Goal: Task Accomplishment & Management: Manage account settings

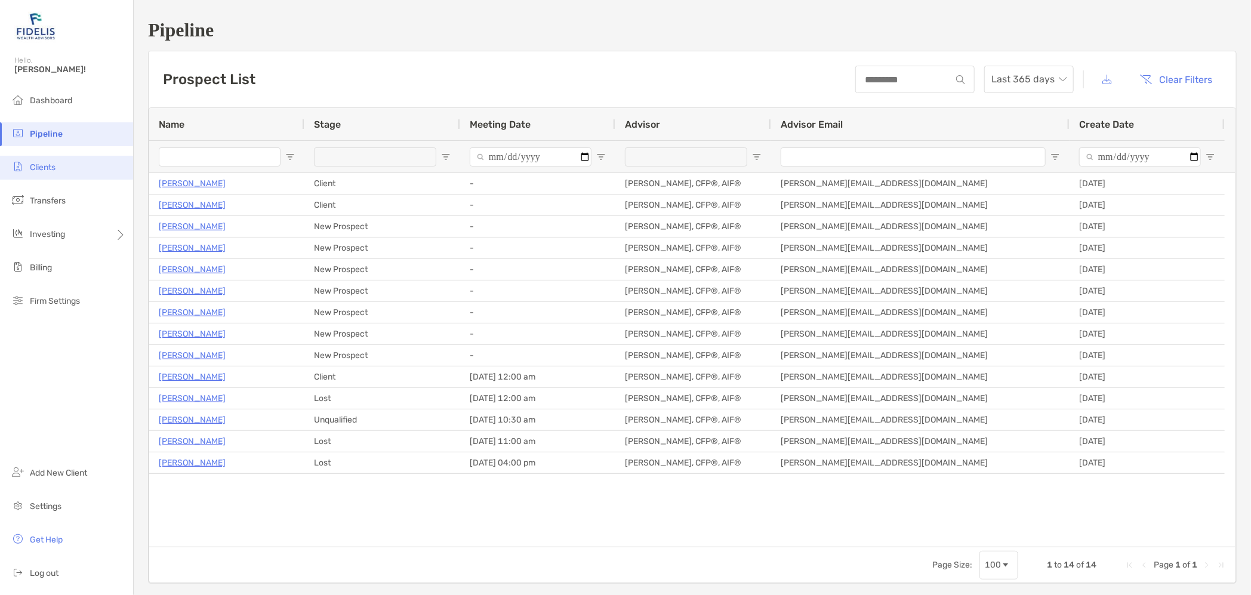
drag, startPoint x: 46, startPoint y: 174, endPoint x: 46, endPoint y: 164, distance: 9.5
click at [46, 168] on li "Clients" at bounding box center [66, 168] width 133 height 24
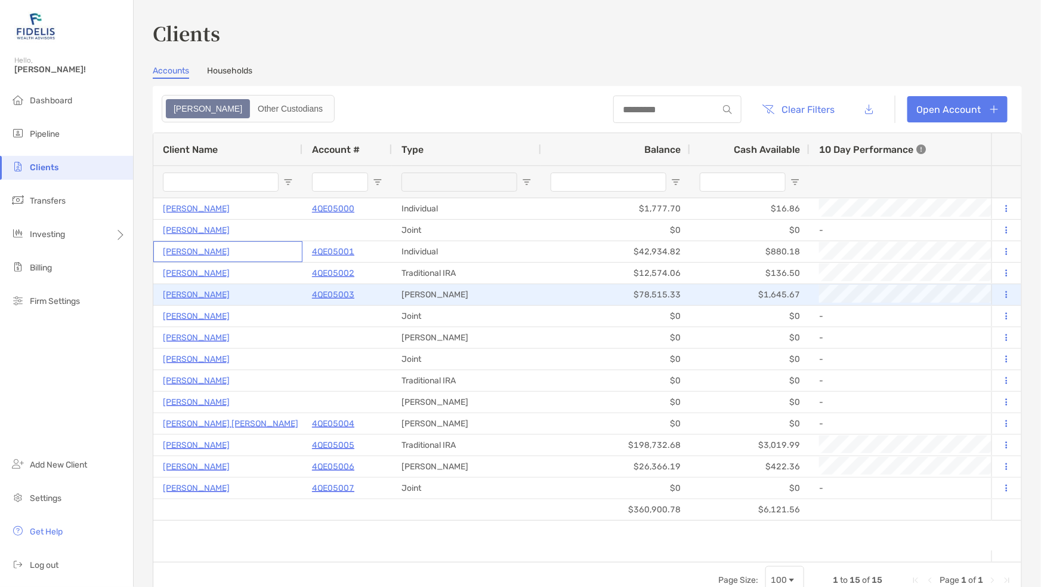
drag, startPoint x: 289, startPoint y: 251, endPoint x: 758, endPoint y: 304, distance: 472.6
click at [324, 295] on p "4QE05003" at bounding box center [333, 294] width 42 height 15
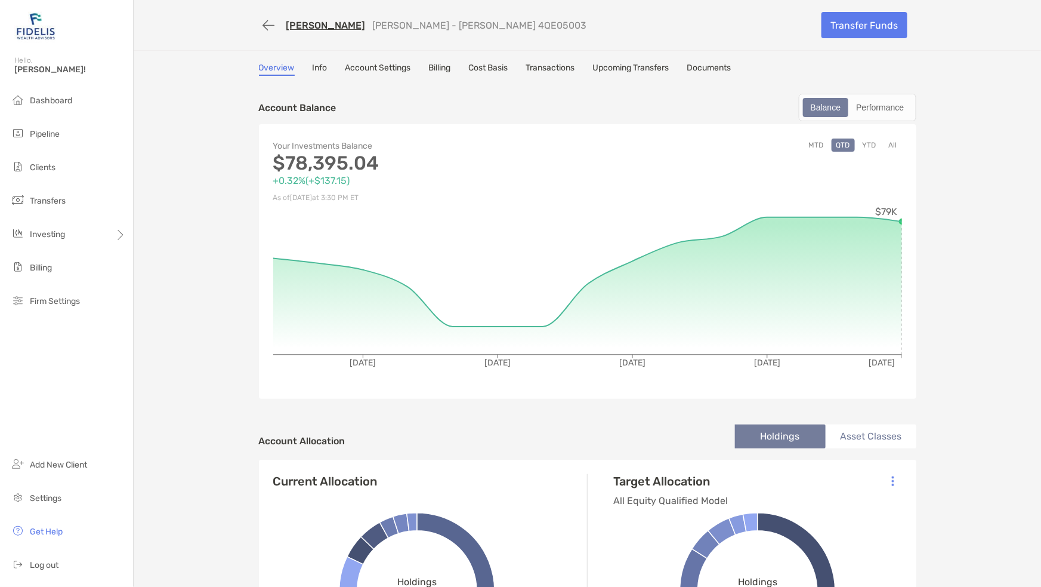
click at [313, 68] on link "Info" at bounding box center [320, 69] width 15 height 13
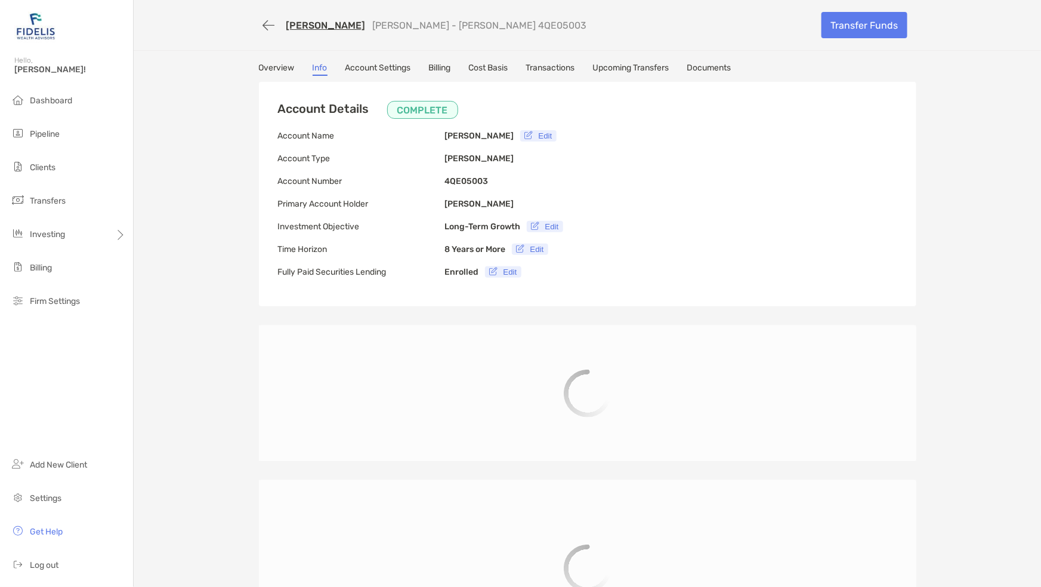
type input "**********"
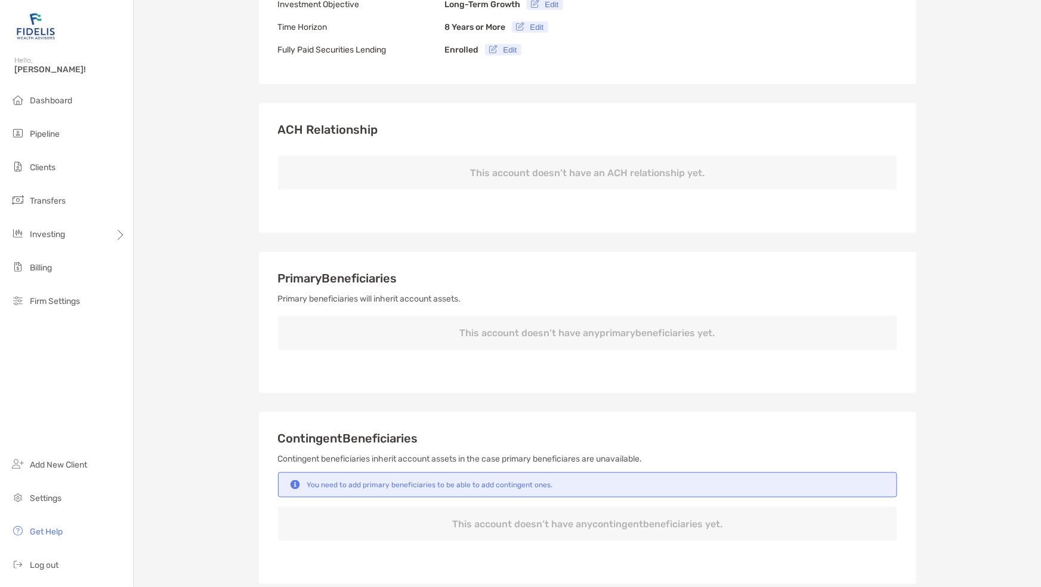
scroll to position [224, 0]
drag, startPoint x: 443, startPoint y: 337, endPoint x: 770, endPoint y: 328, distance: 327.1
click at [770, 328] on p "This account doesn’t have any primary beneficiaries yet." at bounding box center [587, 331] width 619 height 34
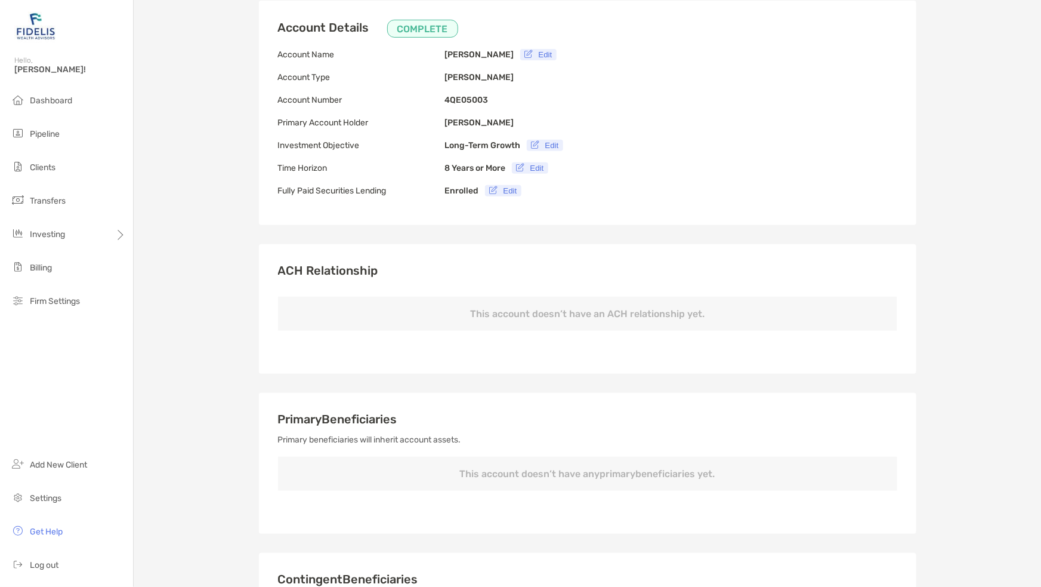
scroll to position [0, 0]
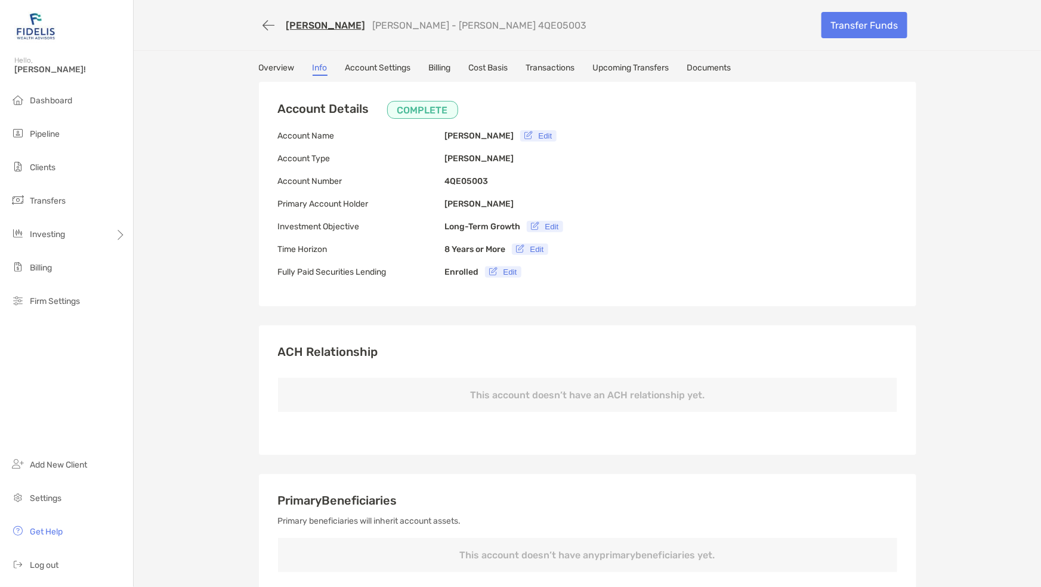
click at [374, 67] on link "Account Settings" at bounding box center [378, 69] width 66 height 13
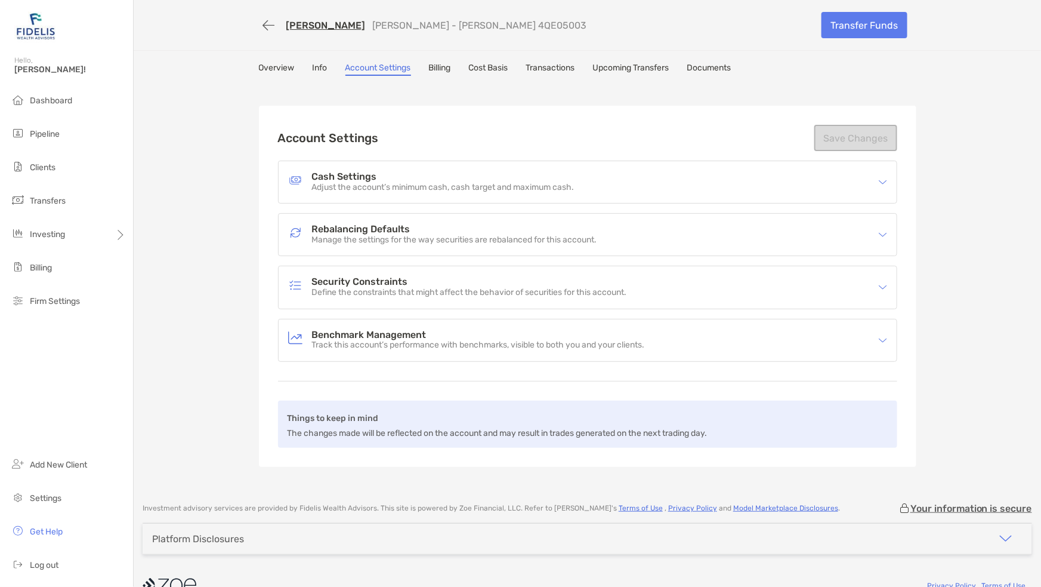
click at [335, 183] on p "Adjust the account’s minimum cash, cash target and maximum cash." at bounding box center [443, 188] width 263 height 10
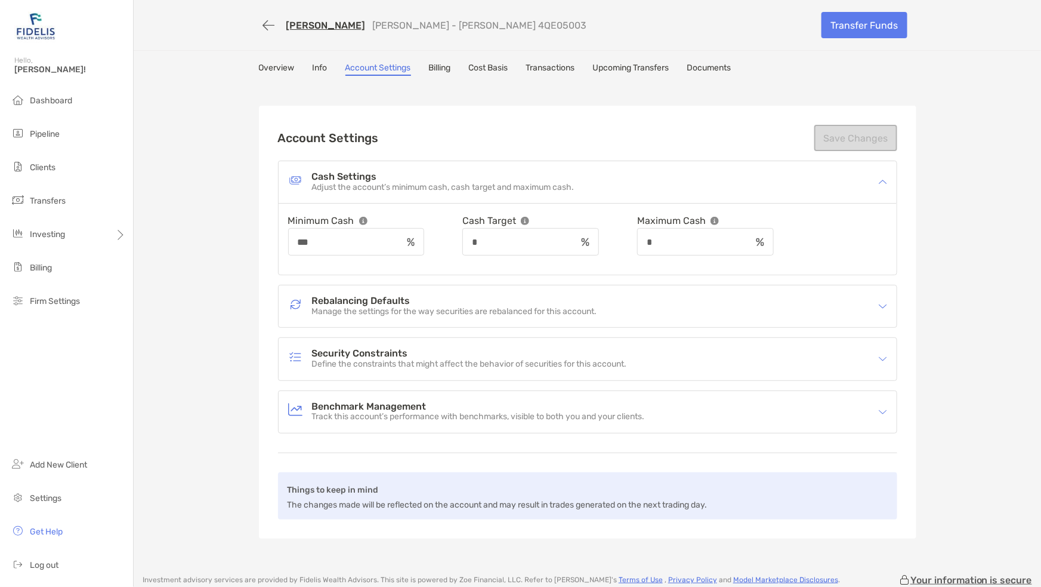
click at [370, 307] on p "Manage the settings for the way securities are rebalanced for this account." at bounding box center [454, 312] width 285 height 10
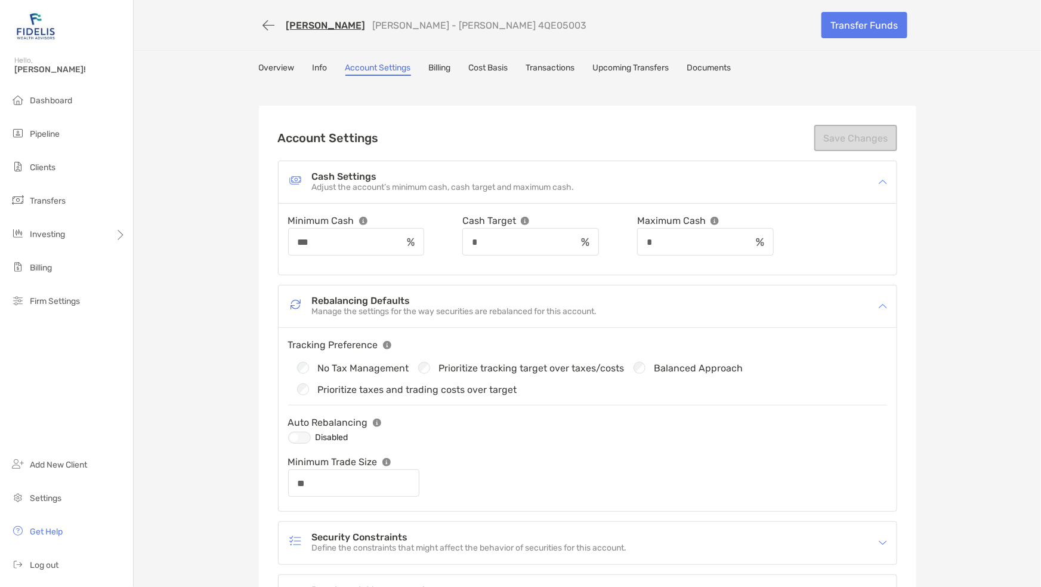
scroll to position [149, 0]
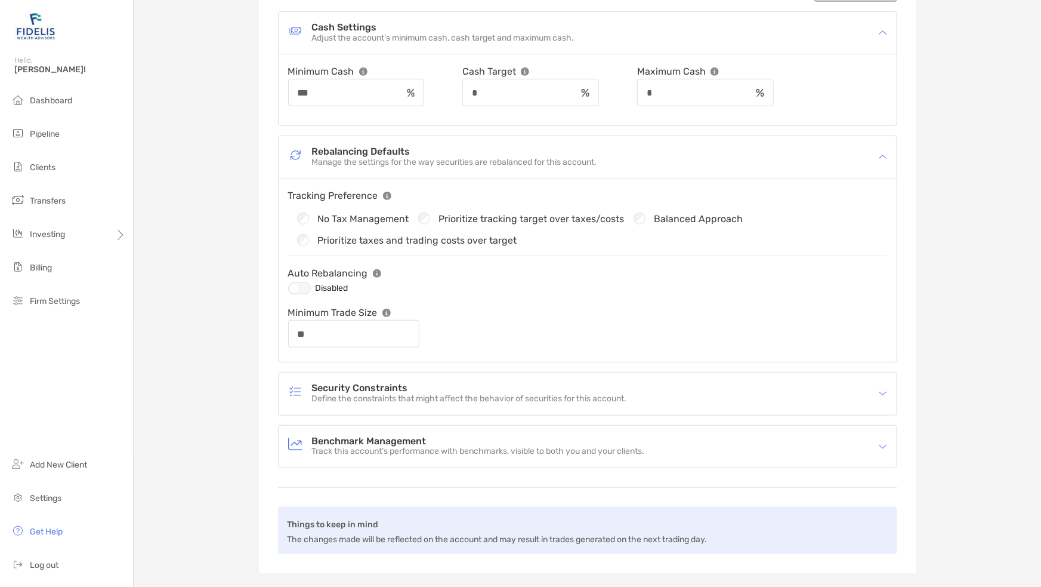
click at [394, 383] on h4 "Security Constraints" at bounding box center [469, 388] width 315 height 10
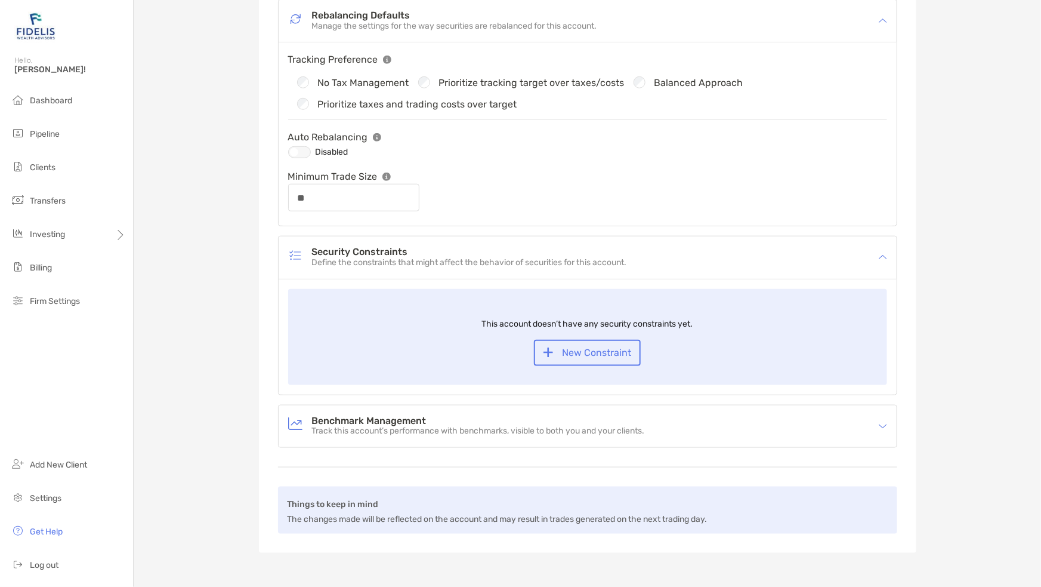
scroll to position [298, 0]
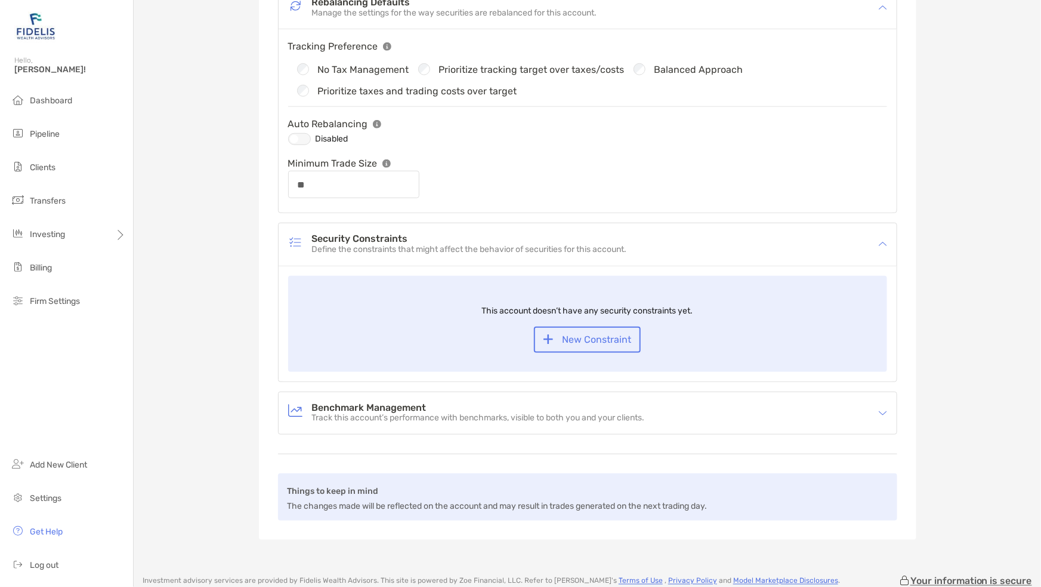
click at [369, 403] on h4 "Benchmark Management" at bounding box center [478, 408] width 333 height 10
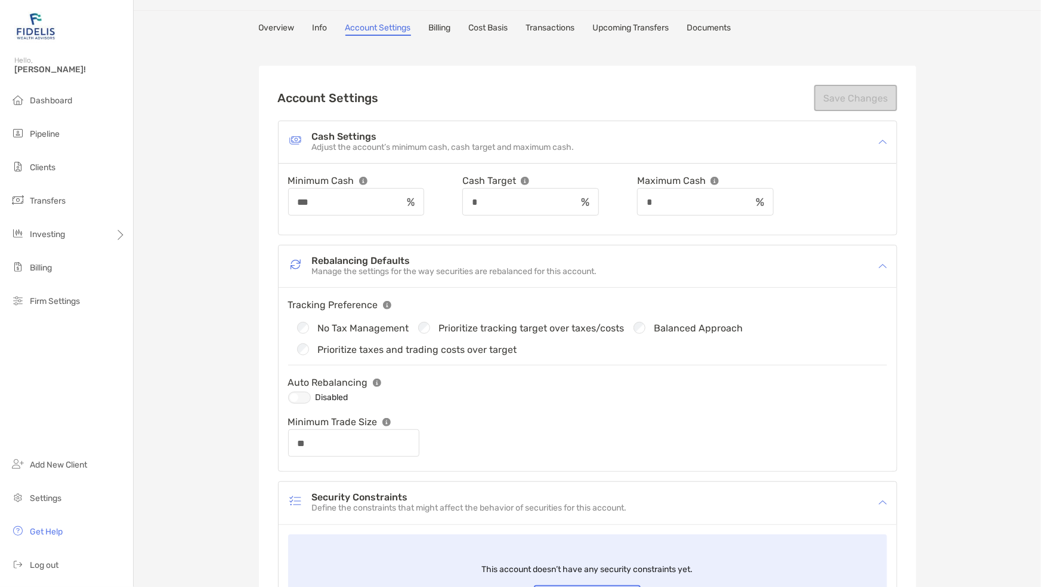
scroll to position [0, 0]
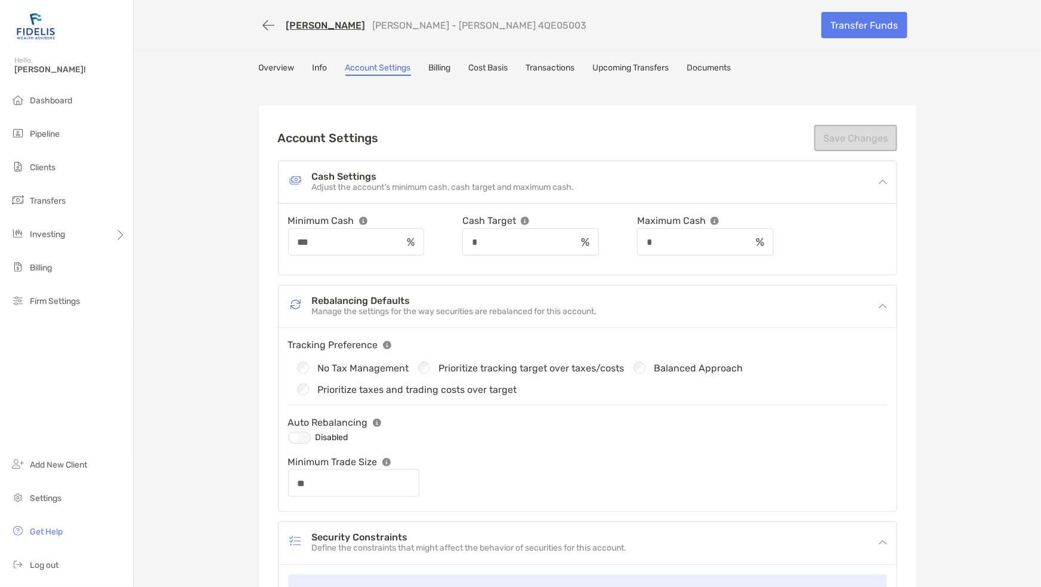
click at [439, 65] on link "Billing" at bounding box center [440, 69] width 22 height 13
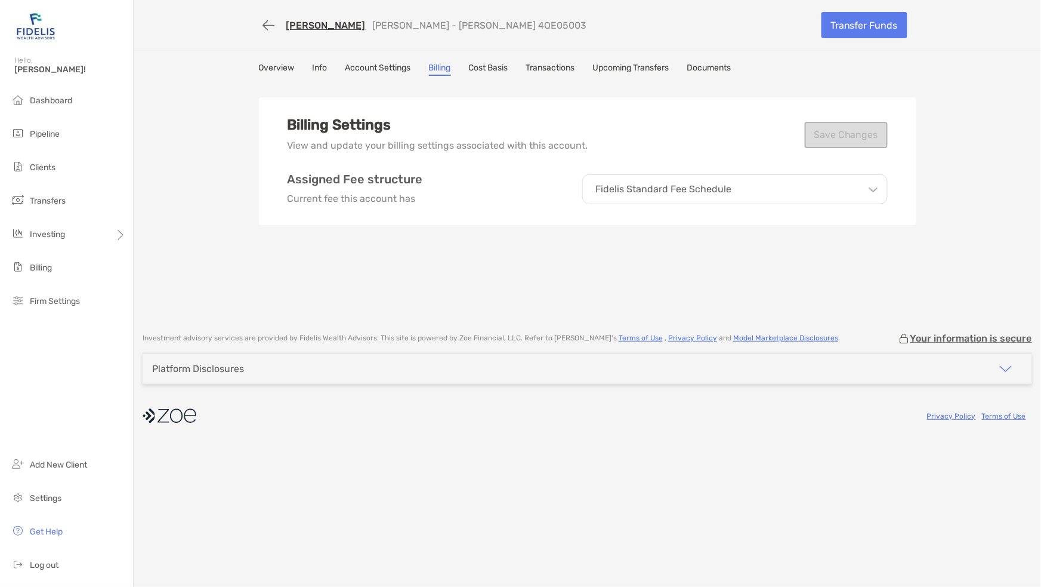
click at [757, 195] on div "Fidelis Standard Fee Schedule" at bounding box center [734, 189] width 305 height 30
click at [474, 283] on div "Billing Settings View and update your billing settings associated with this acc…" at bounding box center [588, 201] width 658 height 239
click at [50, 169] on span "Clients" at bounding box center [43, 167] width 26 height 10
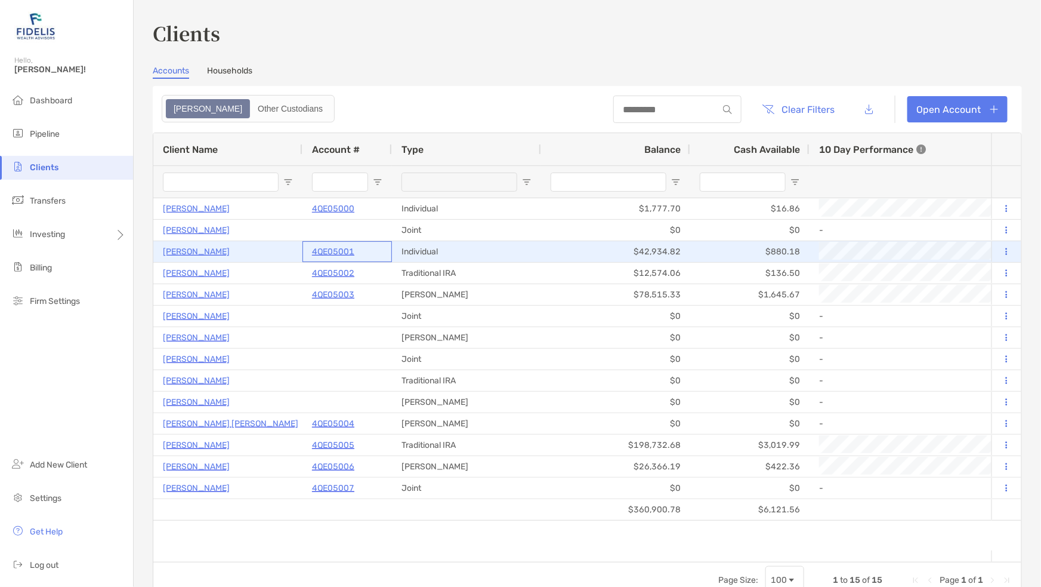
click at [331, 249] on p "4QE05001" at bounding box center [333, 251] width 42 height 15
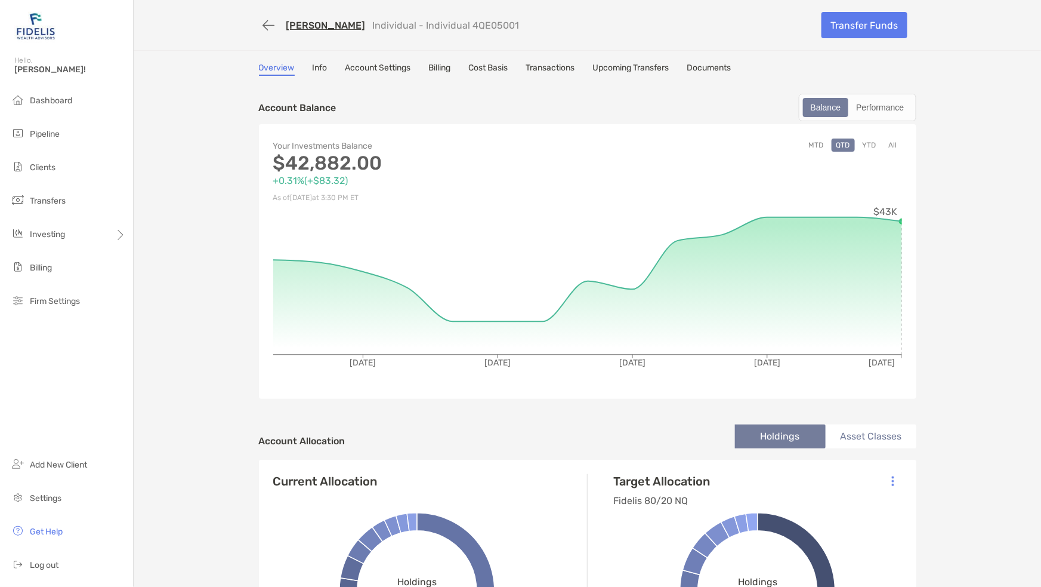
click at [354, 70] on link "Account Settings" at bounding box center [378, 69] width 66 height 13
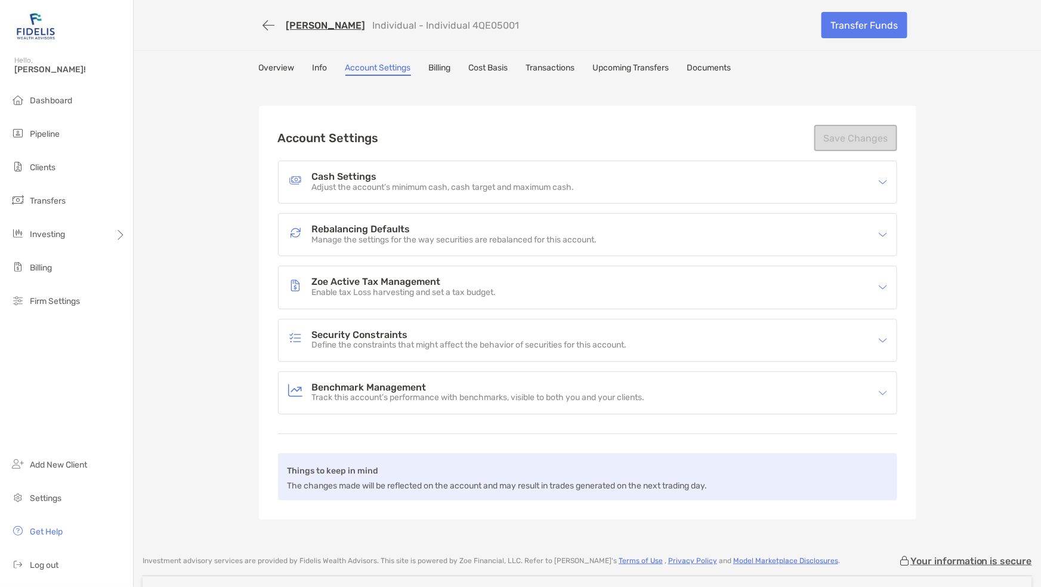
click at [371, 277] on h4 "Zoe Active Tax Management" at bounding box center [404, 282] width 184 height 10
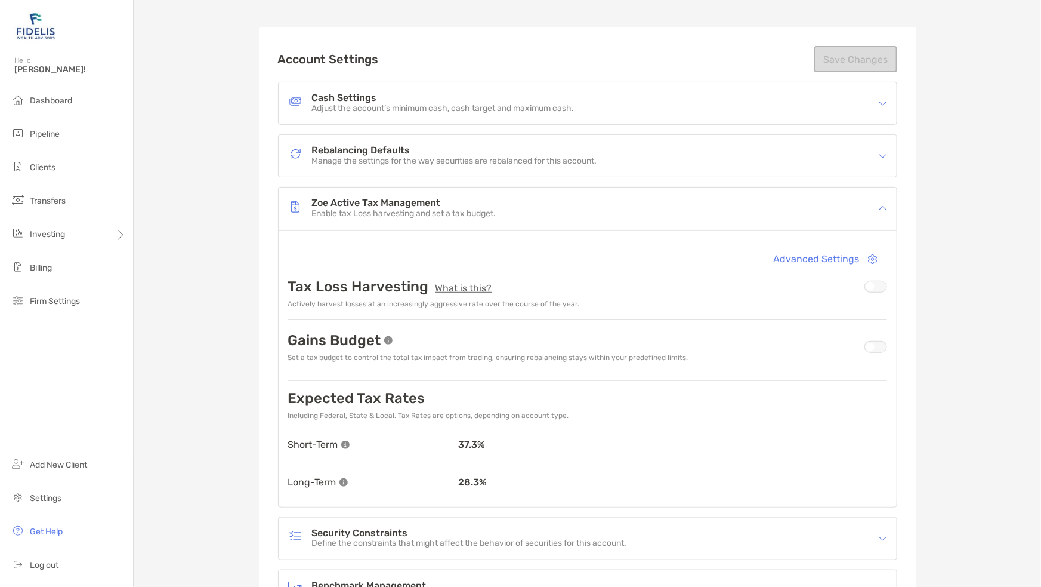
scroll to position [75, 0]
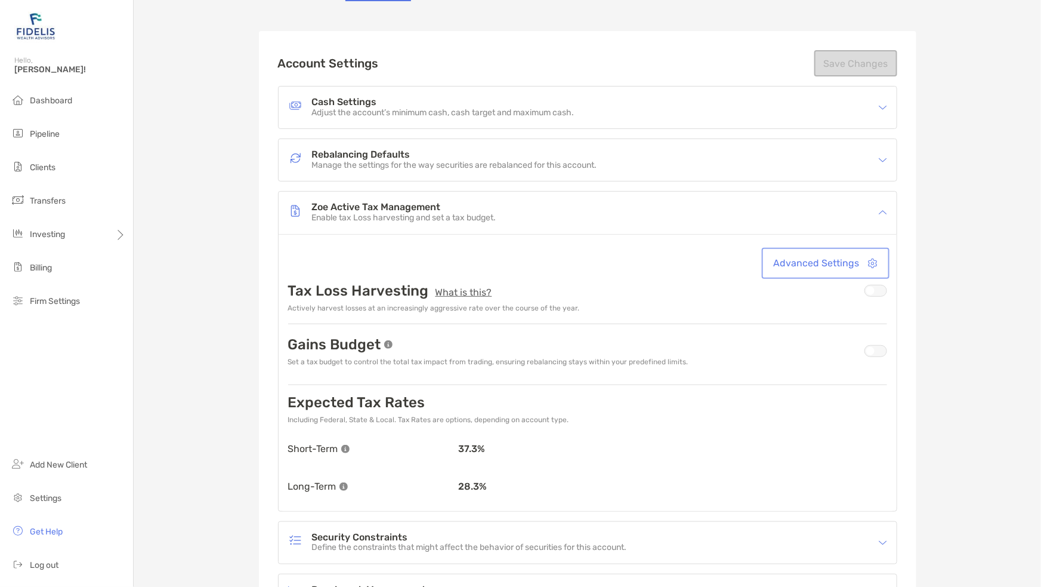
click at [828, 259] on button "Advanced Settings" at bounding box center [825, 263] width 123 height 26
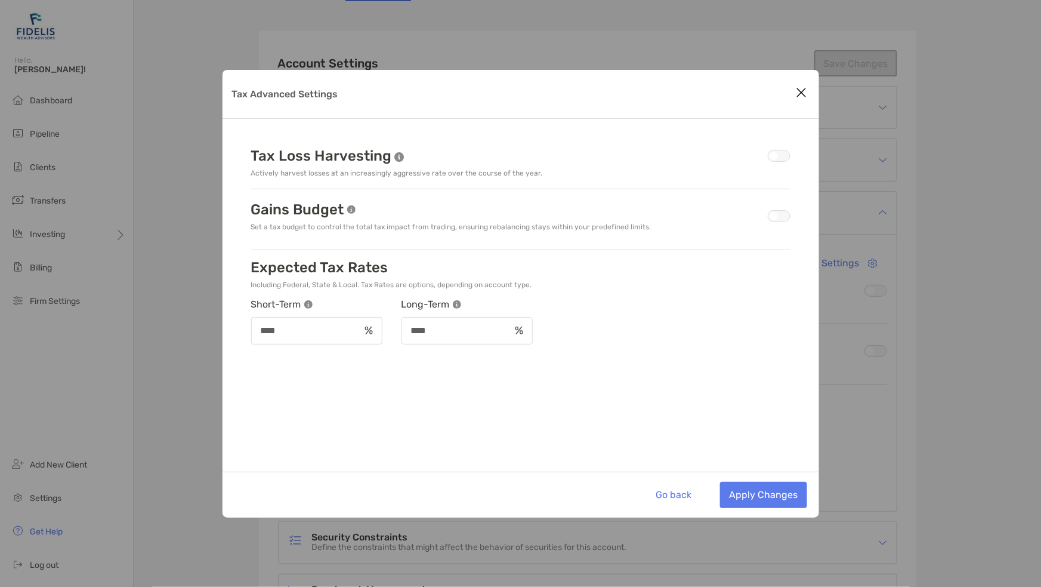
drag, startPoint x: 291, startPoint y: 319, endPoint x: 163, endPoint y: 350, distance: 131.3
click at [162, 350] on div "Tax Advanced Settings Tax Loss Harvesting Actively harvest losses at an increas…" at bounding box center [520, 293] width 1041 height 587
drag, startPoint x: 289, startPoint y: 328, endPoint x: 176, endPoint y: 348, distance: 114.7
click at [176, 348] on div "Tax Advanced Settings Tax Loss Harvesting Actively harvest losses at an increas…" at bounding box center [520, 293] width 1041 height 587
type input "*"
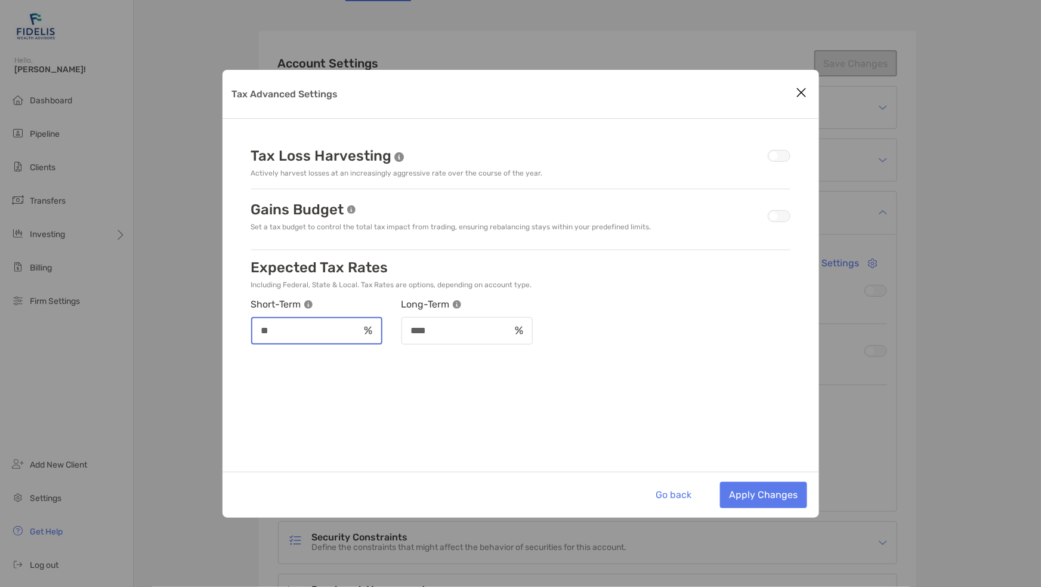
type input "**"
drag, startPoint x: 454, startPoint y: 329, endPoint x: 321, endPoint y: 344, distance: 134.0
click at [321, 344] on div "Tax Loss Harvesting Actively harvest losses at an increasingly aggressive rate …" at bounding box center [521, 246] width 597 height 254
type input "****"
click at [769, 500] on button "Apply Changes" at bounding box center [763, 495] width 87 height 26
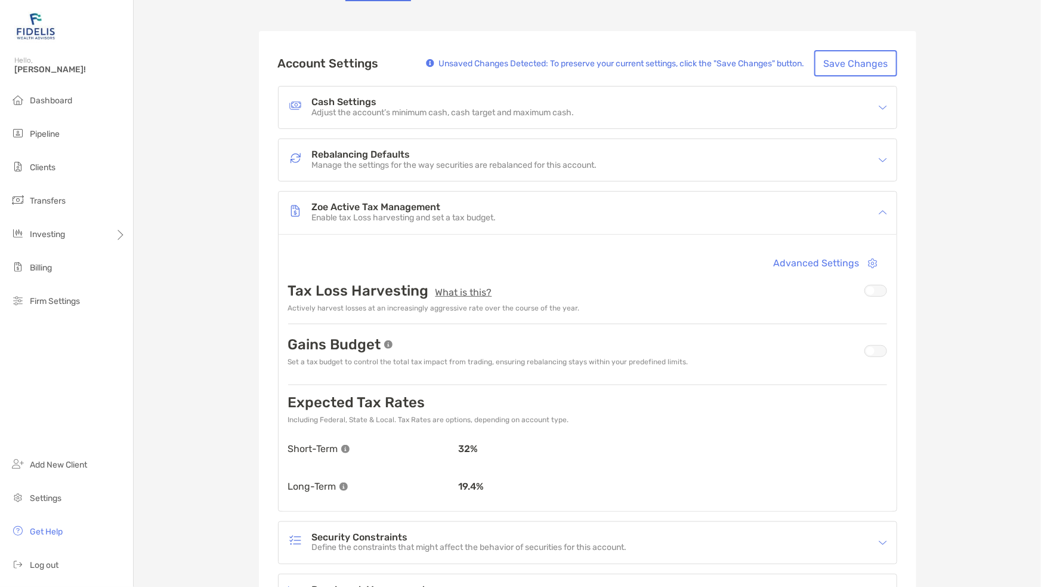
click at [873, 286] on div at bounding box center [876, 291] width 23 height 12
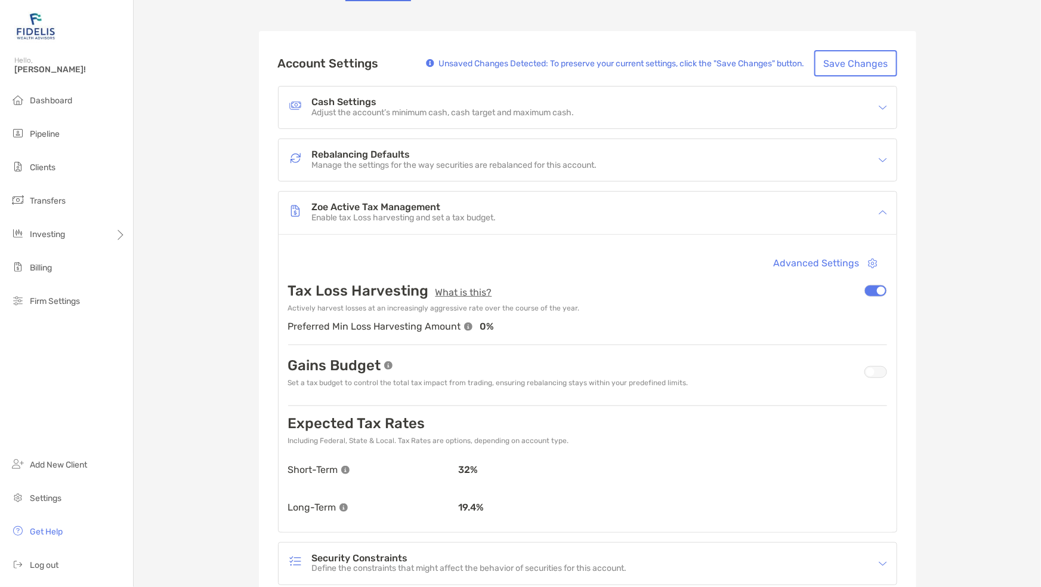
click at [871, 366] on div at bounding box center [876, 372] width 23 height 12
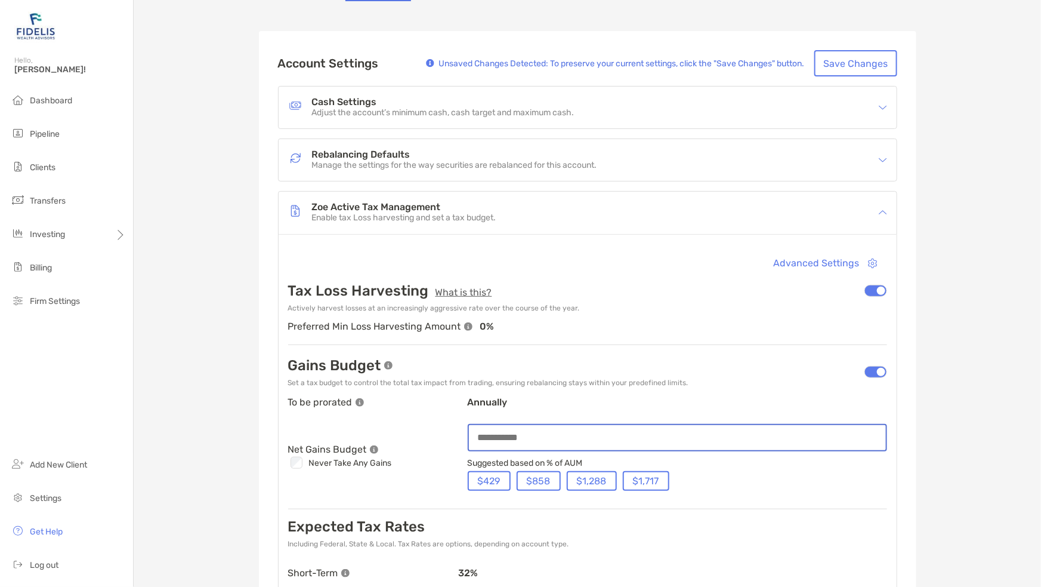
click at [492, 434] on input at bounding box center [677, 437] width 417 height 10
click at [530, 476] on button "$858" at bounding box center [539, 481] width 44 height 20
type input "****"
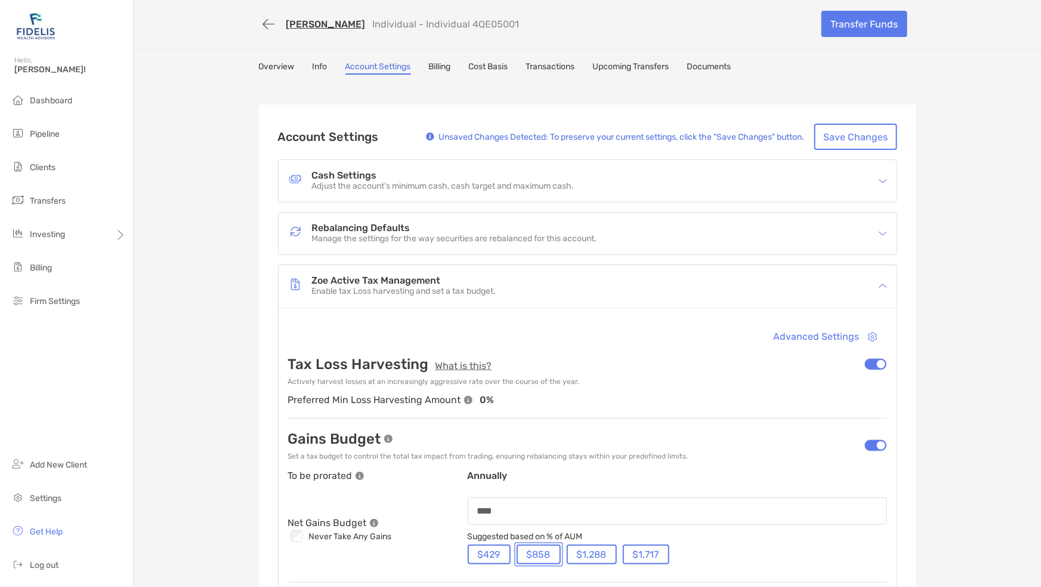
scroll to position [0, 0]
click at [846, 130] on button "Save Changes" at bounding box center [855, 138] width 83 height 26
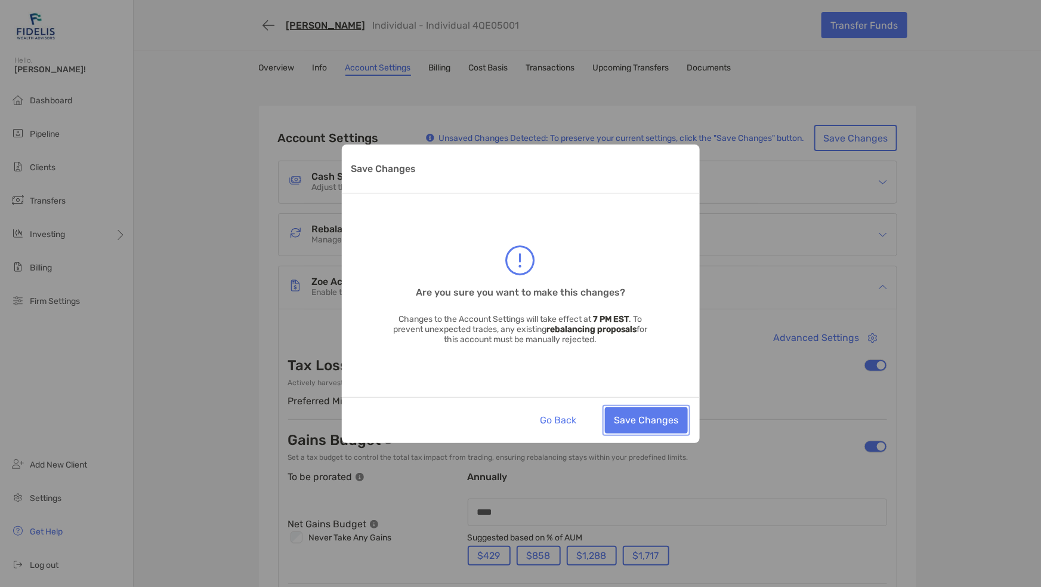
click at [637, 418] on button "Save Changes" at bounding box center [646, 420] width 83 height 26
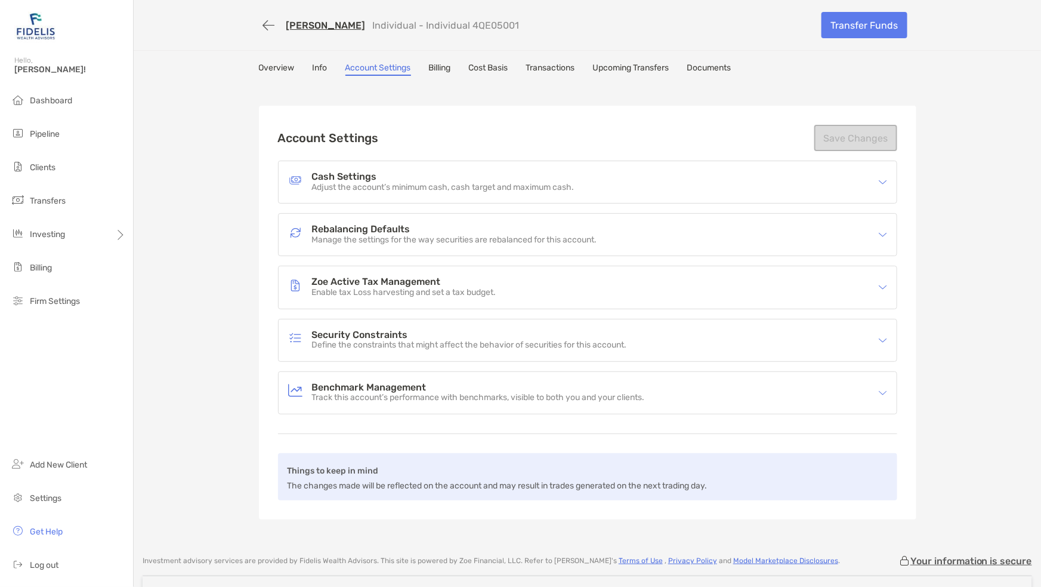
click at [439, 67] on link "Billing" at bounding box center [440, 69] width 22 height 13
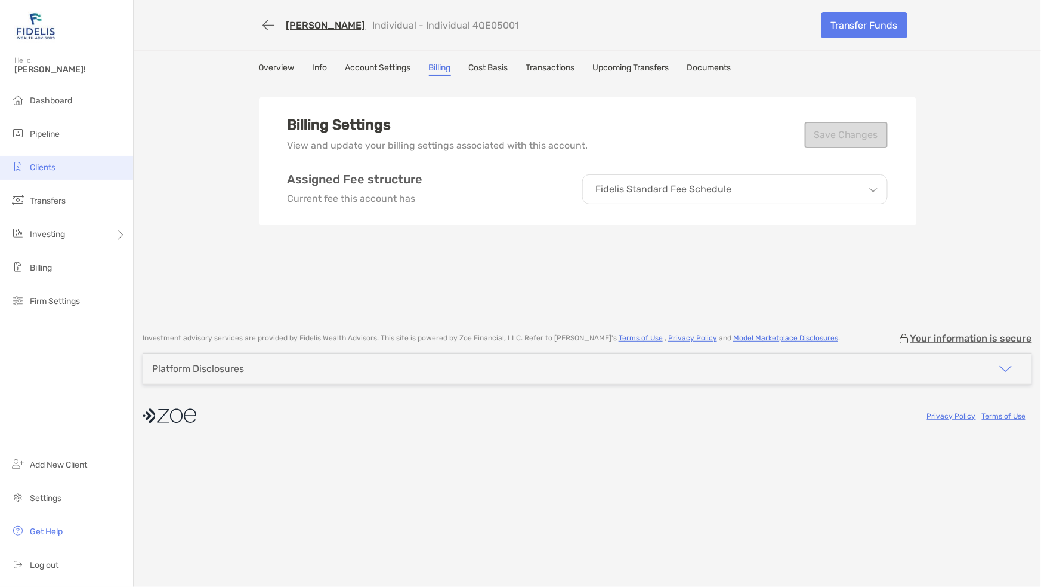
click at [42, 162] on span "Clients" at bounding box center [43, 167] width 26 height 10
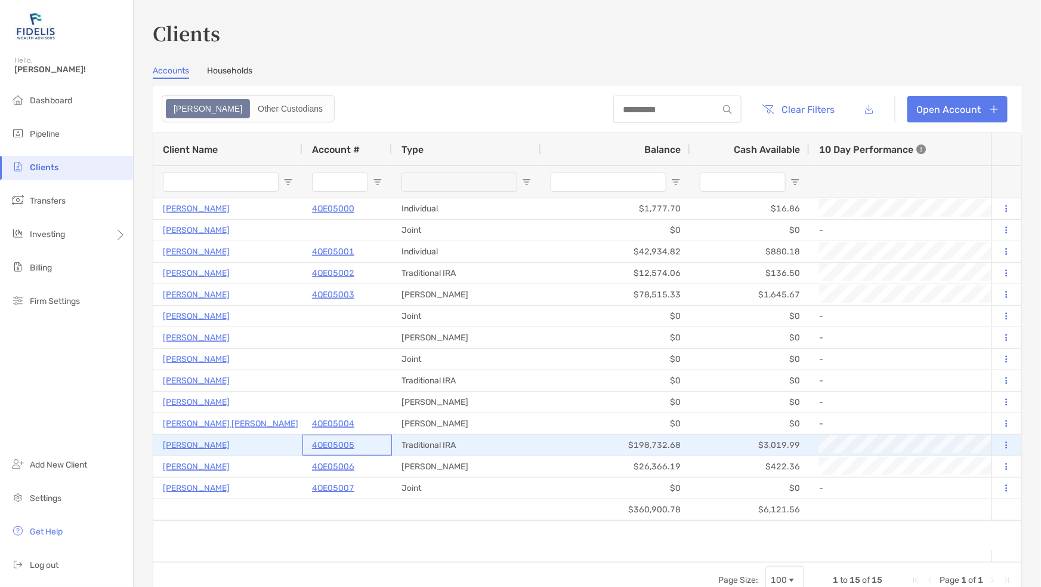
click at [338, 444] on p "4QE05005" at bounding box center [333, 444] width 42 height 15
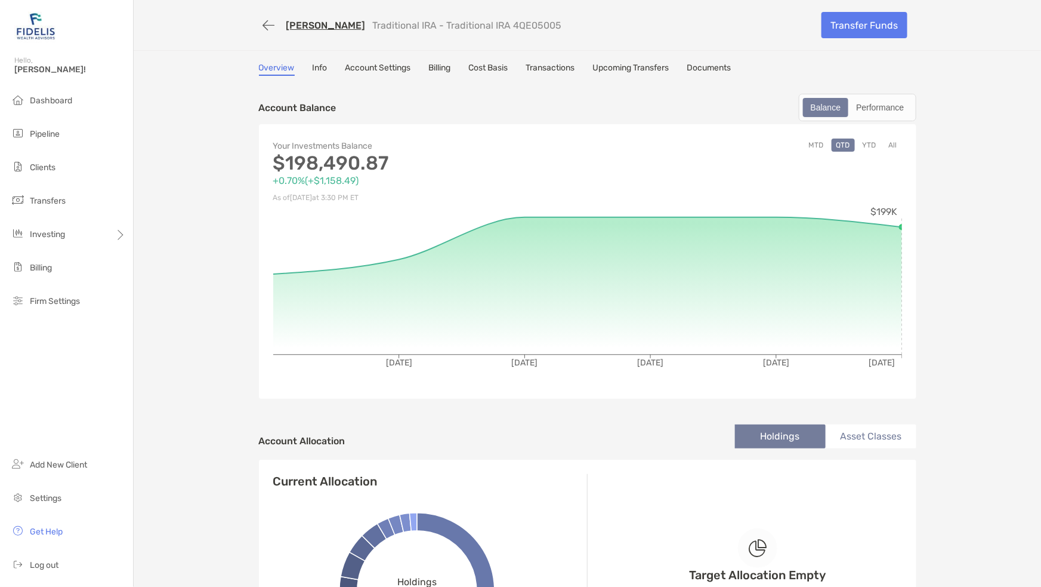
click at [317, 63] on link "Info" at bounding box center [320, 69] width 15 height 13
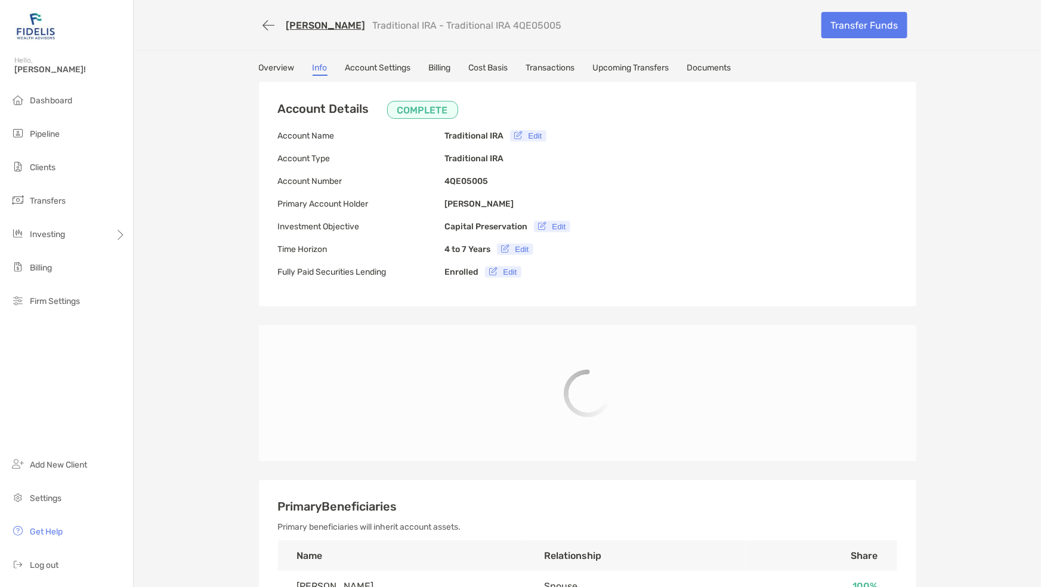
type input "**********"
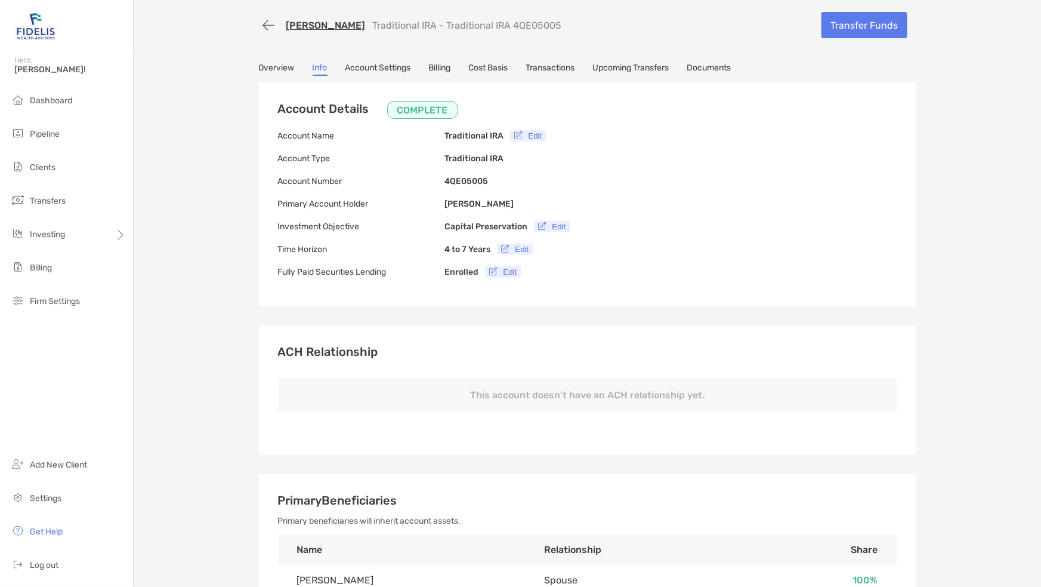
click at [381, 64] on link "Account Settings" at bounding box center [378, 69] width 66 height 13
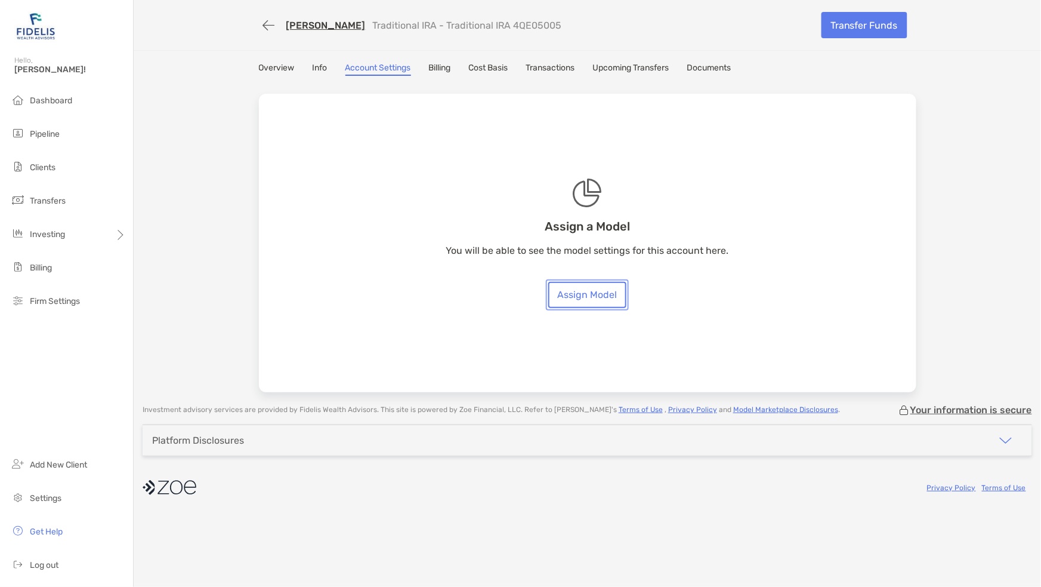
click at [586, 285] on link "Assign Model" at bounding box center [587, 295] width 78 height 26
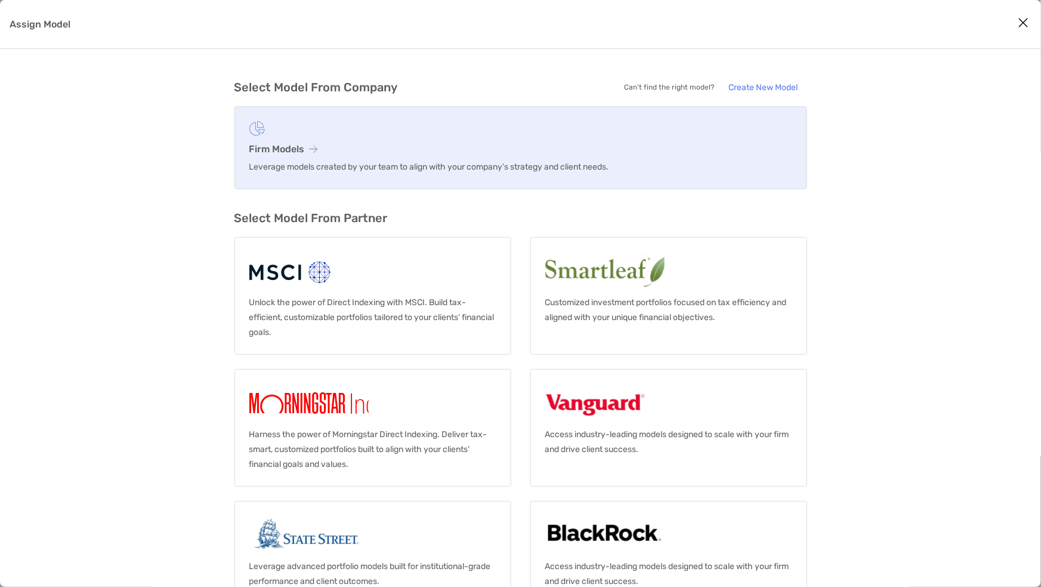
click at [317, 141] on link "Firm Models Leverage models created by your team to align with your company’s s…" at bounding box center [520, 147] width 573 height 83
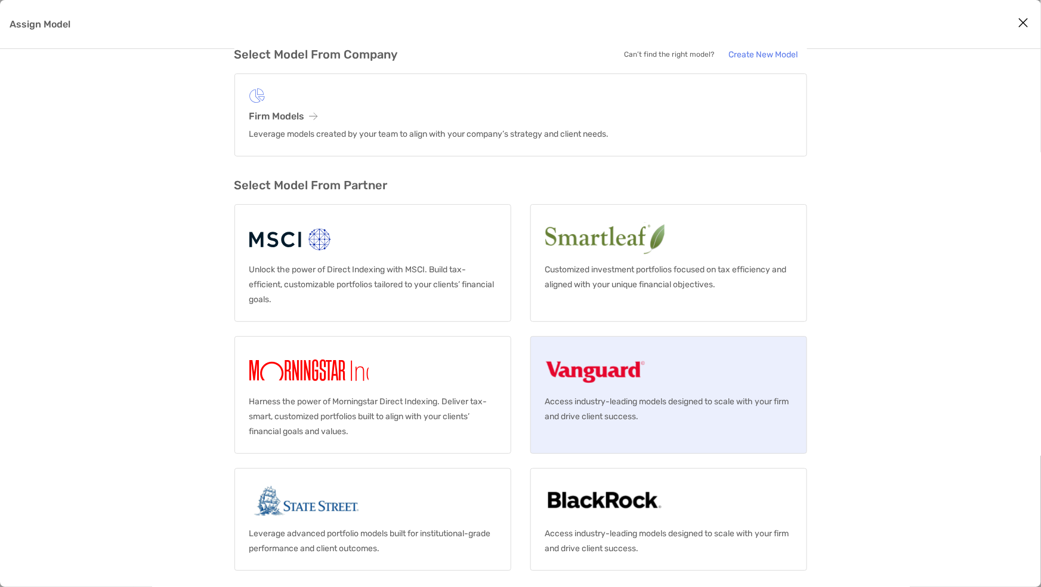
scroll to position [33, 0]
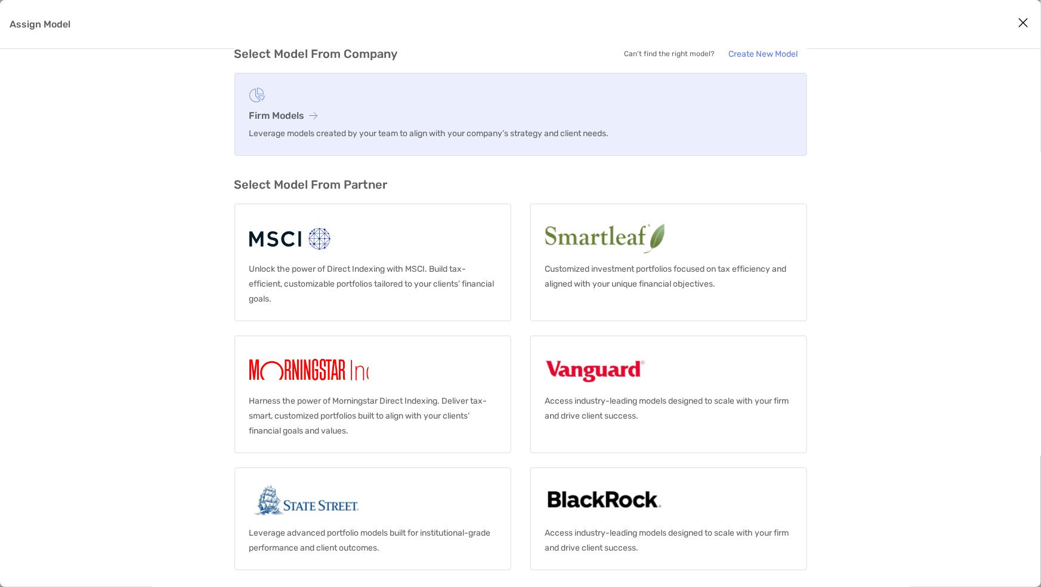
click at [352, 115] on h3 "Firm Models" at bounding box center [520, 115] width 543 height 11
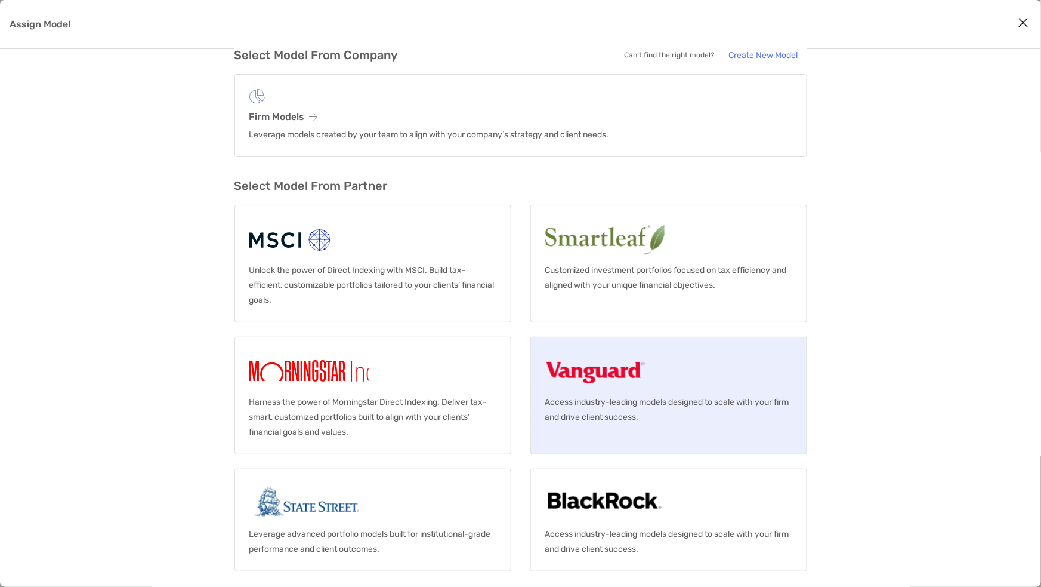
scroll to position [33, 0]
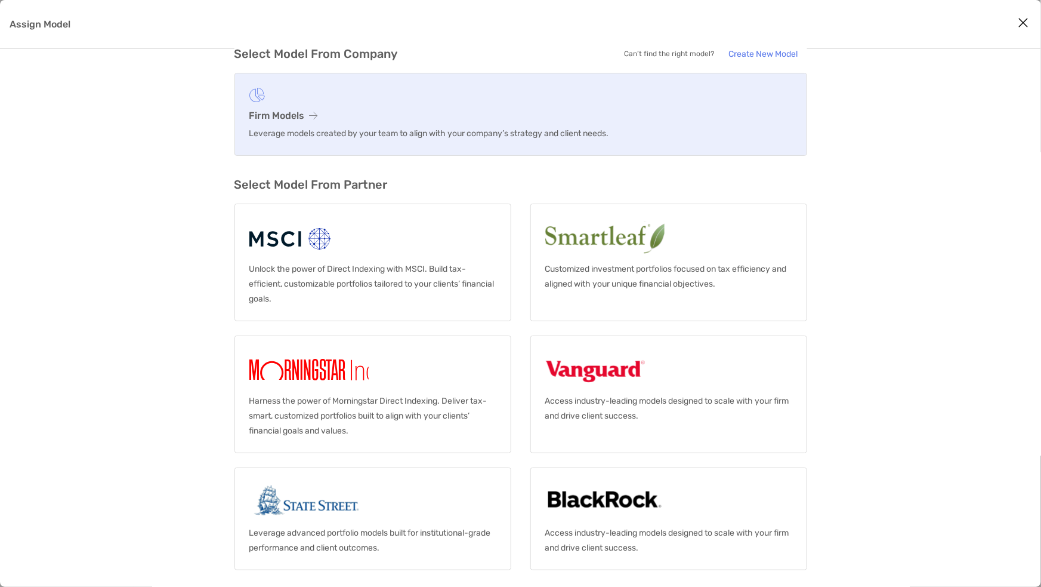
click at [310, 118] on icon "Assign Model" at bounding box center [314, 116] width 8 height 10
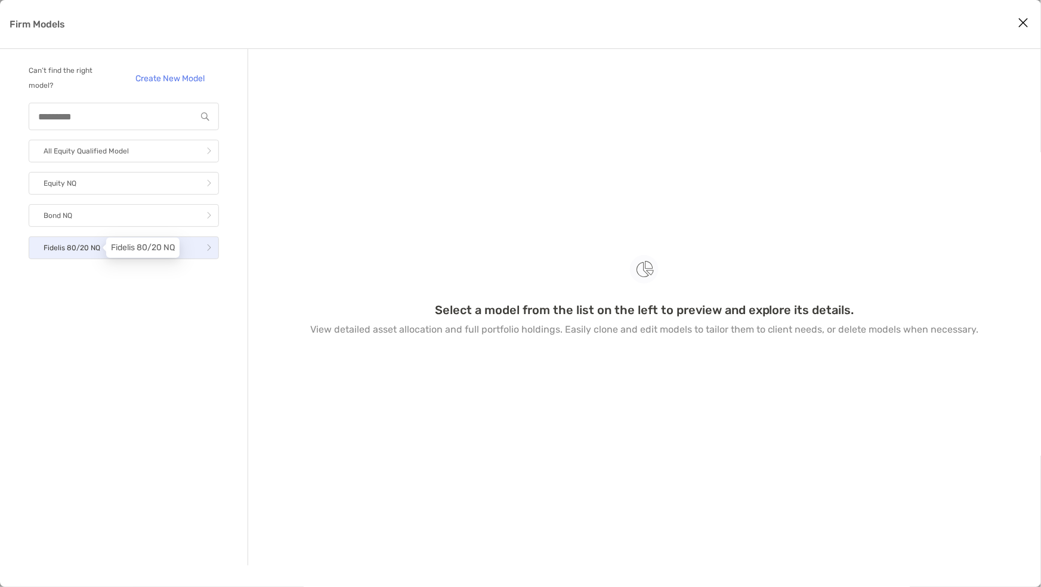
click at [75, 245] on p "Fidelis 80/20 NQ" at bounding box center [72, 247] width 57 height 15
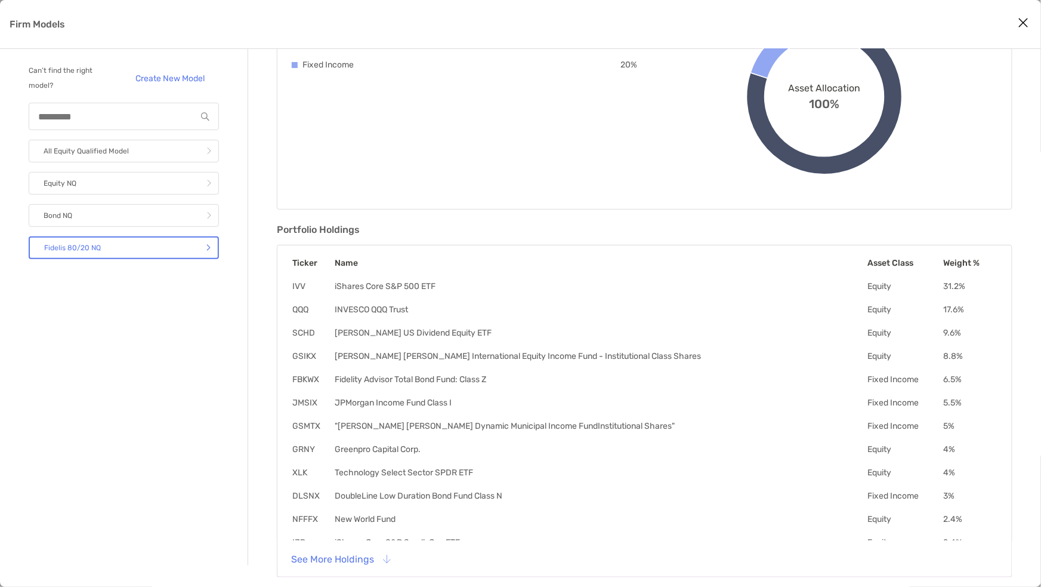
scroll to position [160, 0]
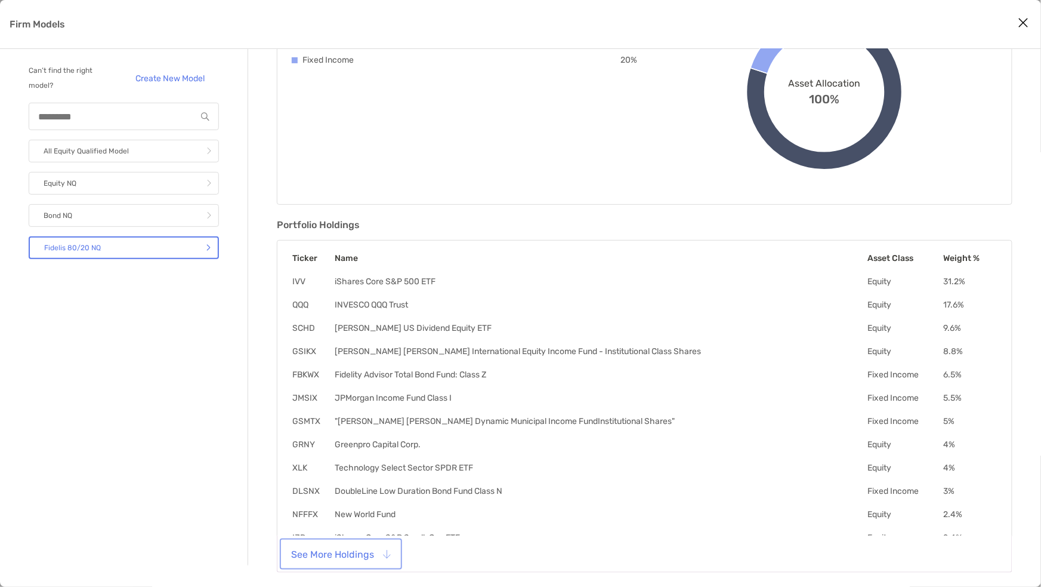
click at [368, 551] on button "See More Holdings" at bounding box center [341, 554] width 118 height 26
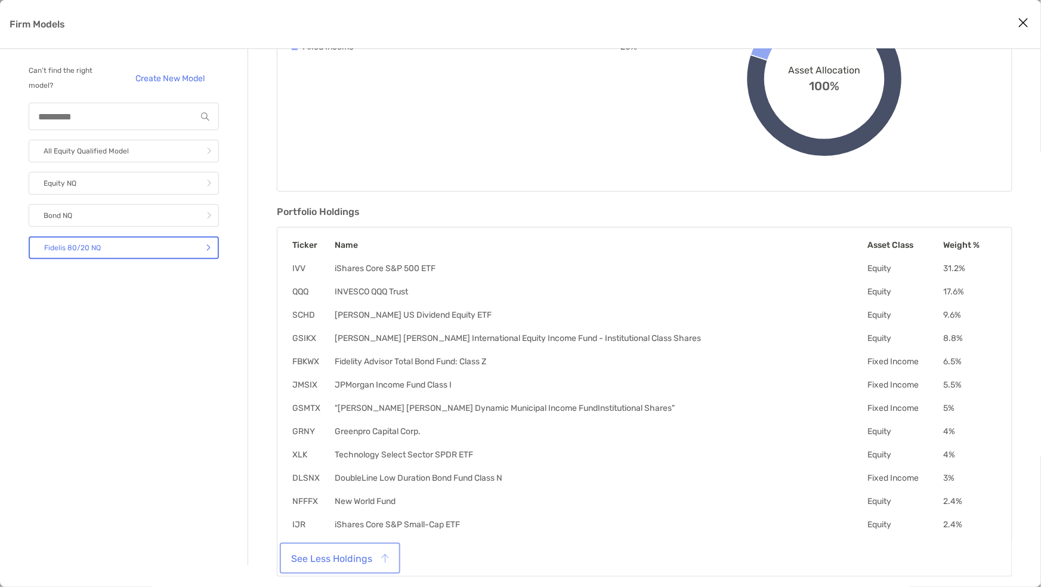
scroll to position [0, 0]
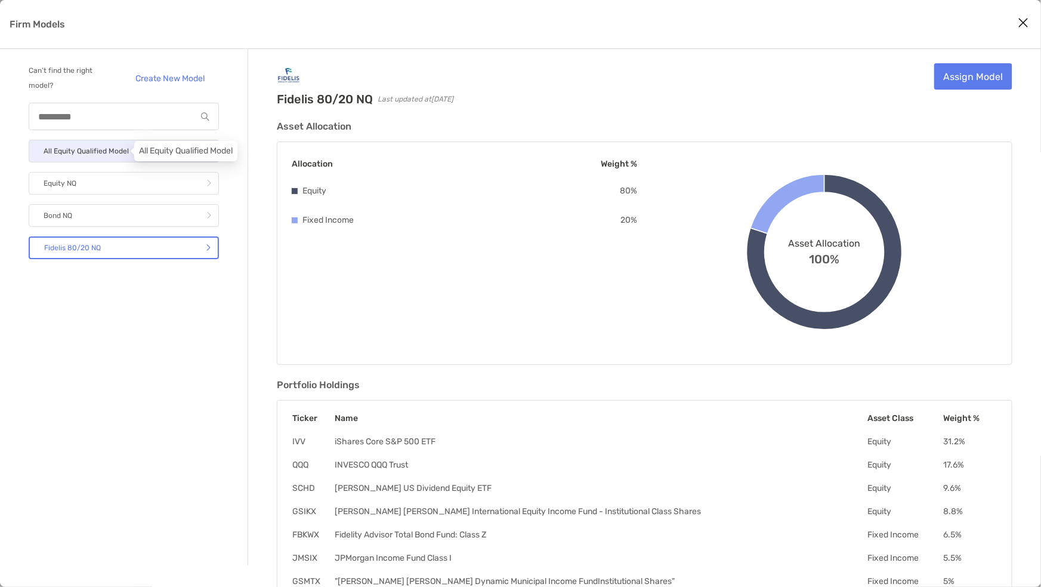
click at [61, 150] on p "All Equity Qualified Model" at bounding box center [86, 151] width 85 height 15
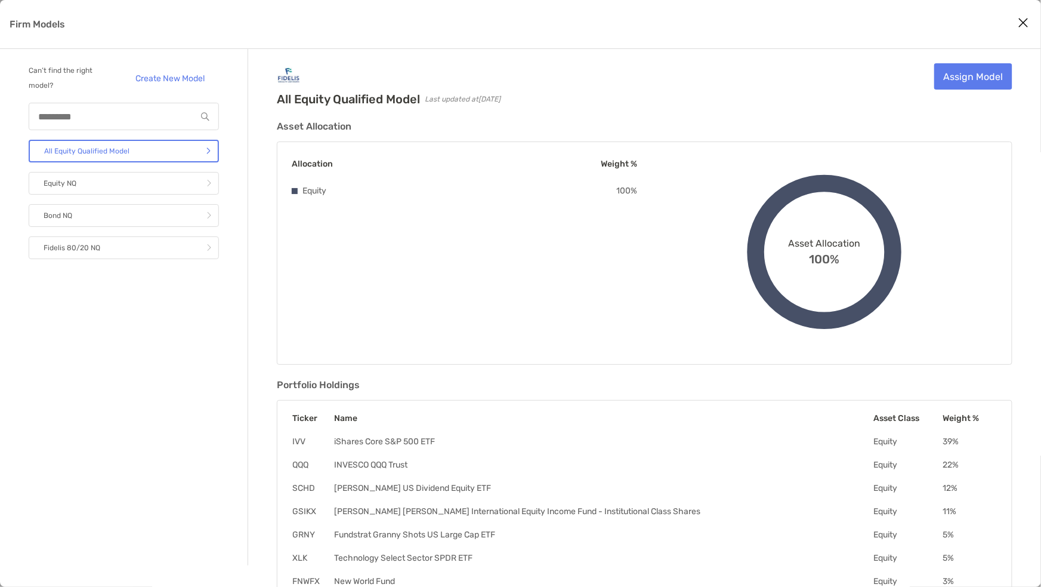
click at [1030, 17] on button "Close modal" at bounding box center [1024, 23] width 18 height 18
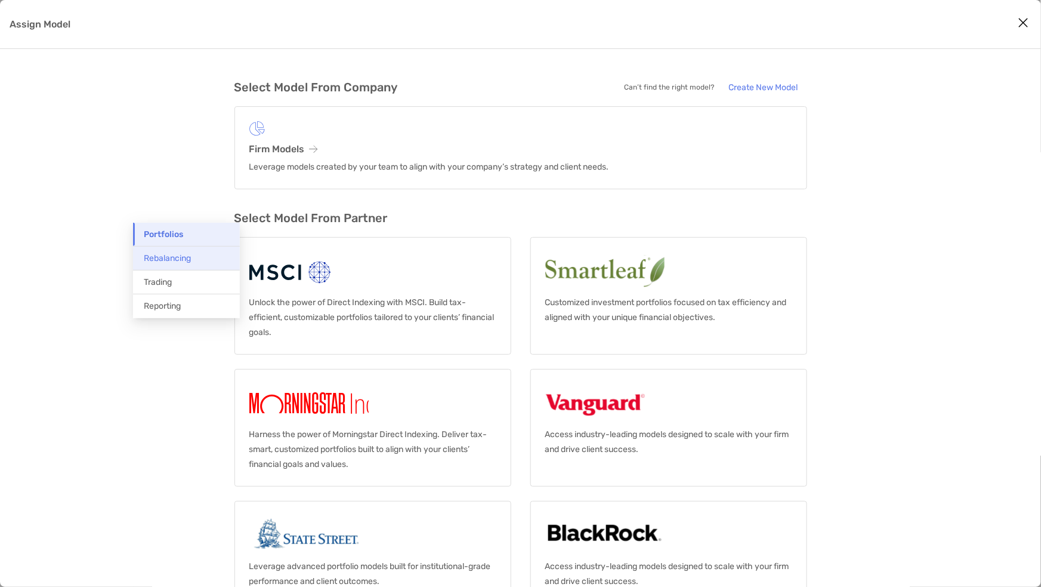
click at [169, 263] on li "Rebalancing" at bounding box center [186, 258] width 107 height 24
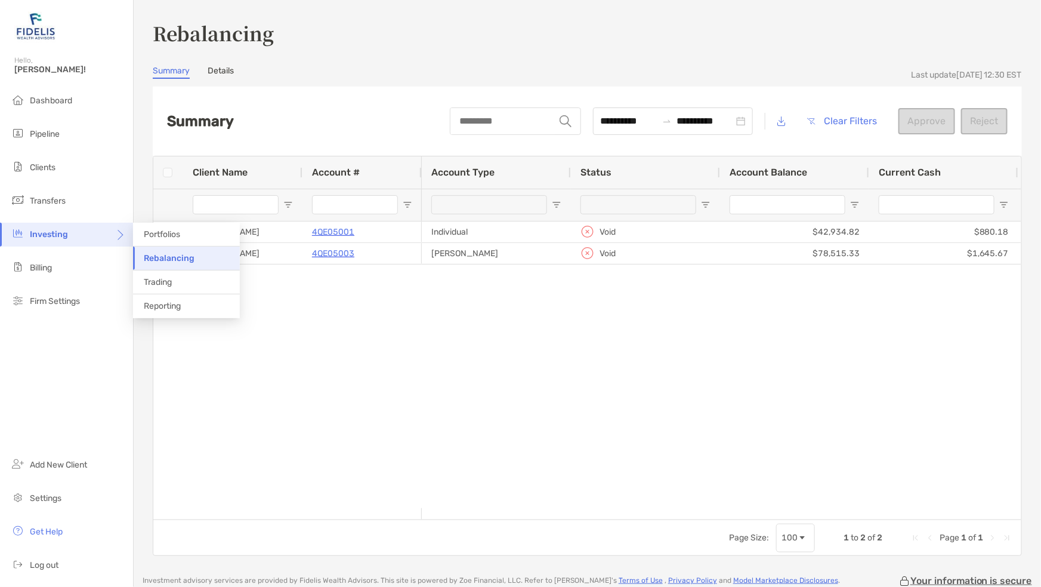
drag, startPoint x: 174, startPoint y: 233, endPoint x: 186, endPoint y: 226, distance: 13.9
click at [174, 228] on li "Portfolios" at bounding box center [186, 235] width 107 height 24
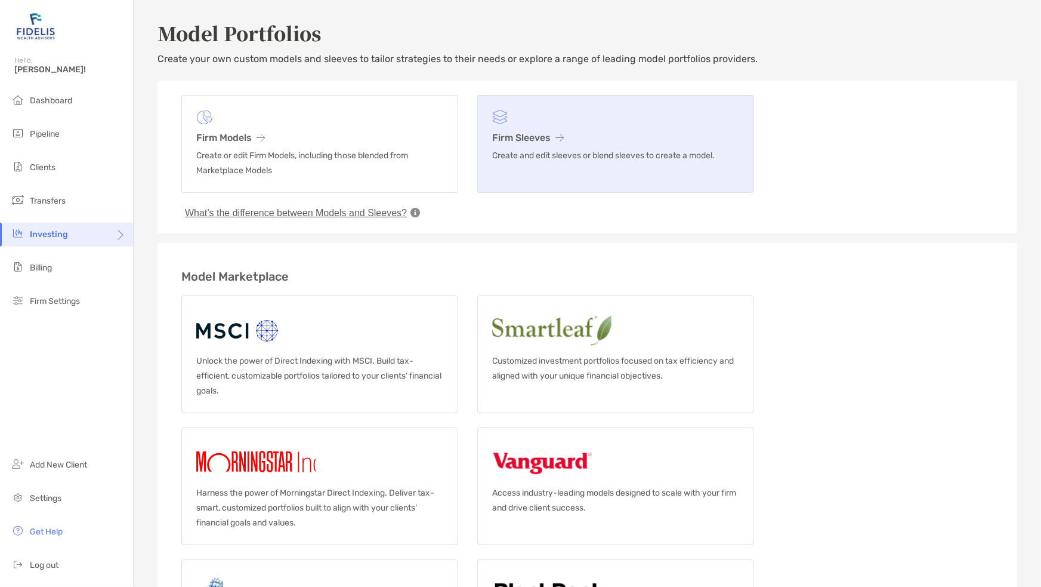
click at [539, 126] on link "Firm Sleeves Create and edit sleeves or blend sleeves to create a model." at bounding box center [615, 144] width 277 height 98
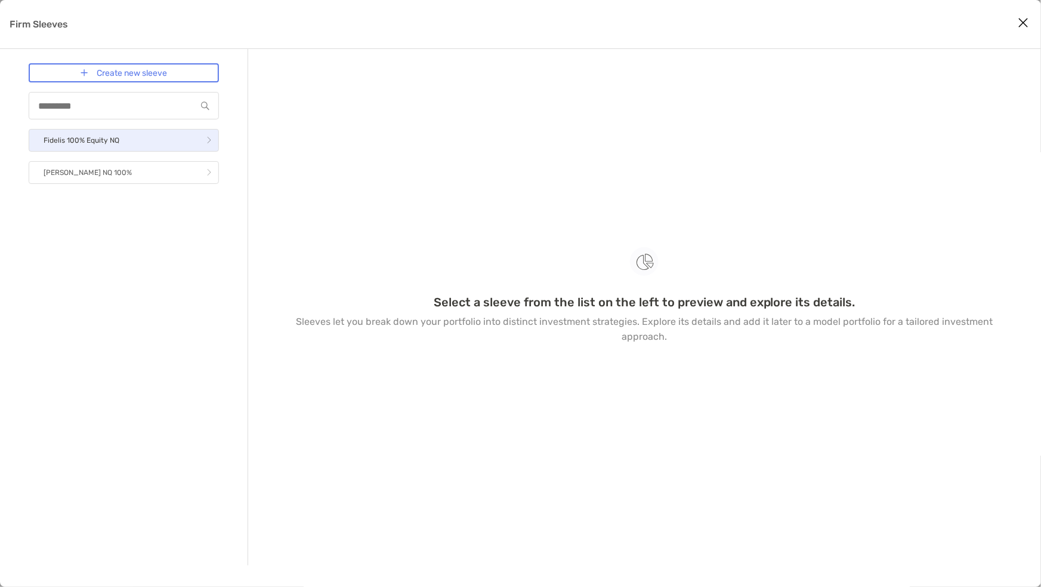
click at [119, 136] on link "Fidelis 100% Equity NQ" at bounding box center [124, 140] width 190 height 23
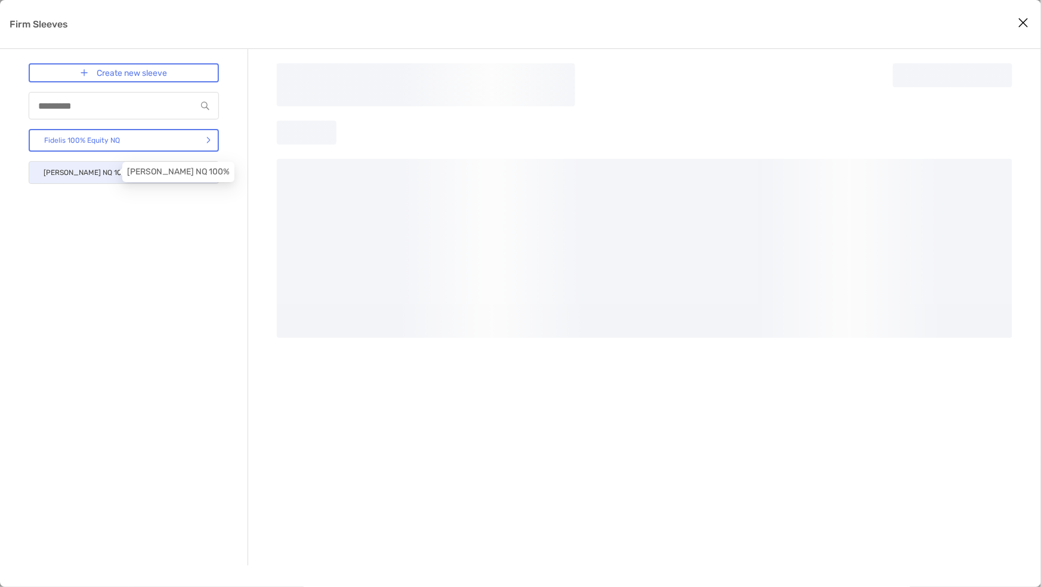
click at [112, 165] on p "Fidelis Bond NQ 100%" at bounding box center [88, 172] width 88 height 15
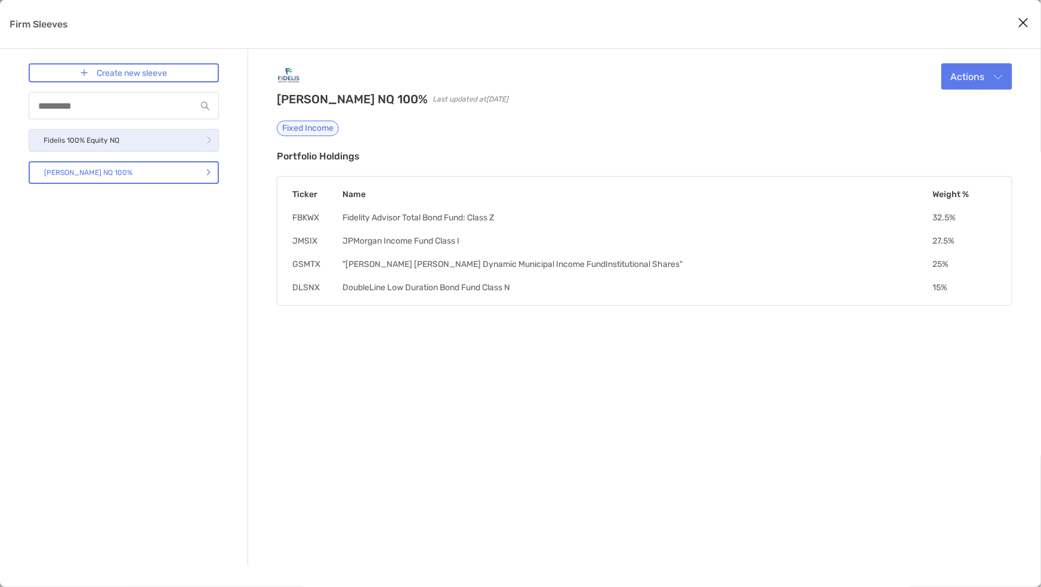
click at [104, 147] on link "Fidelis 100% Equity NQ" at bounding box center [124, 140] width 190 height 23
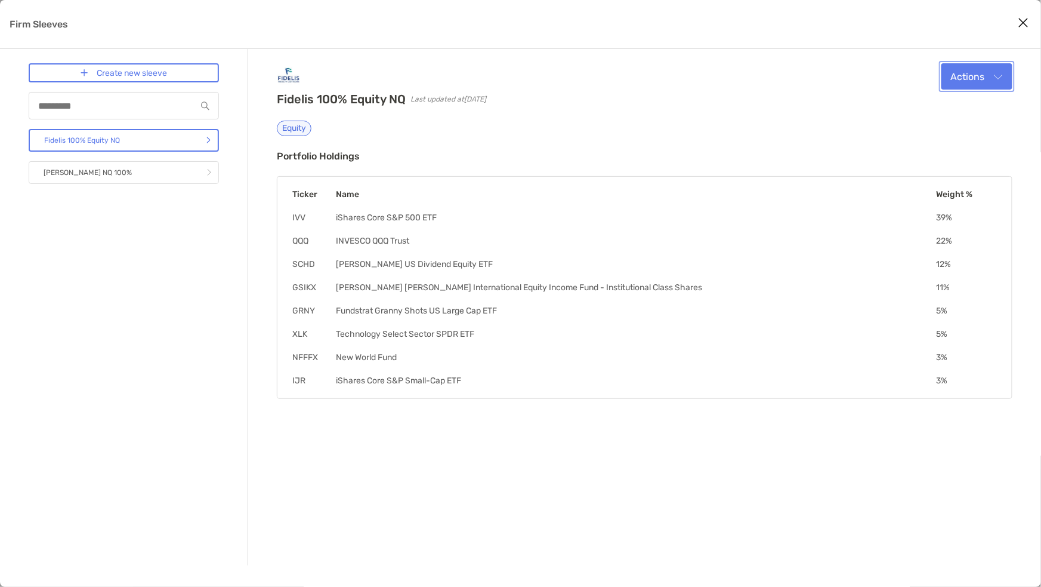
click at [970, 75] on button "Actions" at bounding box center [977, 76] width 71 height 26
click at [956, 136] on div "Clone" at bounding box center [961, 135] width 82 height 11
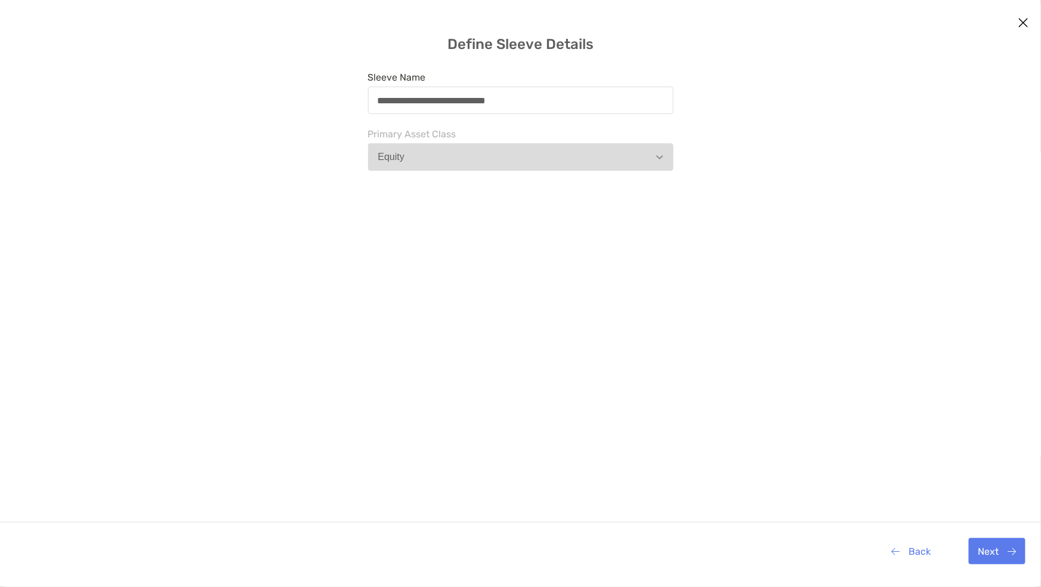
click at [448, 91] on div "**********" at bounding box center [520, 100] width 305 height 27
click at [448, 95] on input "**********" at bounding box center [520, 100] width 303 height 10
click at [473, 88] on div "**********" at bounding box center [520, 100] width 305 height 27
click at [473, 95] on input "**********" at bounding box center [520, 100] width 303 height 10
click at [468, 98] on input "**********" at bounding box center [520, 100] width 303 height 10
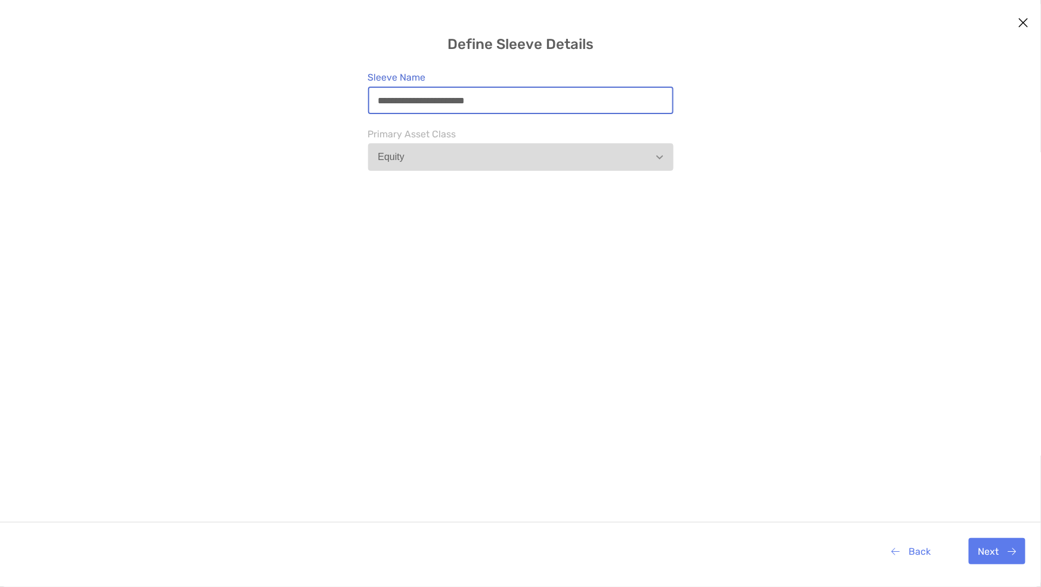
type input "**********"
click at [1001, 550] on button "Next" at bounding box center [997, 551] width 57 height 26
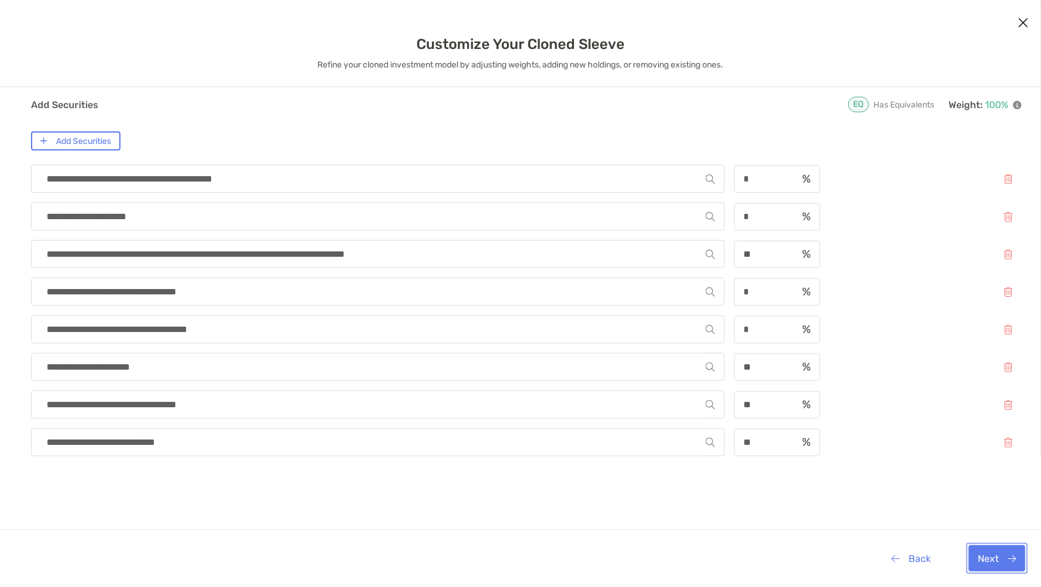
click at [1005, 557] on button "Next" at bounding box center [997, 558] width 57 height 26
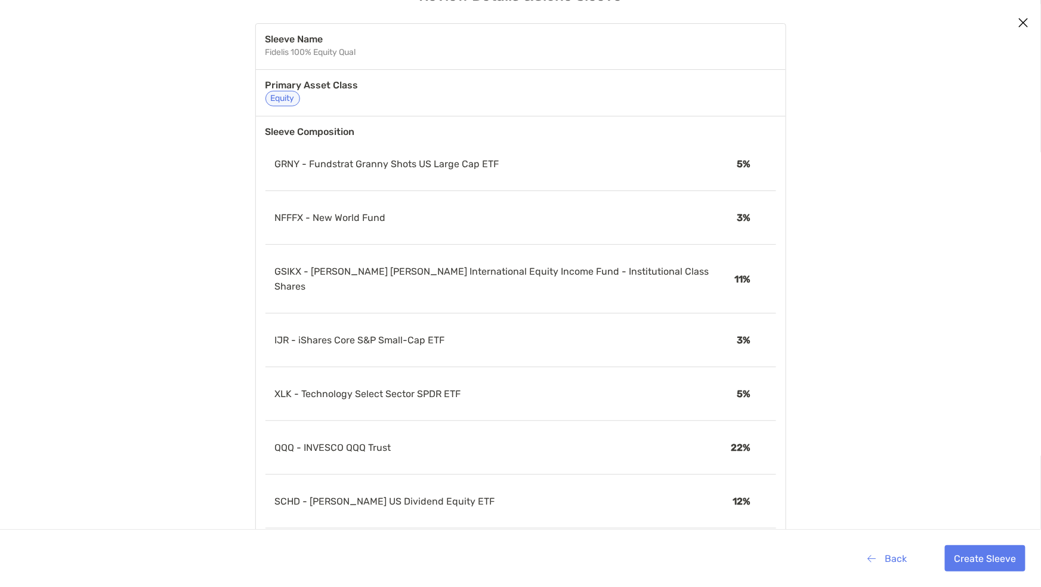
scroll to position [101, 0]
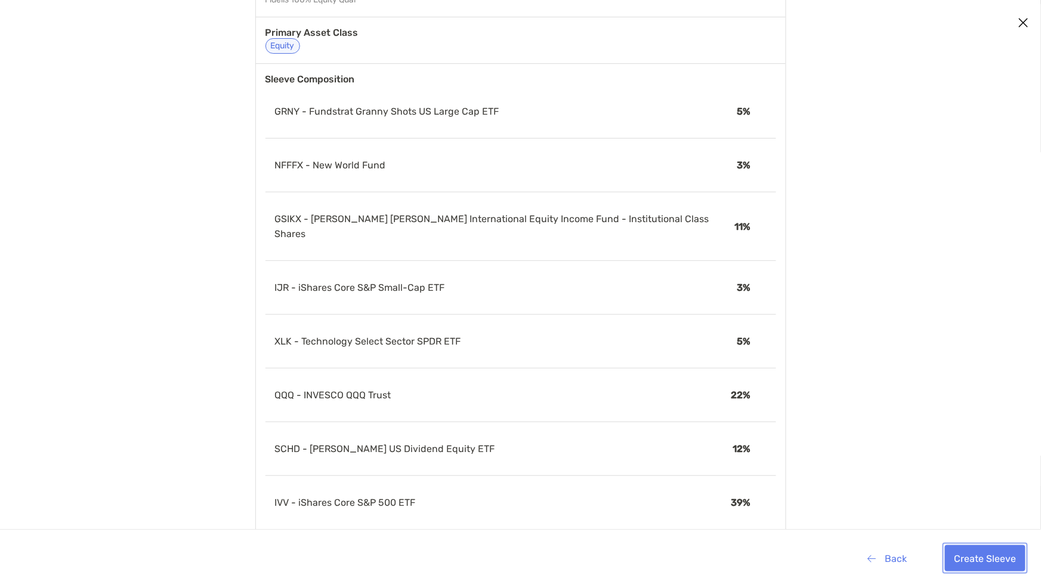
click at [970, 554] on button "Create Sleeve" at bounding box center [985, 558] width 81 height 26
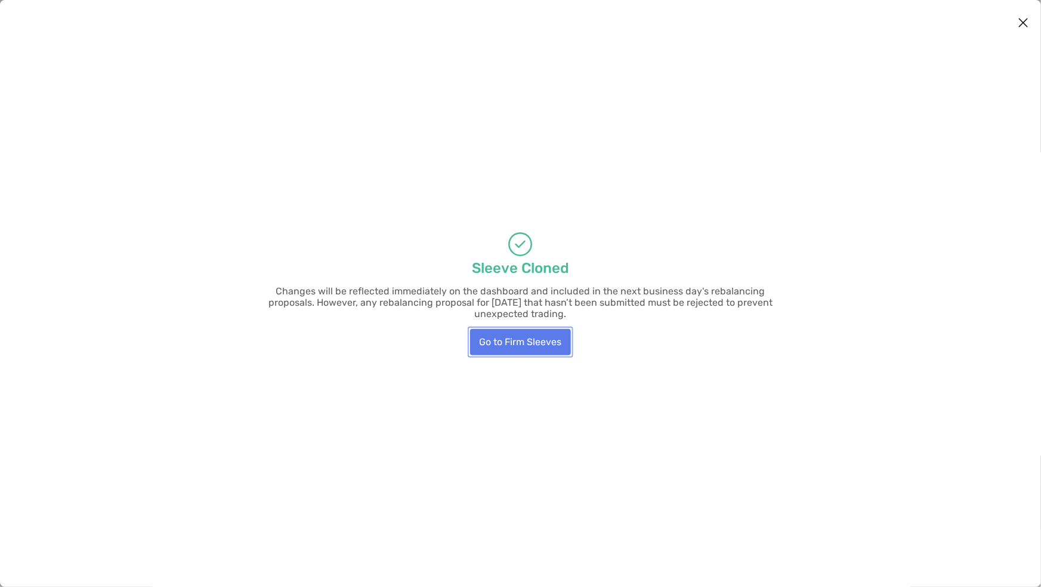
click at [518, 338] on button "Go to Firm Sleeves" at bounding box center [520, 342] width 101 height 26
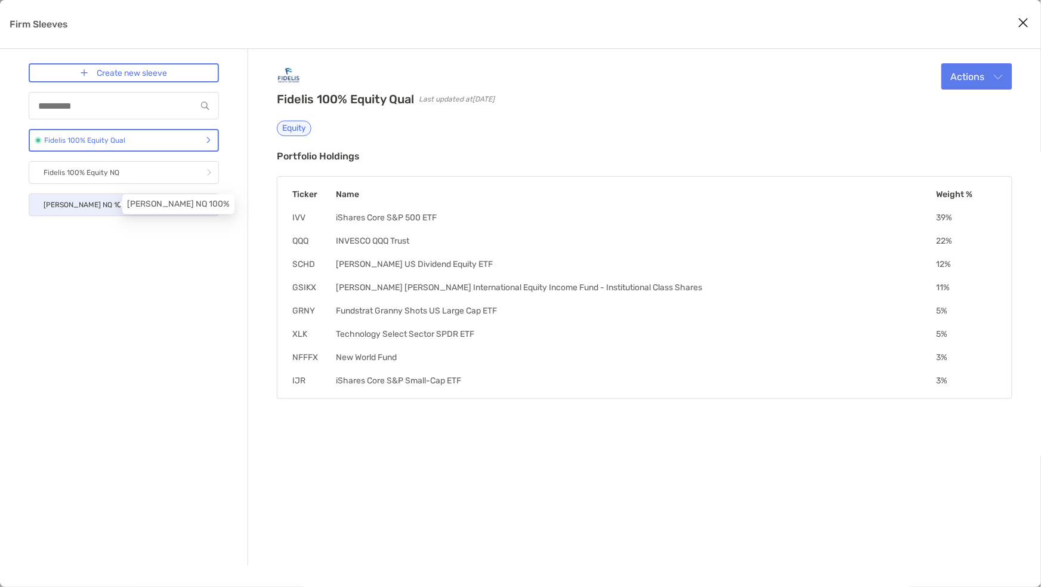
click at [100, 203] on p "Fidelis Bond NQ 100%" at bounding box center [88, 204] width 88 height 15
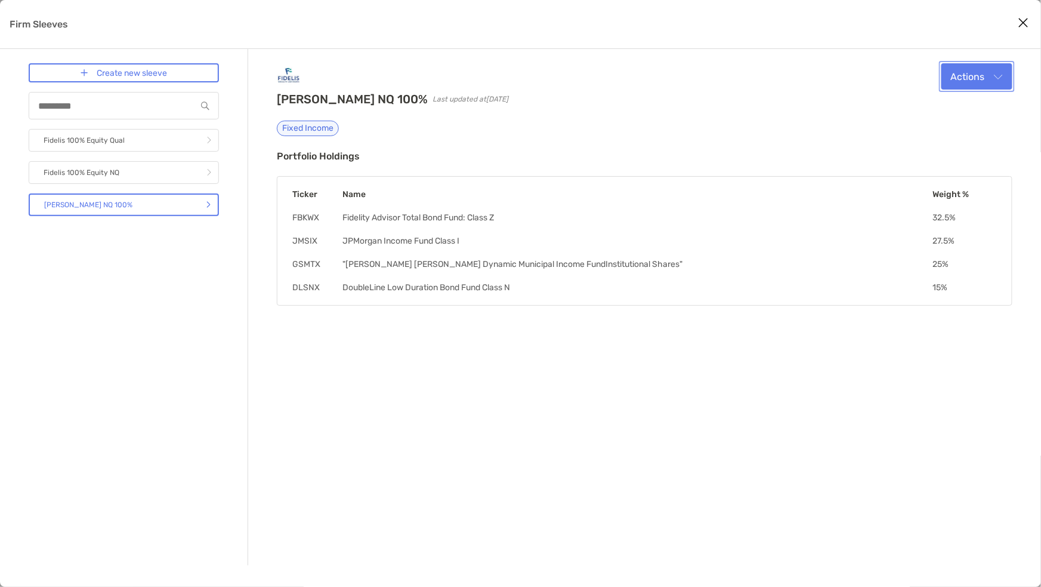
click at [974, 66] on button "Actions" at bounding box center [977, 76] width 71 height 26
click at [950, 135] on div "Clone" at bounding box center [961, 135] width 82 height 11
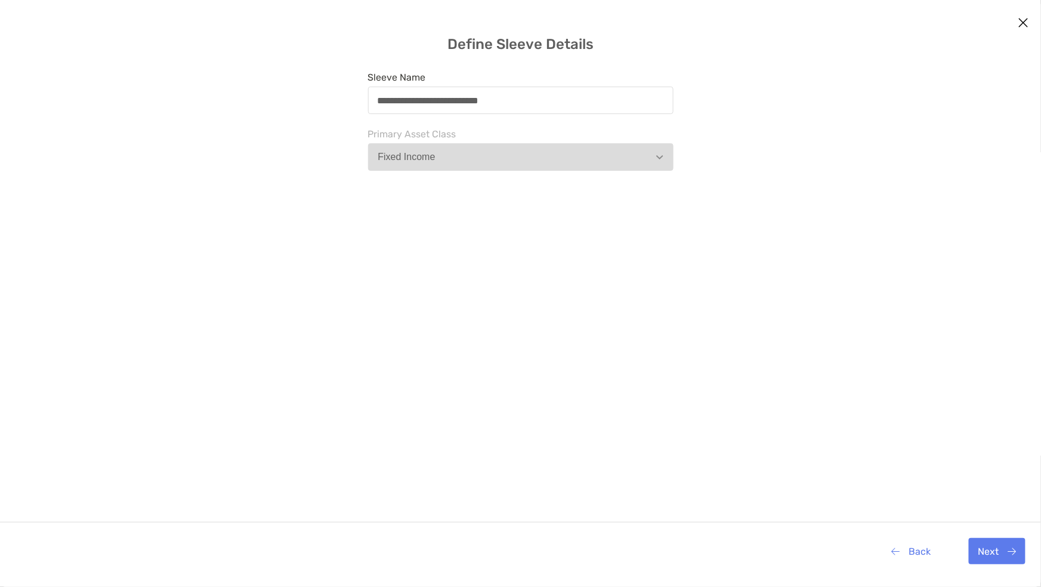
click at [481, 88] on div "**********" at bounding box center [520, 100] width 305 height 27
click at [481, 95] on input "**********" at bounding box center [520, 100] width 303 height 10
click at [483, 97] on input "**********" at bounding box center [520, 100] width 303 height 10
drag, startPoint x: 483, startPoint y: 97, endPoint x: 608, endPoint y: 97, distance: 124.7
click at [608, 98] on input "**********" at bounding box center [520, 100] width 303 height 10
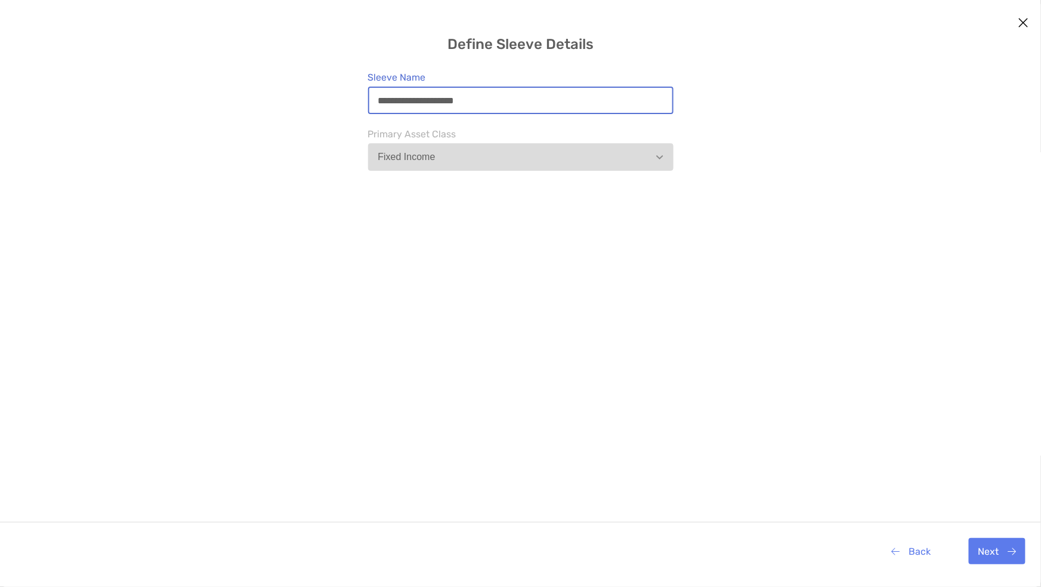
click at [439, 96] on input "**********" at bounding box center [520, 100] width 303 height 10
type input "**********"
click at [988, 560] on button "Next" at bounding box center [997, 551] width 57 height 26
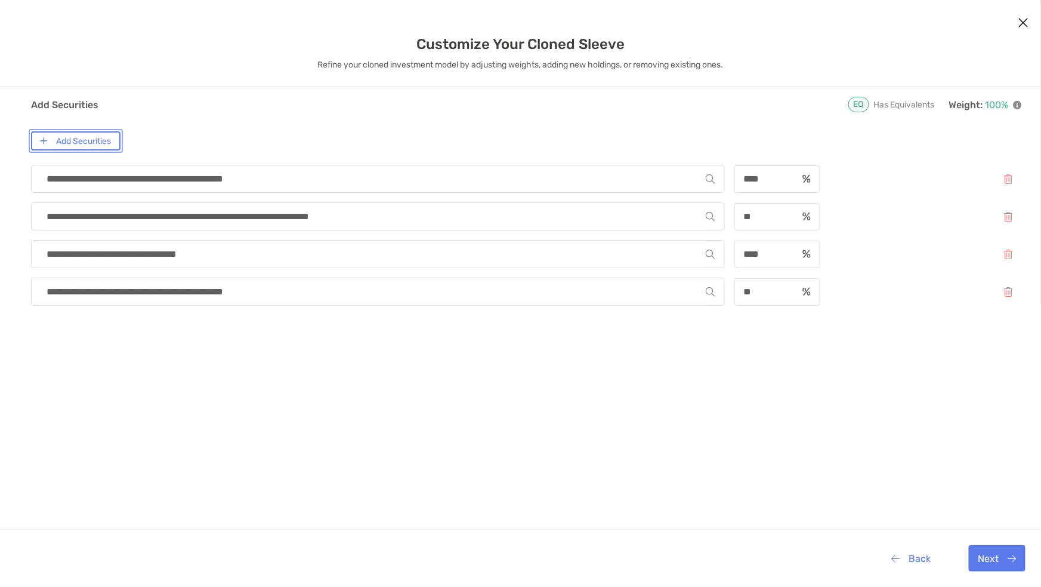
click at [75, 139] on button "Add Securities" at bounding box center [76, 140] width 90 height 19
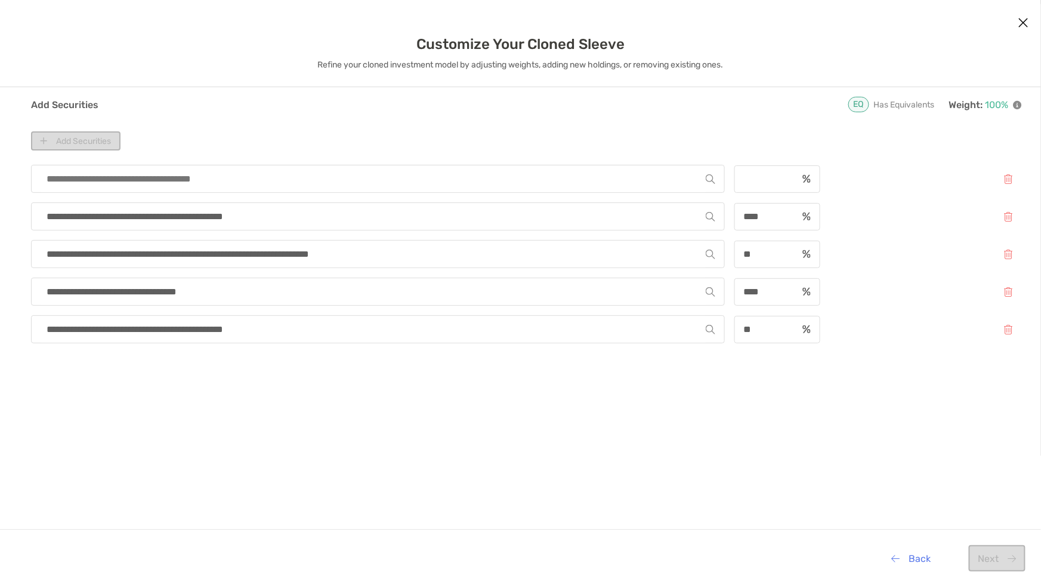
click at [190, 175] on input "modal" at bounding box center [373, 178] width 665 height 27
drag, startPoint x: 755, startPoint y: 326, endPoint x: 727, endPoint y: 324, distance: 28.1
click at [727, 324] on div "**********" at bounding box center [526, 329] width 991 height 28
type input "*"
type input "**"
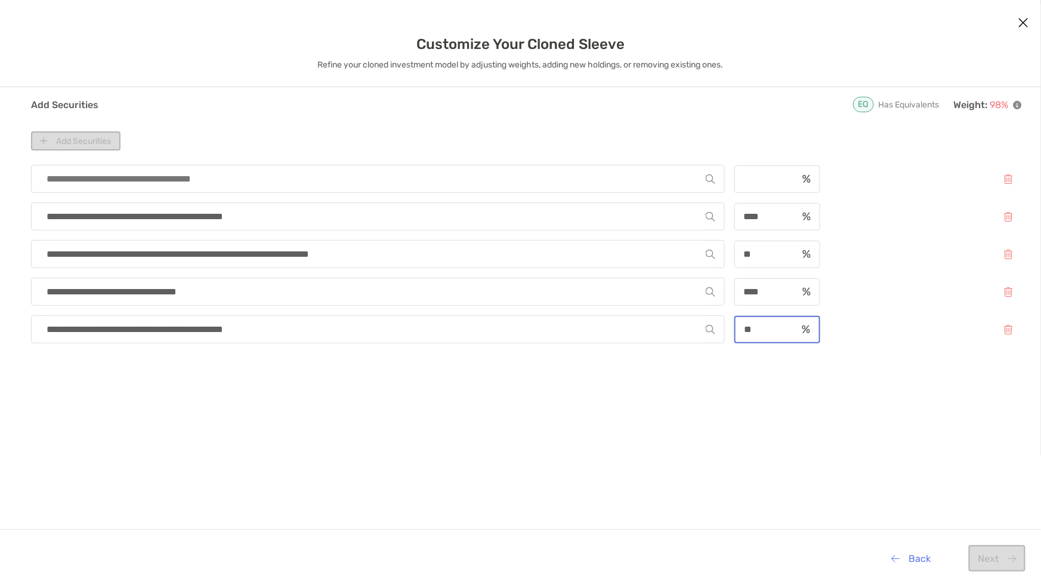
type input "**"
drag, startPoint x: 766, startPoint y: 289, endPoint x: 609, endPoint y: 290, distance: 156.3
click at [609, 290] on div "**********" at bounding box center [526, 291] width 991 height 28
type input "*"
type input "**"
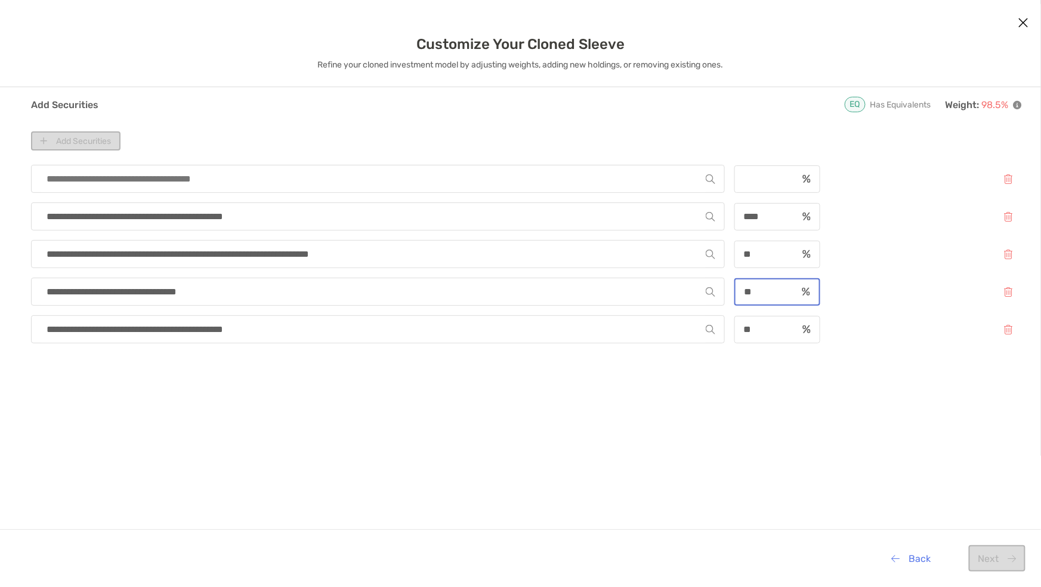
type input "**"
drag, startPoint x: 1013, startPoint y: 253, endPoint x: 789, endPoint y: 266, distance: 223.5
click at [1012, 252] on button "modal" at bounding box center [1008, 254] width 27 height 26
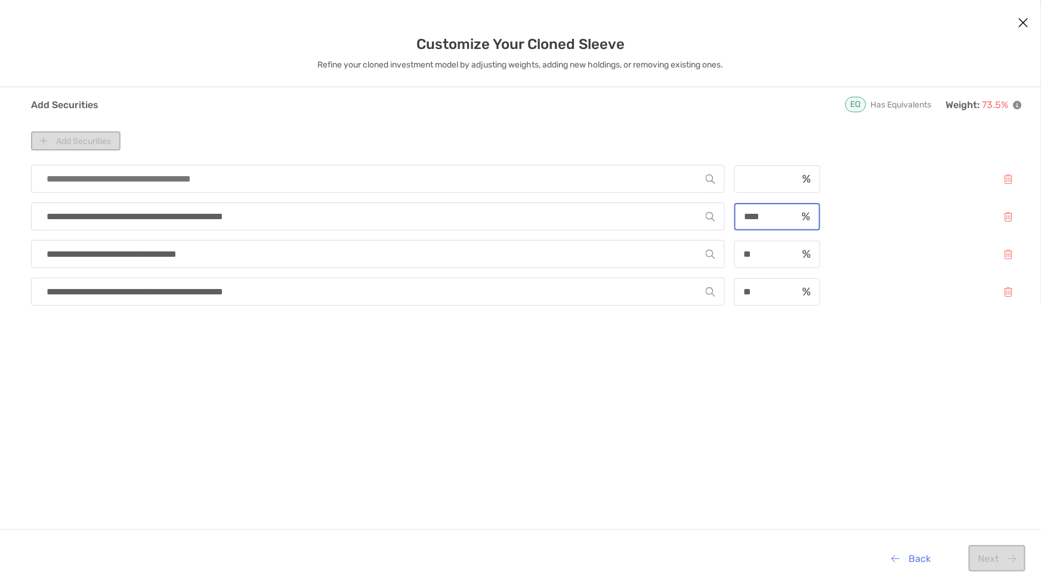
drag, startPoint x: 777, startPoint y: 212, endPoint x: 572, endPoint y: 221, distance: 205.4
click at [572, 221] on div "**********" at bounding box center [526, 216] width 991 height 28
type input "*"
type input "**"
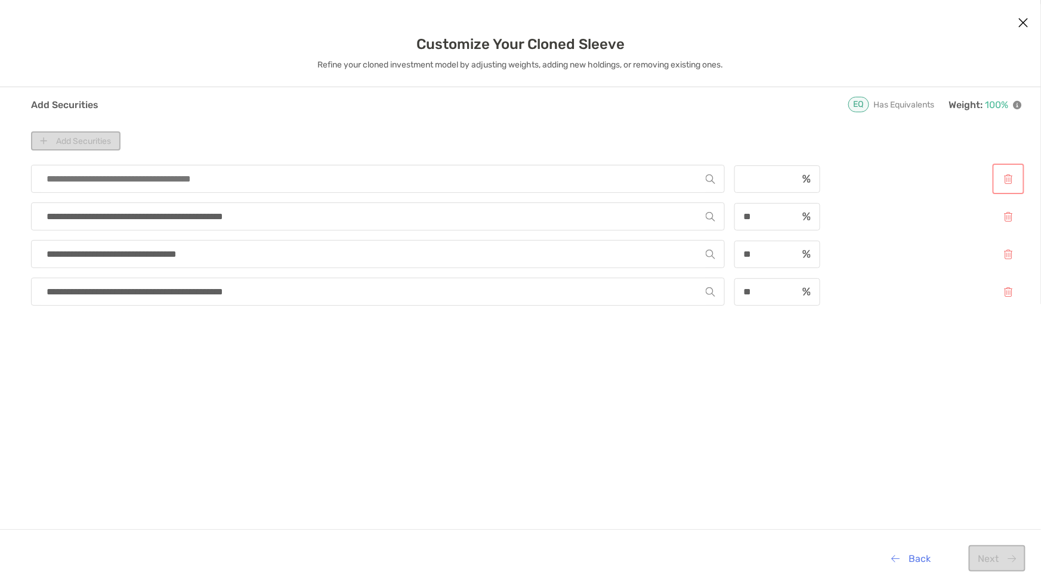
click at [1012, 177] on button "modal" at bounding box center [1008, 179] width 27 height 26
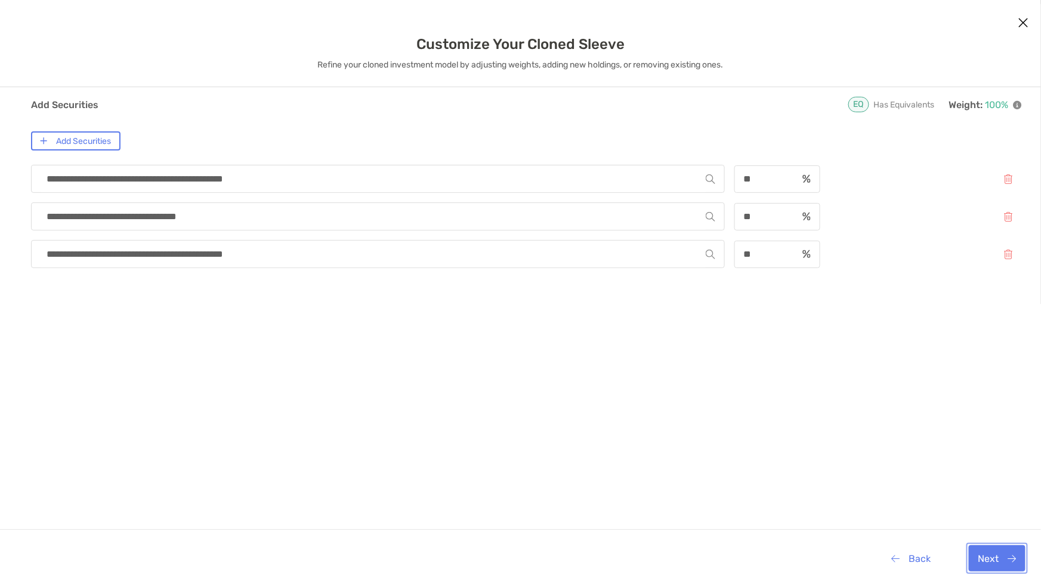
click at [992, 556] on button "Next" at bounding box center [997, 558] width 57 height 26
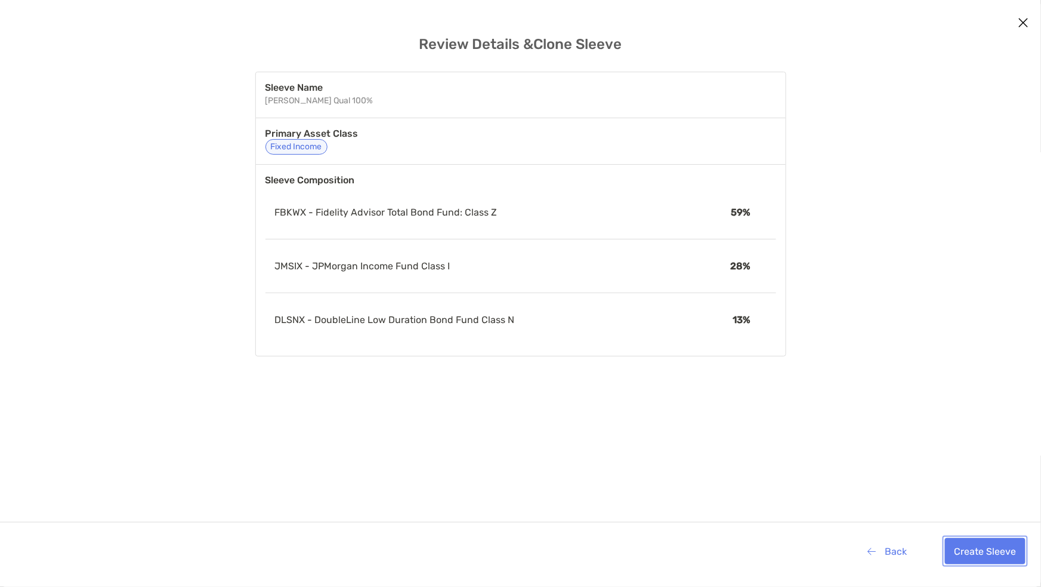
drag, startPoint x: 976, startPoint y: 551, endPoint x: 979, endPoint y: 532, distance: 19.8
click at [976, 551] on button "Create Sleeve" at bounding box center [985, 551] width 81 height 26
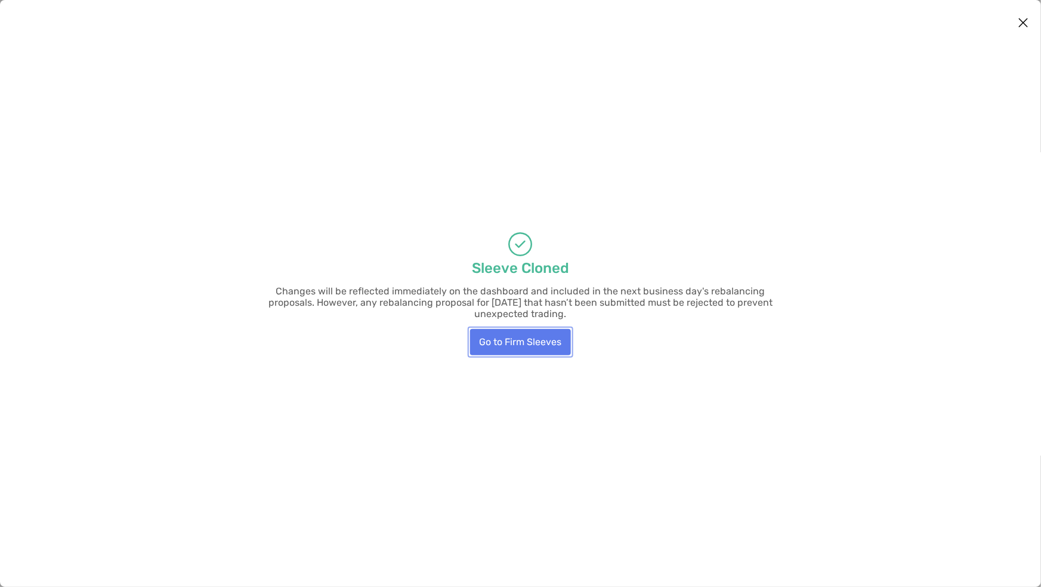
click at [509, 337] on button "Go to Firm Sleeves" at bounding box center [520, 342] width 101 height 26
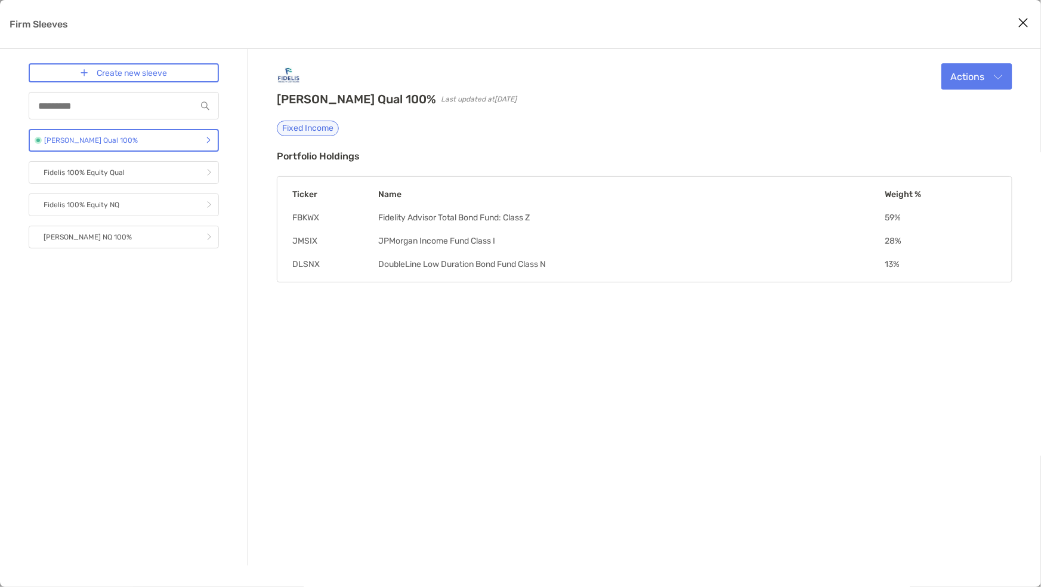
click at [1024, 20] on icon "Close modal" at bounding box center [1024, 23] width 11 height 14
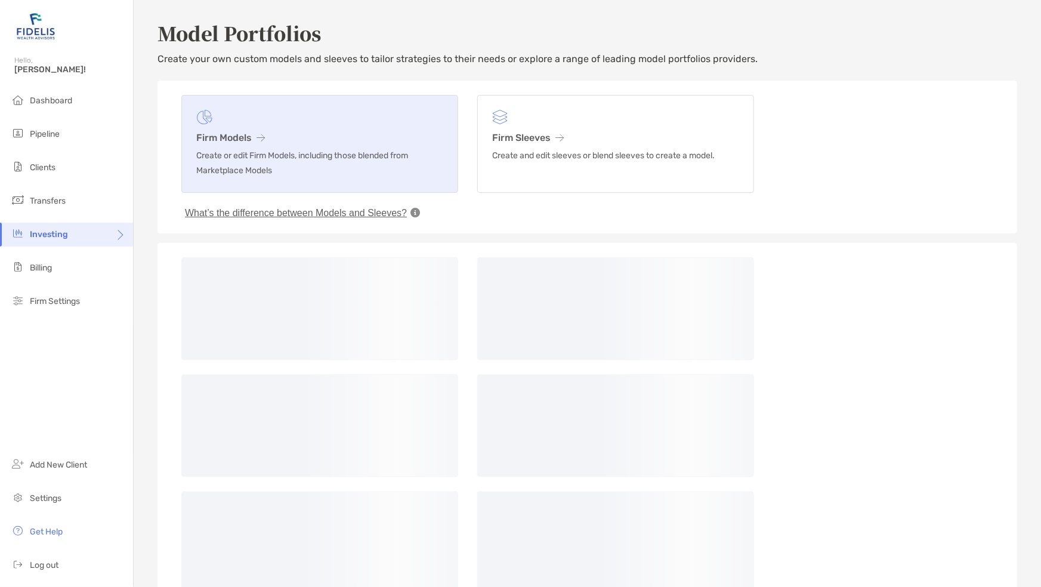
click at [276, 133] on h3 "Firm Models" at bounding box center [319, 137] width 247 height 11
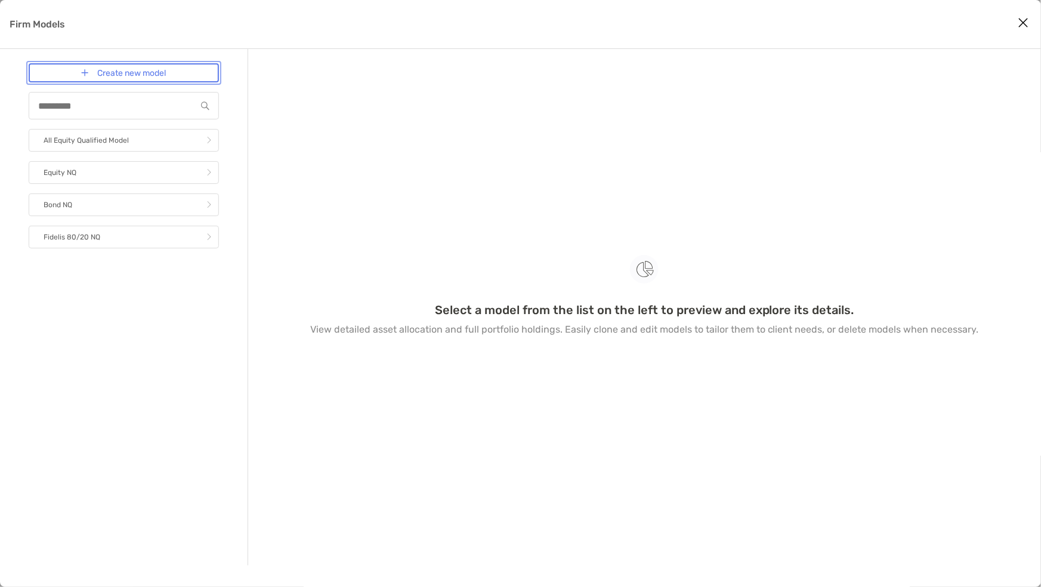
click at [57, 73] on link "Create new model" at bounding box center [124, 72] width 190 height 19
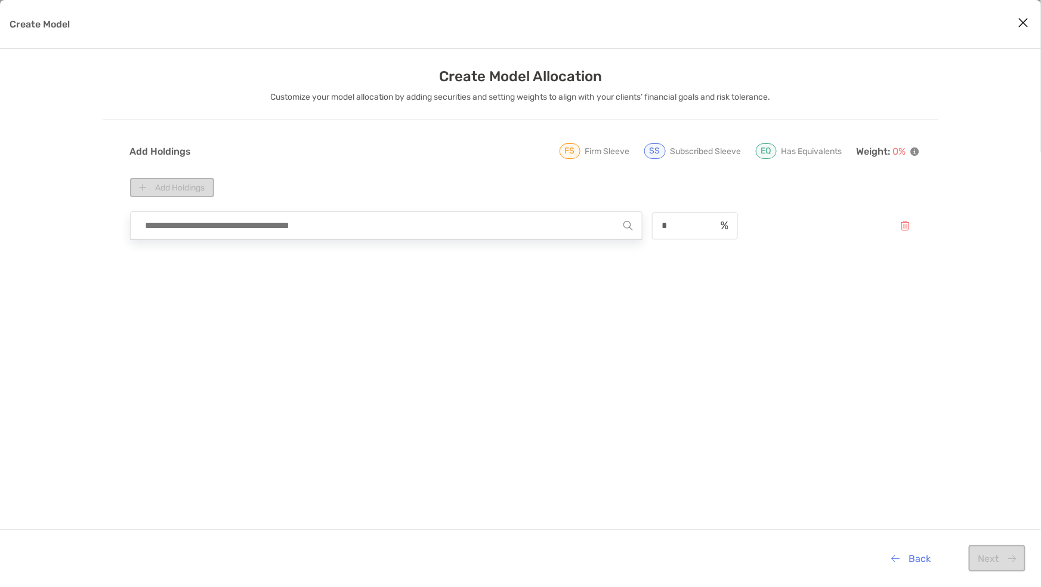
drag, startPoint x: 184, startPoint y: 222, endPoint x: 184, endPoint y: 214, distance: 7.8
click at [185, 218] on input "Create Model" at bounding box center [382, 225] width 484 height 27
click at [186, 221] on input "Create Model" at bounding box center [382, 225] width 484 height 27
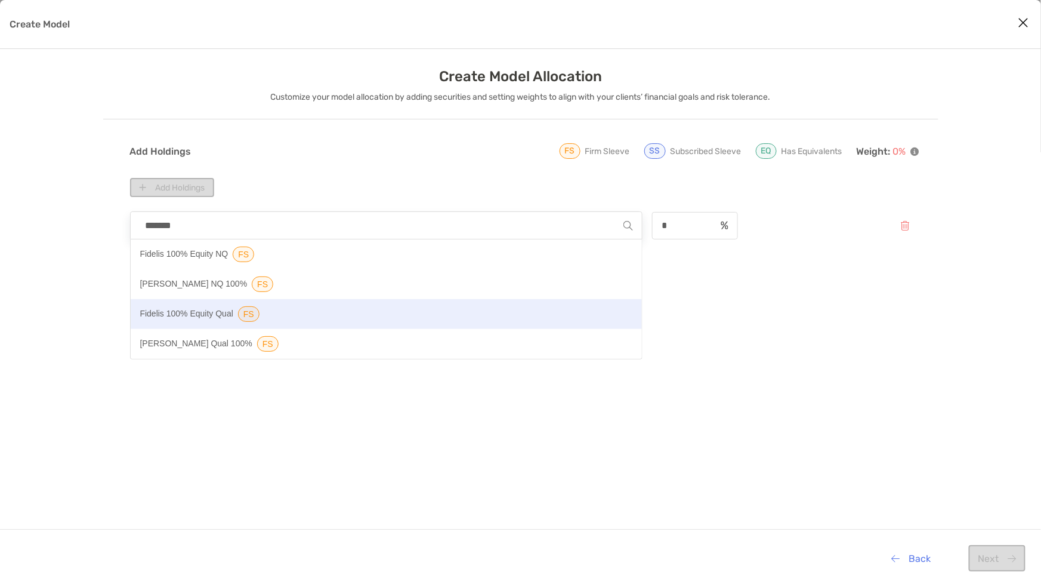
click at [179, 313] on p "Fidelis 100% Equity Qual" at bounding box center [186, 314] width 93 height 16
type input "**********"
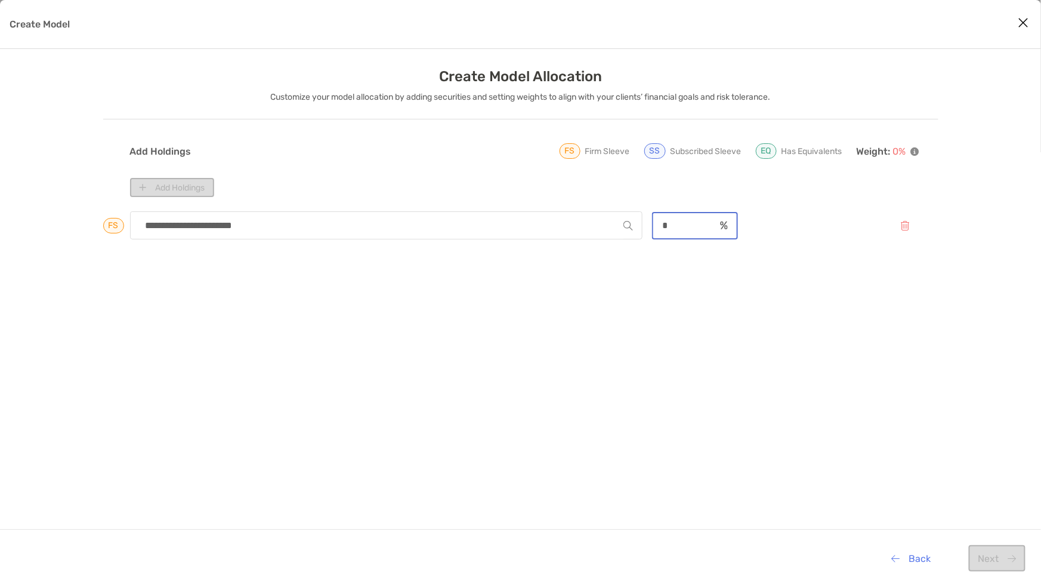
drag, startPoint x: 671, startPoint y: 226, endPoint x: 599, endPoint y: 223, distance: 72.2
click at [599, 223] on div "**********" at bounding box center [524, 225] width 789 height 28
type input "**"
drag, startPoint x: 161, startPoint y: 180, endPoint x: 169, endPoint y: 263, distance: 83.4
click at [161, 178] on button "Add Holdings" at bounding box center [172, 187] width 84 height 19
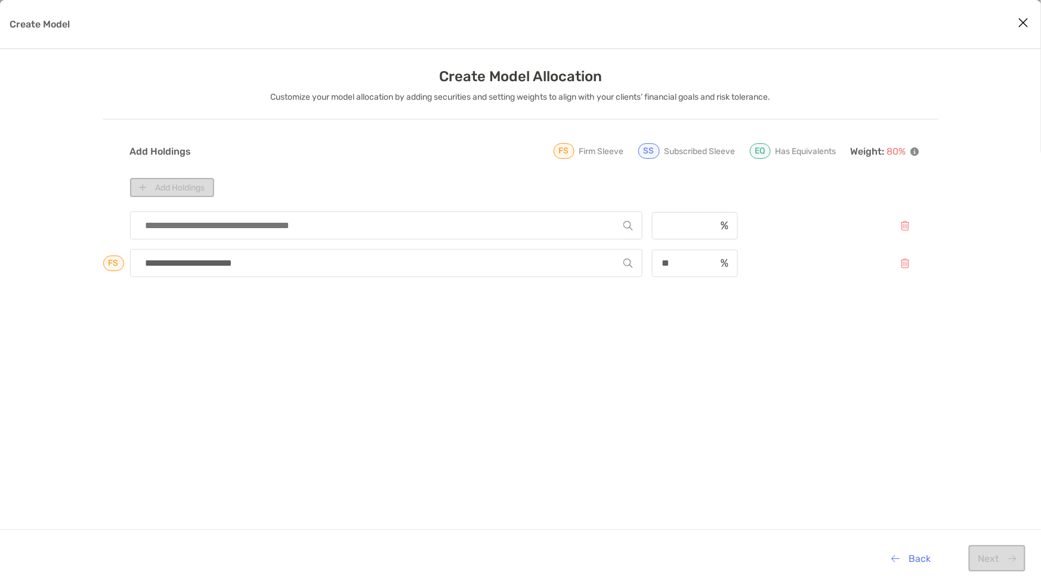
click at [172, 227] on input "Create Model" at bounding box center [382, 225] width 484 height 27
type input "*******"
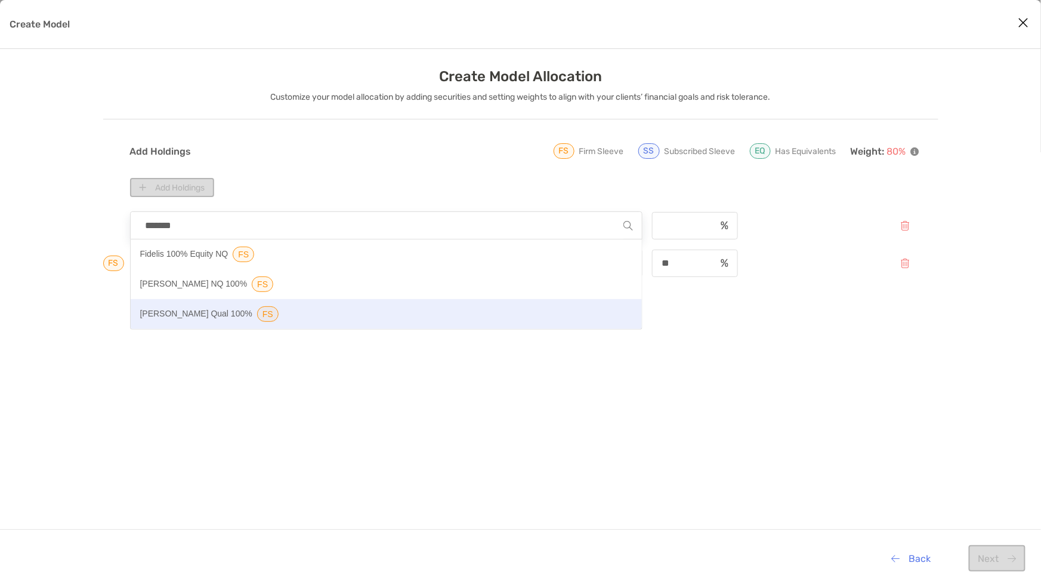
click at [186, 314] on p "Fidelis Bond Qual 100%" at bounding box center [196, 314] width 112 height 16
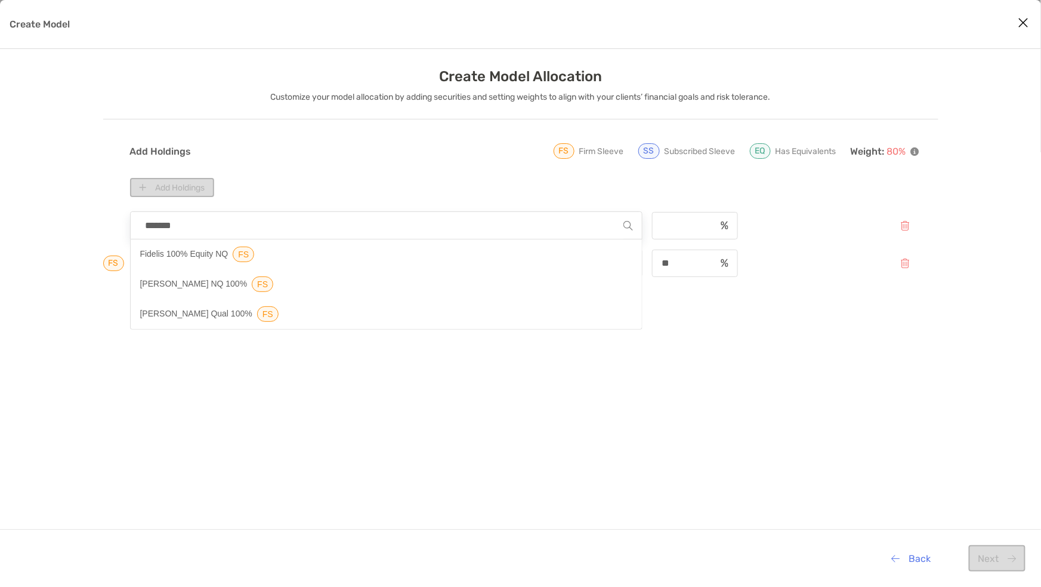
type input "**********"
click at [674, 214] on div "Create Model" at bounding box center [695, 225] width 86 height 27
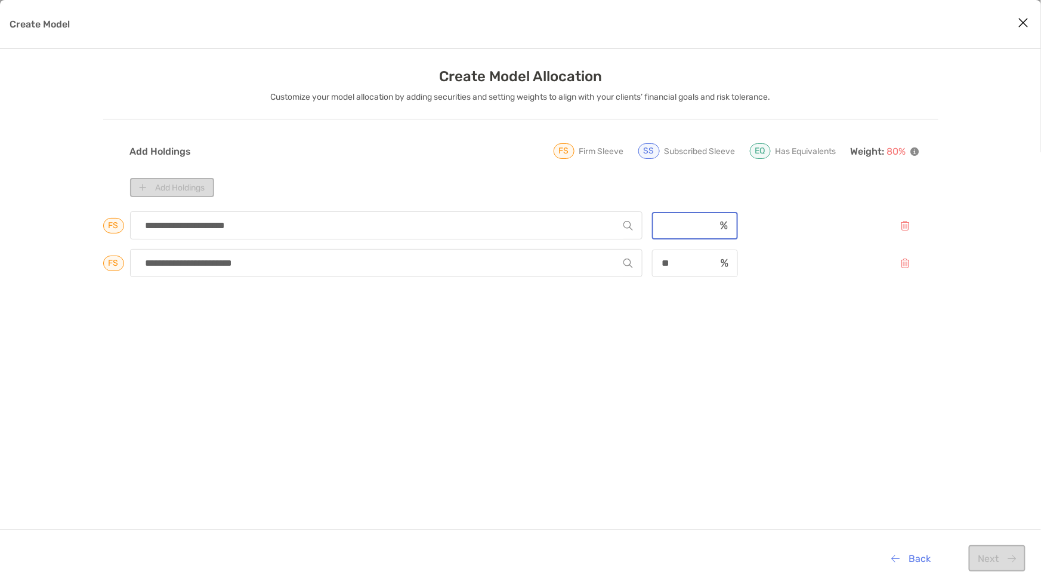
click at [675, 221] on input "Create Model" at bounding box center [683, 225] width 61 height 10
type input "**"
click at [1004, 559] on button "Next" at bounding box center [997, 558] width 57 height 26
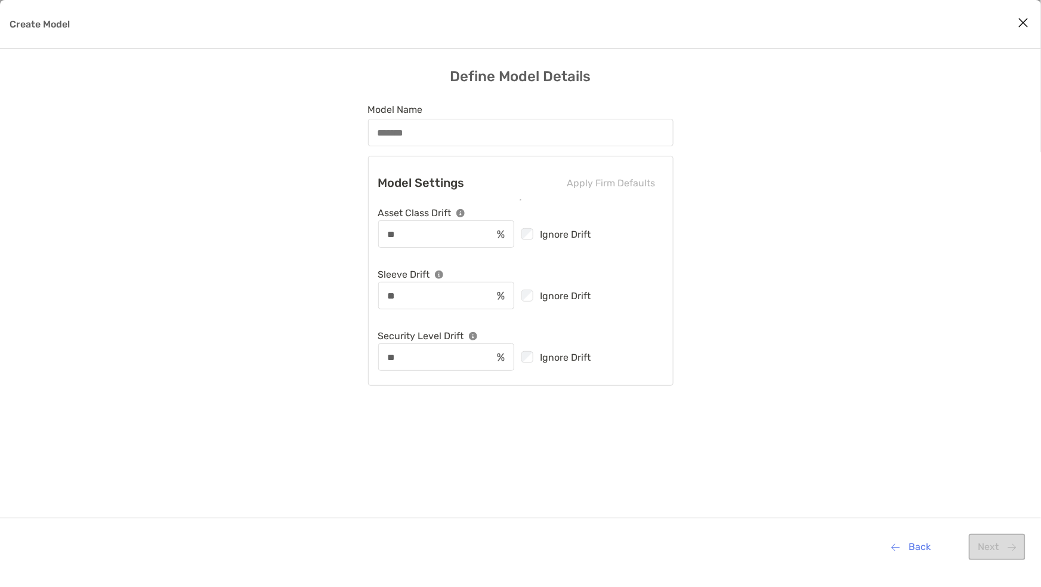
click at [450, 139] on div "Create Model" at bounding box center [520, 132] width 305 height 27
click at [450, 138] on input "Model Name" at bounding box center [520, 133] width 303 height 10
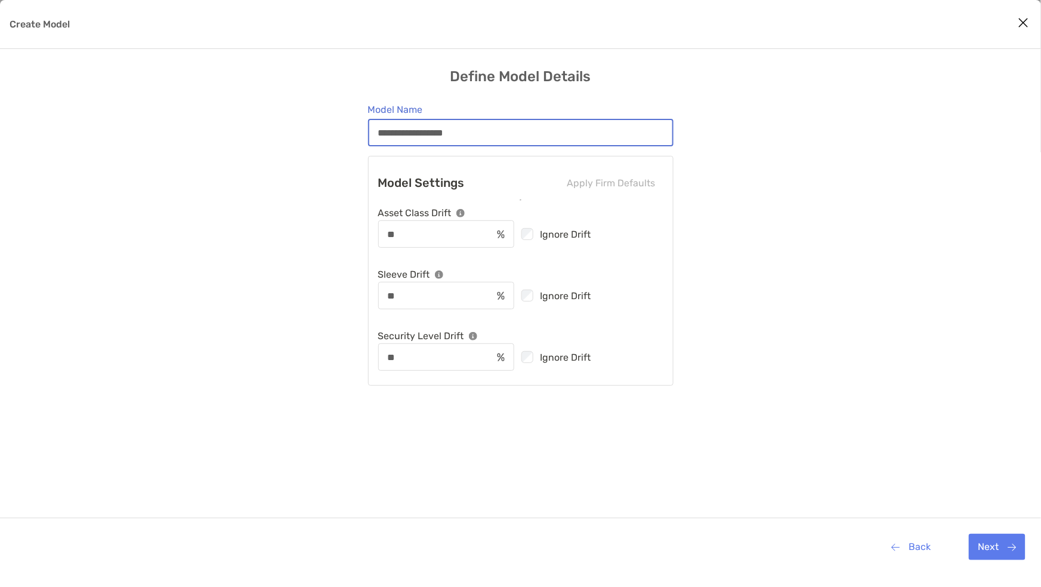
type input "**********"
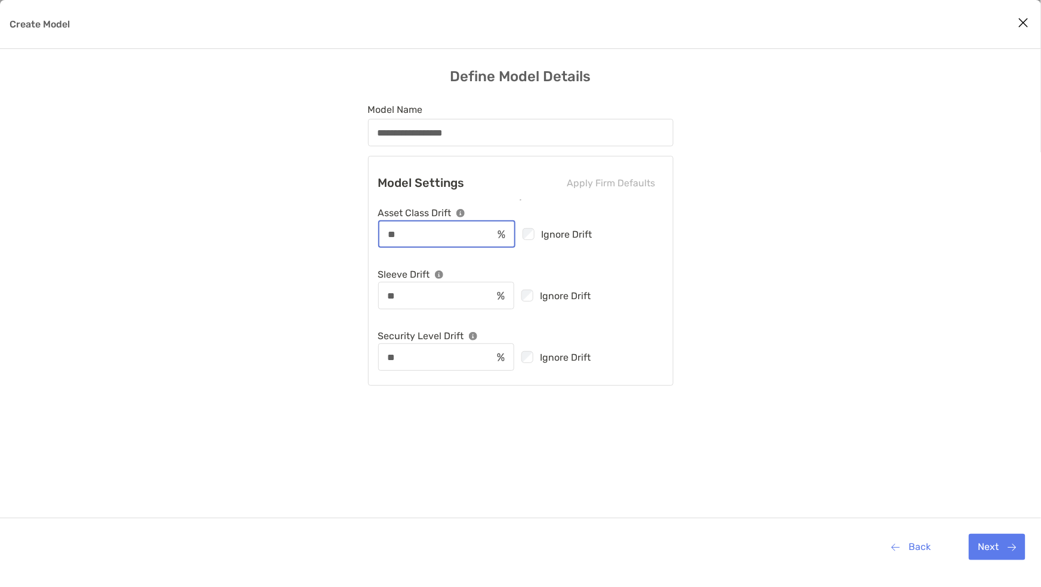
drag, startPoint x: 408, startPoint y: 228, endPoint x: 290, endPoint y: 223, distance: 118.3
click at [290, 223] on div "**********" at bounding box center [520, 321] width 1041 height 507
type input "*"
drag, startPoint x: 405, startPoint y: 301, endPoint x: 217, endPoint y: 295, distance: 188.6
click at [216, 297] on div "**********" at bounding box center [520, 321] width 1041 height 507
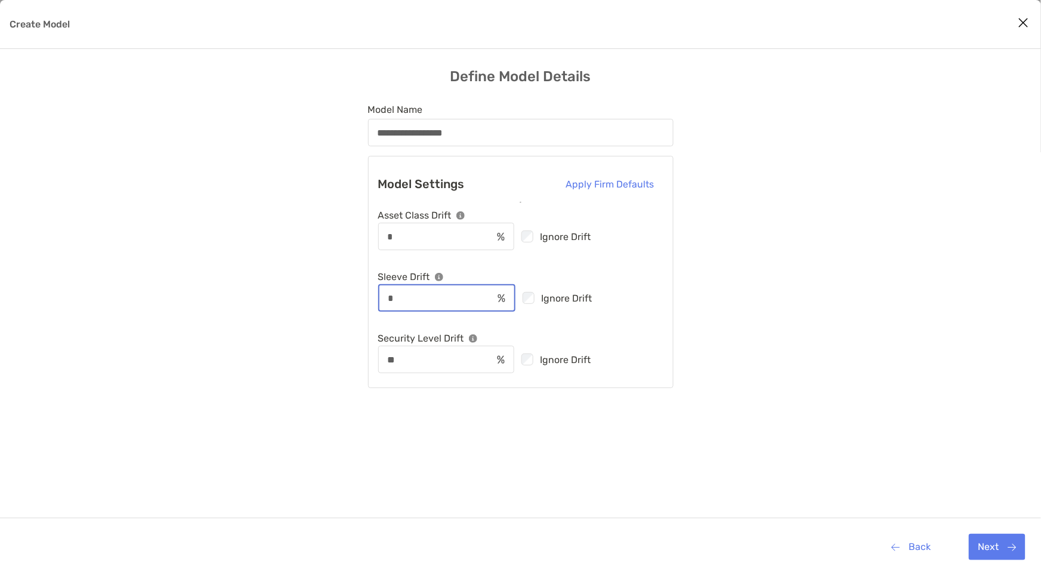
type input "*"
drag, startPoint x: 400, startPoint y: 230, endPoint x: 271, endPoint y: 237, distance: 128.5
click at [266, 240] on div "**********" at bounding box center [520, 321] width 1041 height 507
type input "**"
drag, startPoint x: 402, startPoint y: 291, endPoint x: 313, endPoint y: 297, distance: 89.1
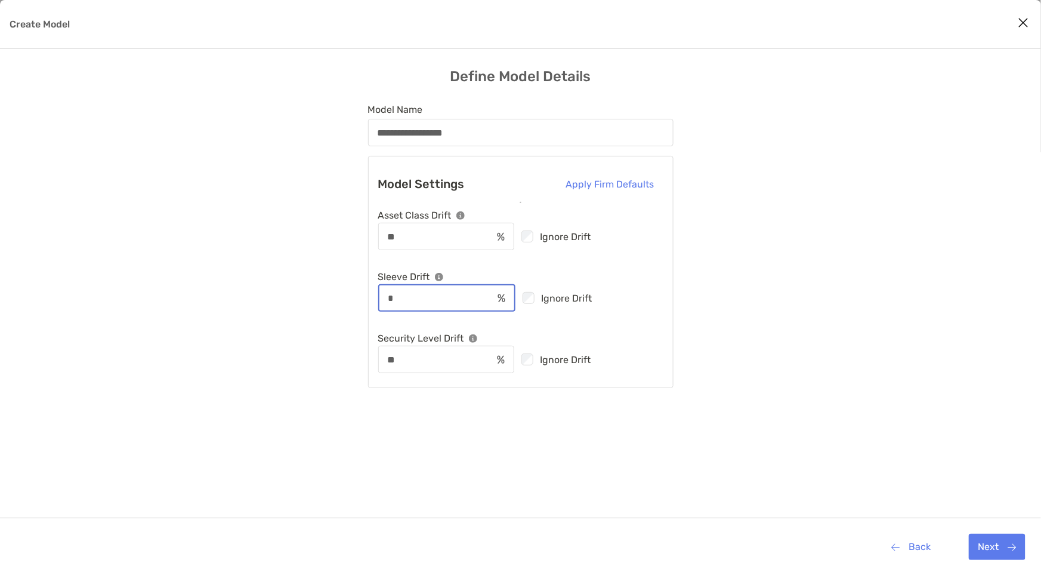
click at [311, 300] on div "**********" at bounding box center [520, 321] width 1041 height 507
type input "**"
drag, startPoint x: 244, startPoint y: 337, endPoint x: 269, endPoint y: 332, distance: 25.4
click at [244, 335] on div "**********" at bounding box center [520, 321] width 1041 height 507
click at [989, 555] on button "Next" at bounding box center [997, 546] width 57 height 26
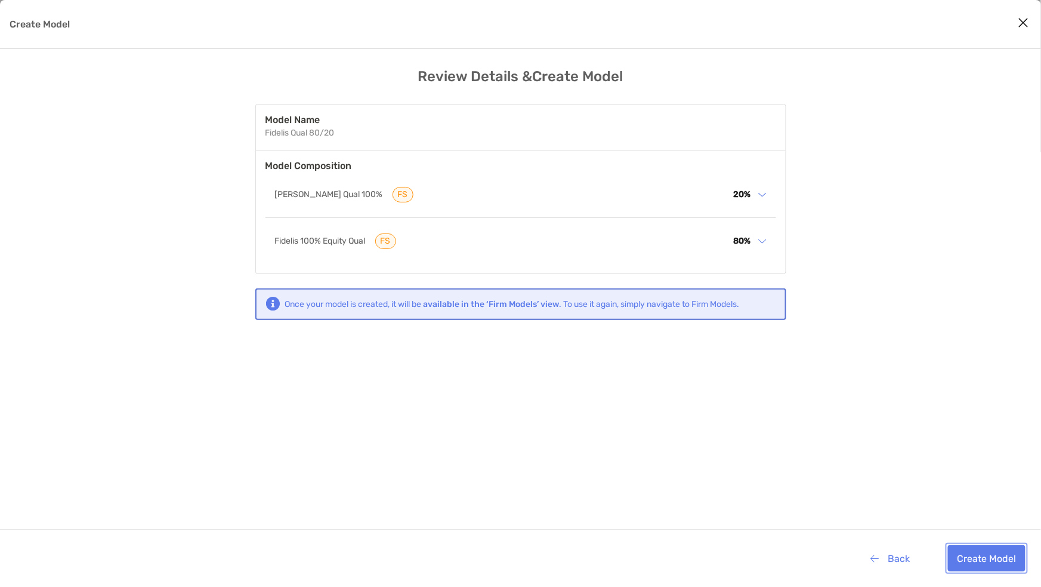
click at [992, 561] on button "Create Model" at bounding box center [987, 558] width 78 height 26
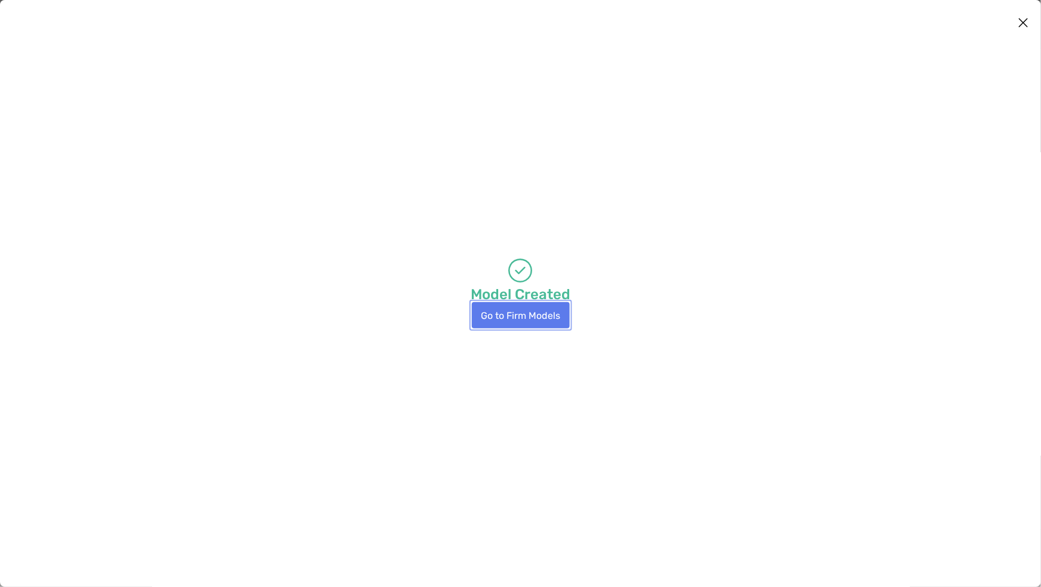
click at [504, 323] on button "Go to Firm Models" at bounding box center [521, 315] width 98 height 26
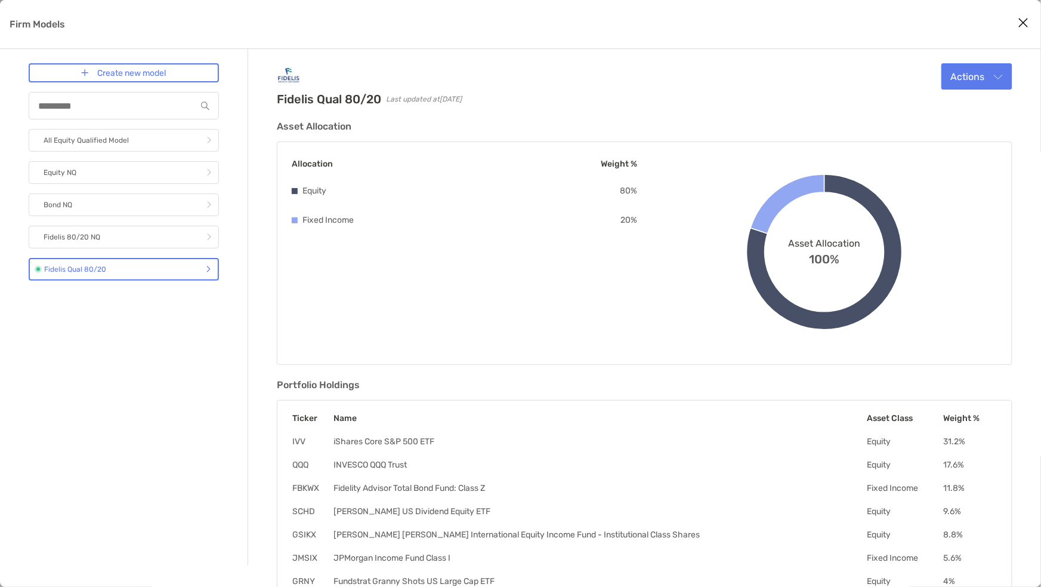
click at [1028, 26] on icon "Close modal" at bounding box center [1024, 23] width 11 height 14
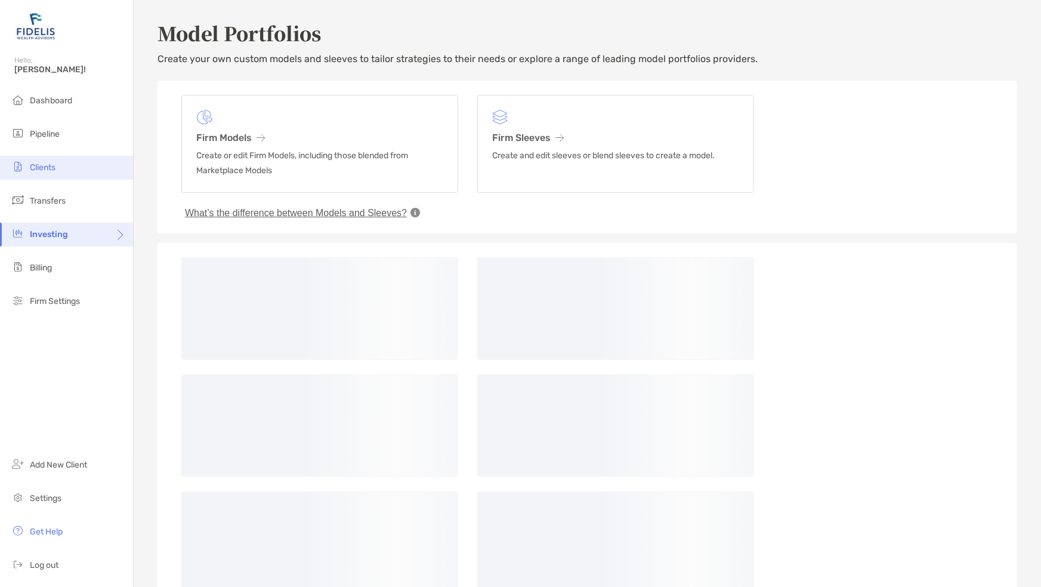
click at [41, 175] on li "Clients" at bounding box center [66, 168] width 133 height 24
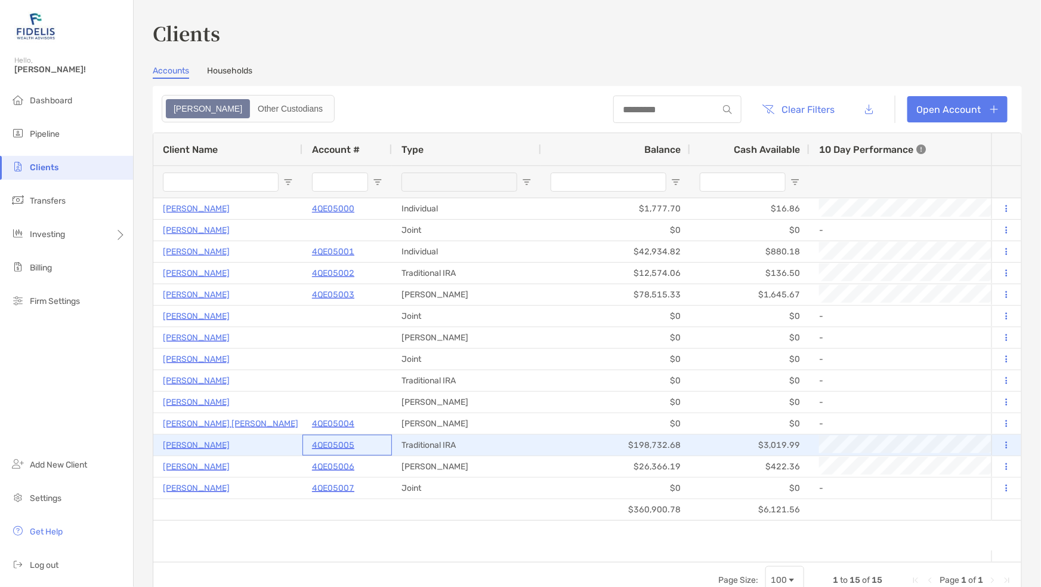
click at [332, 443] on p "4QE05005" at bounding box center [333, 444] width 42 height 15
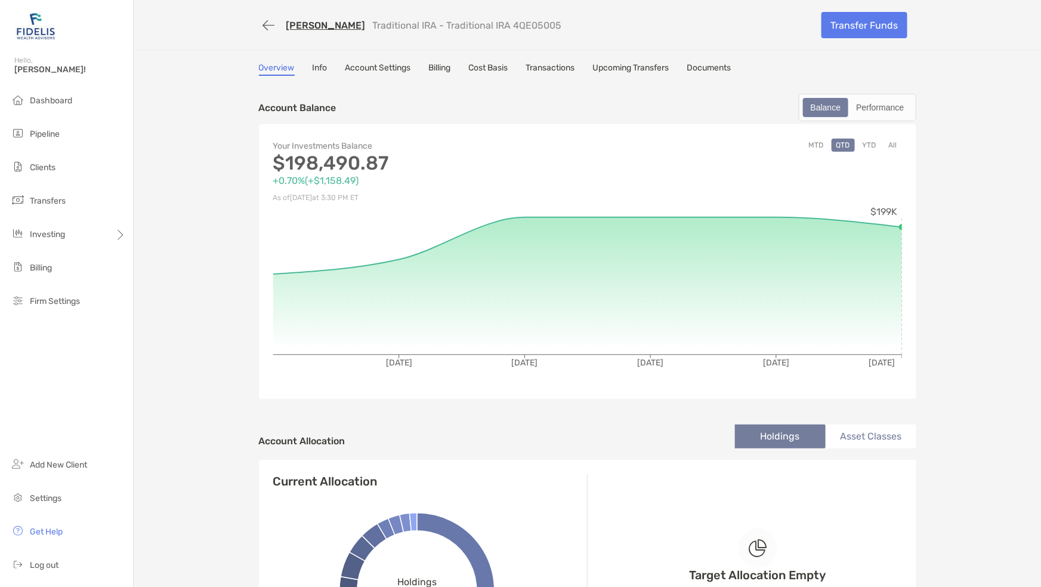
click at [318, 68] on link "Info" at bounding box center [320, 69] width 15 height 13
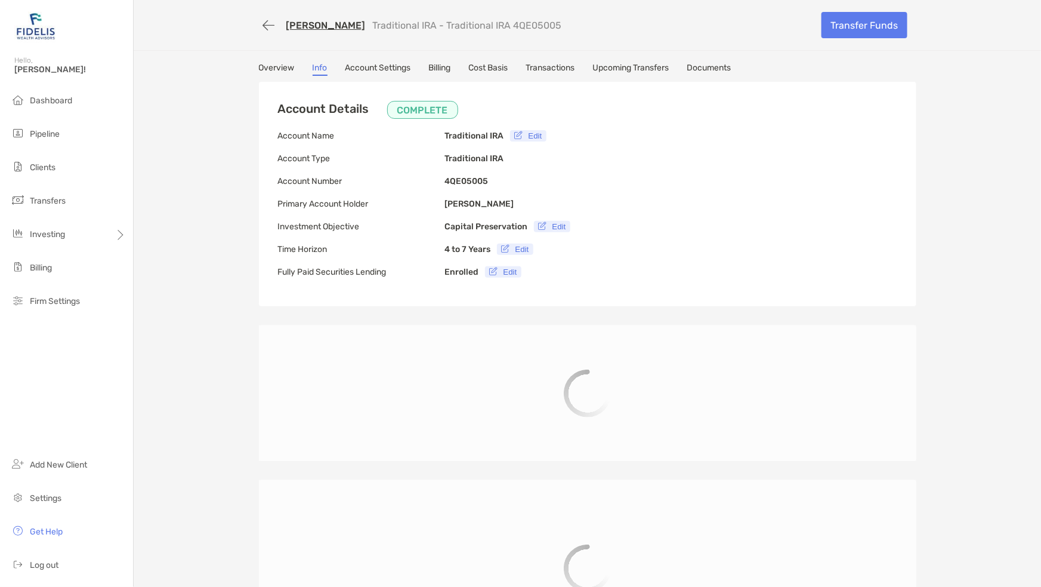
type input "**********"
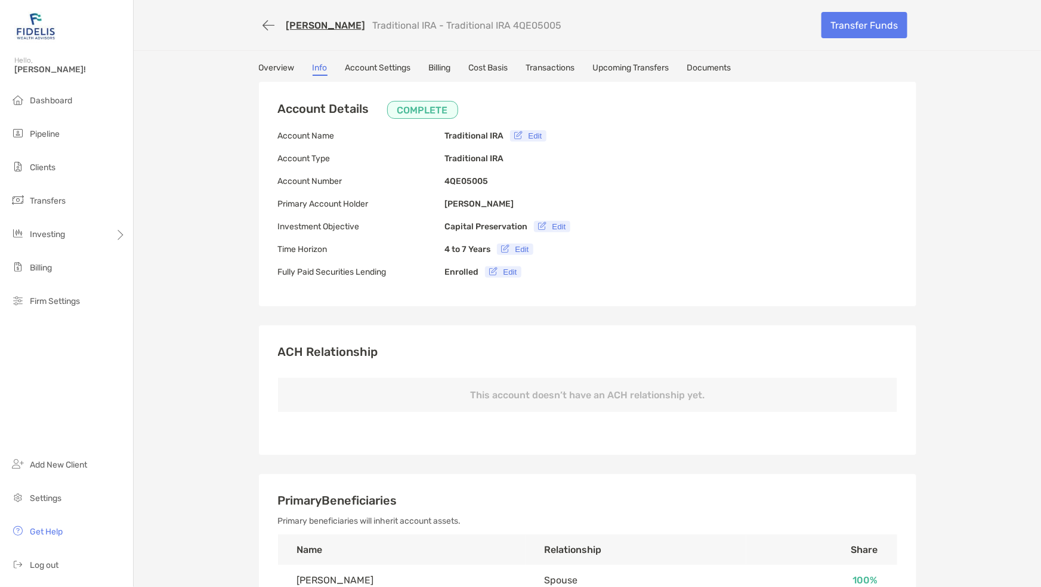
click at [383, 66] on link "Account Settings" at bounding box center [378, 69] width 66 height 13
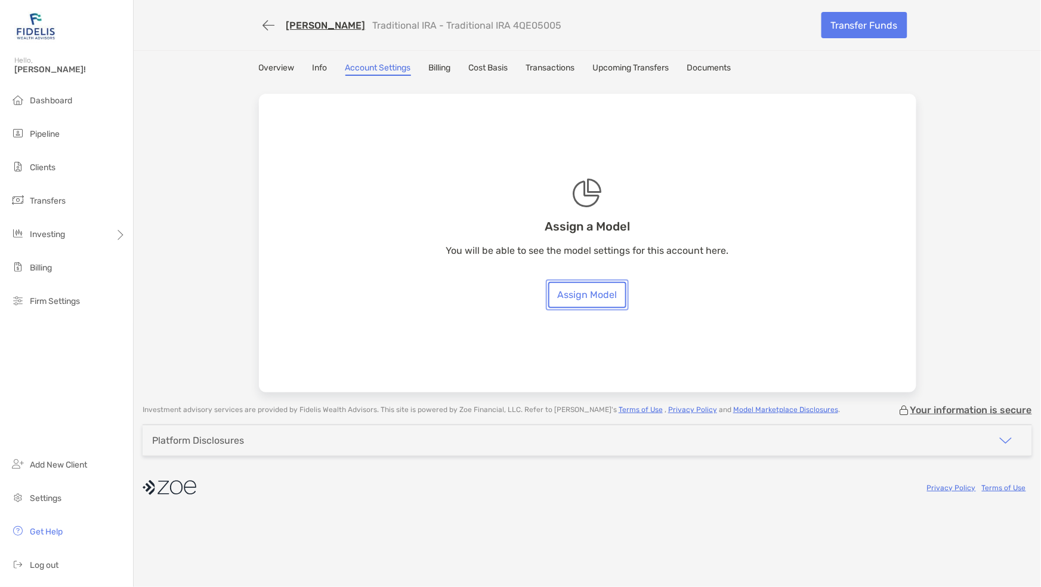
click at [612, 292] on link "Assign Model" at bounding box center [587, 295] width 78 height 26
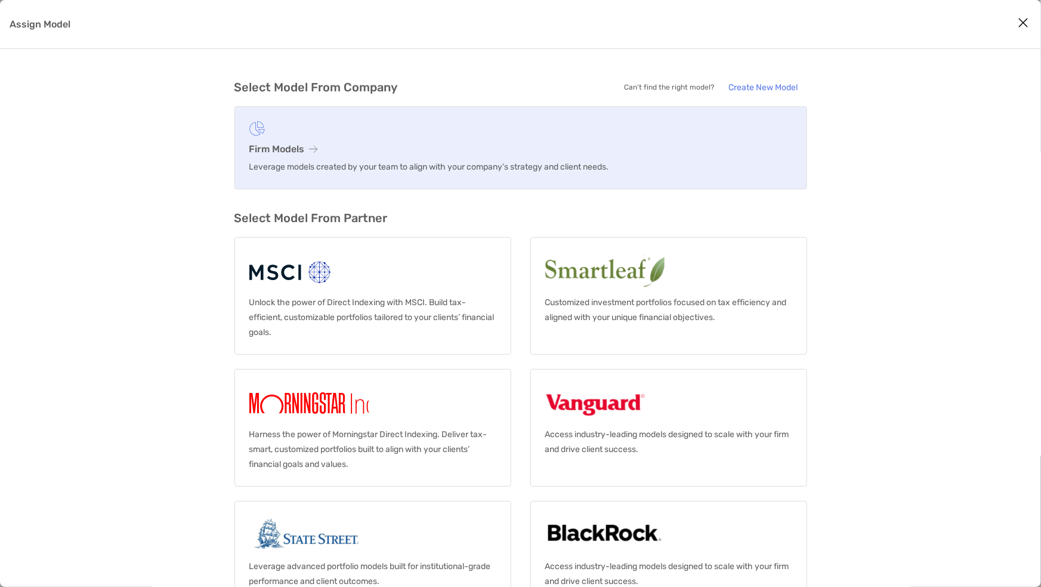
click at [311, 147] on icon "Assign Model" at bounding box center [314, 149] width 8 height 10
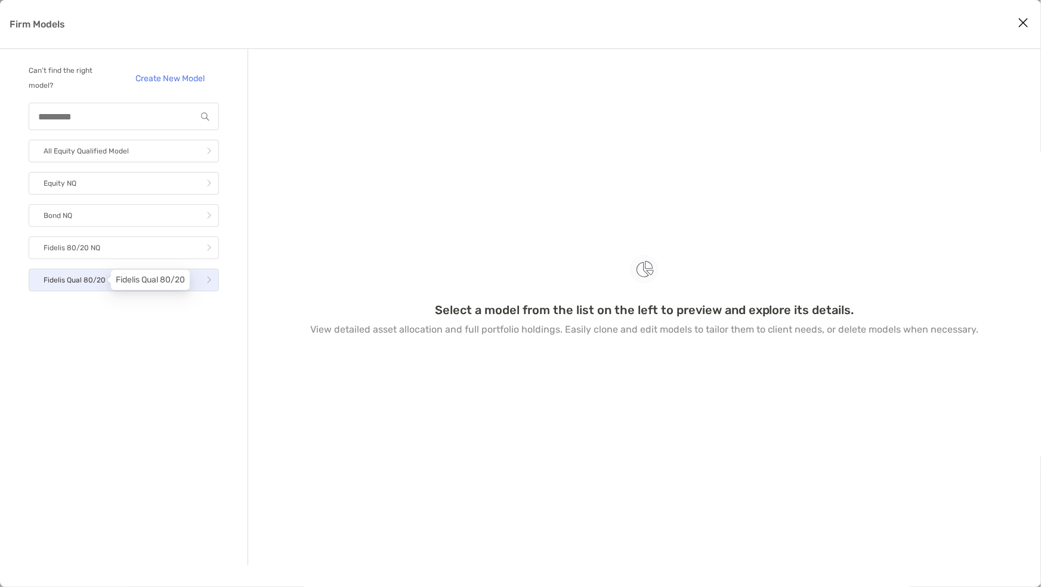
click at [75, 279] on p "Fidelis Qual 80/20" at bounding box center [75, 280] width 62 height 15
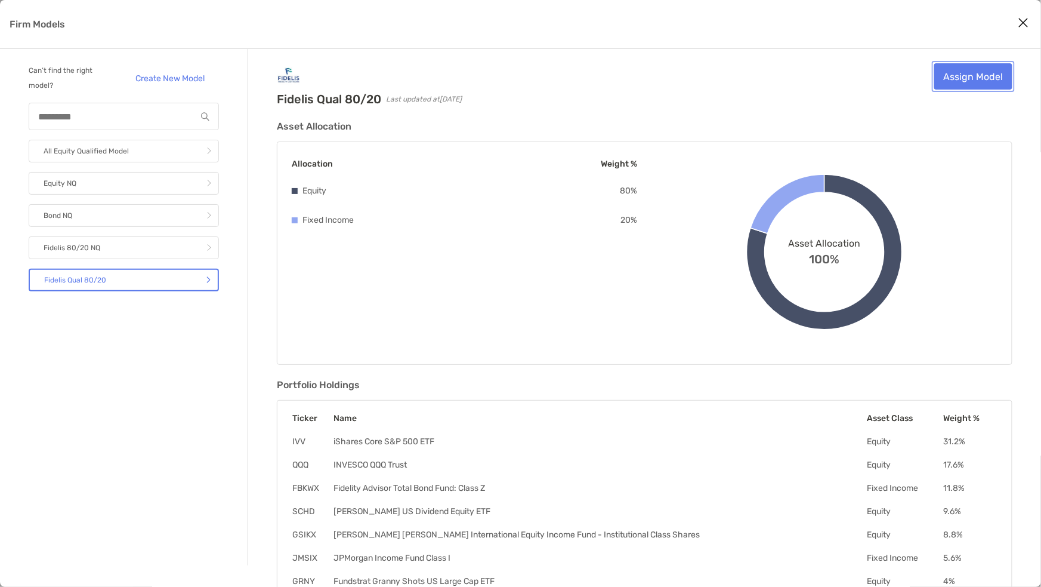
click at [973, 76] on link "Assign Model" at bounding box center [973, 76] width 78 height 26
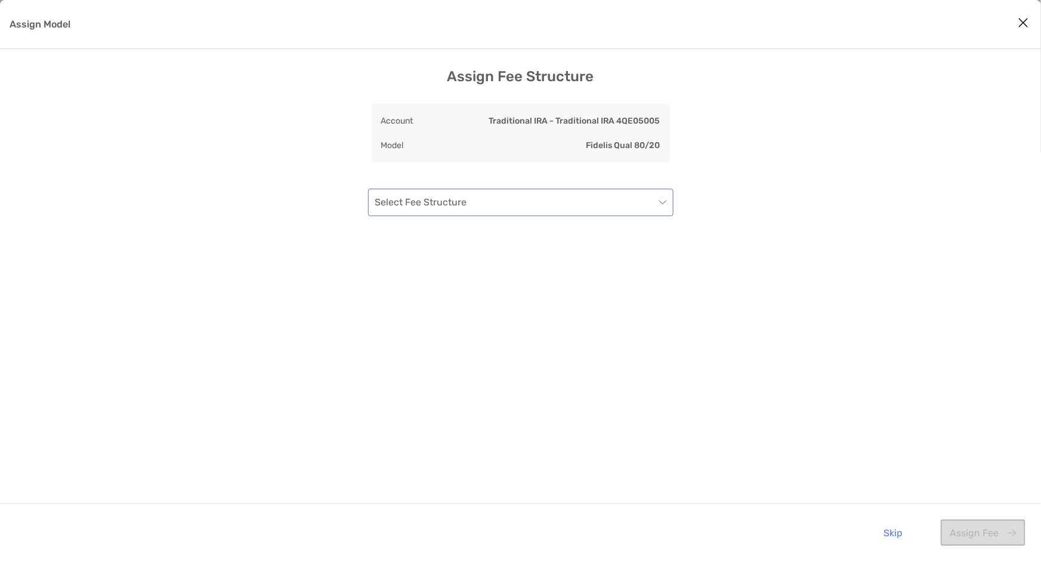
click at [495, 198] on input "Assign Model" at bounding box center [514, 202] width 279 height 26
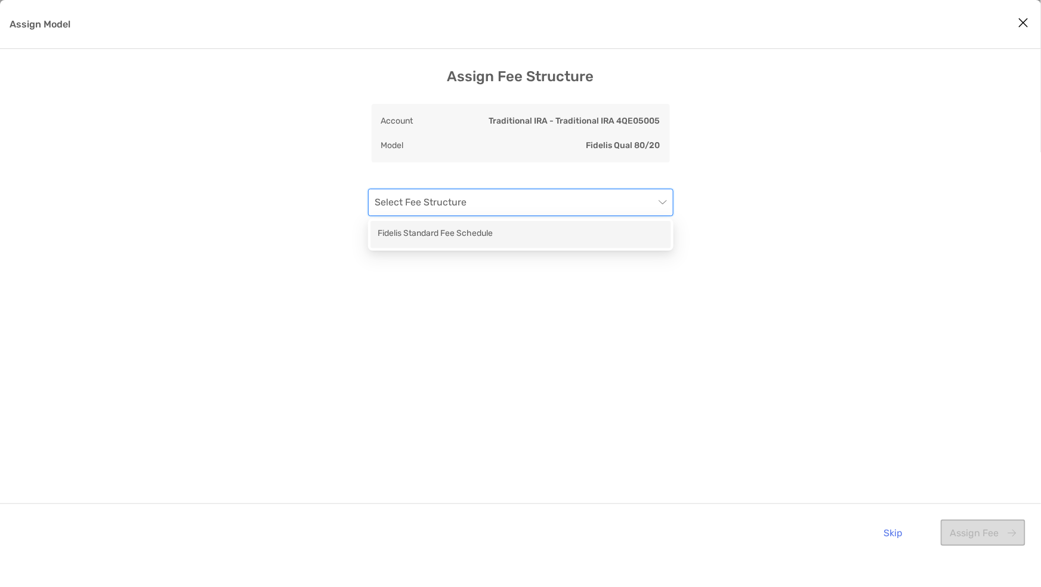
click at [405, 230] on div "Fidelis Standard Fee Schedule" at bounding box center [521, 234] width 286 height 15
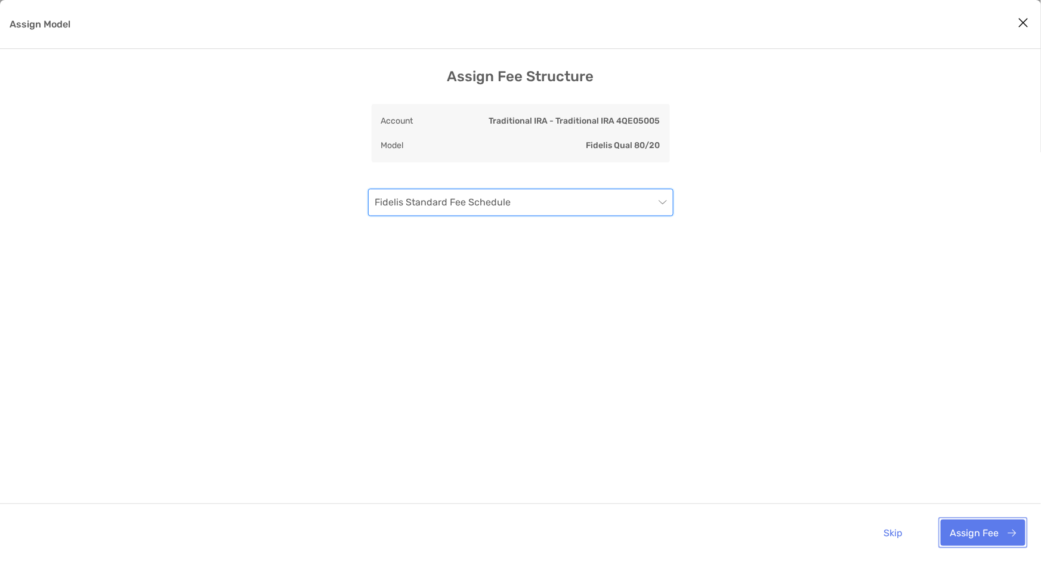
click at [987, 532] on button "Assign Fee" at bounding box center [983, 532] width 85 height 26
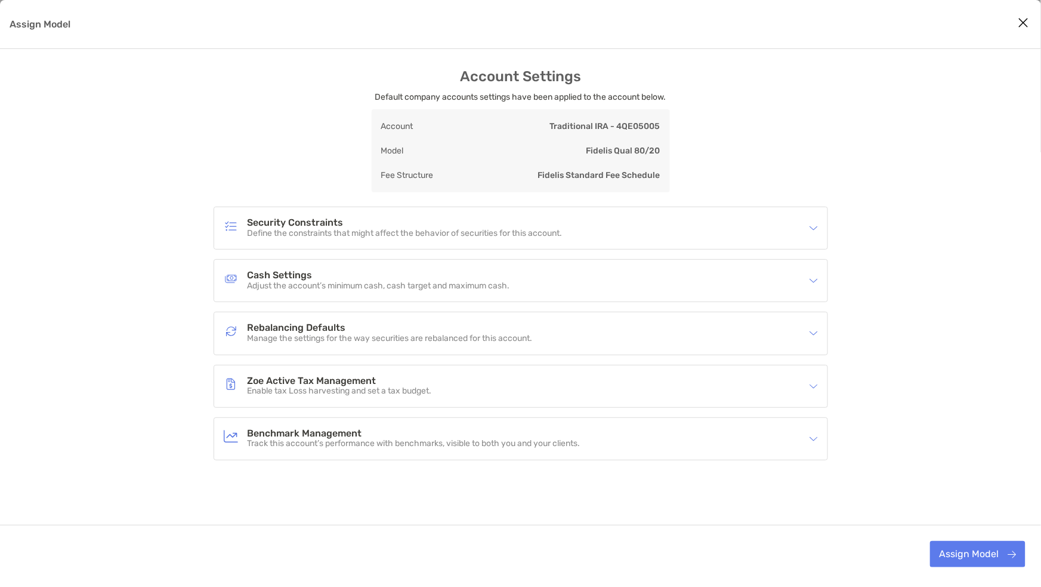
click at [348, 285] on p "Adjust the account’s minimum cash, cash target and maximum cash." at bounding box center [379, 286] width 263 height 10
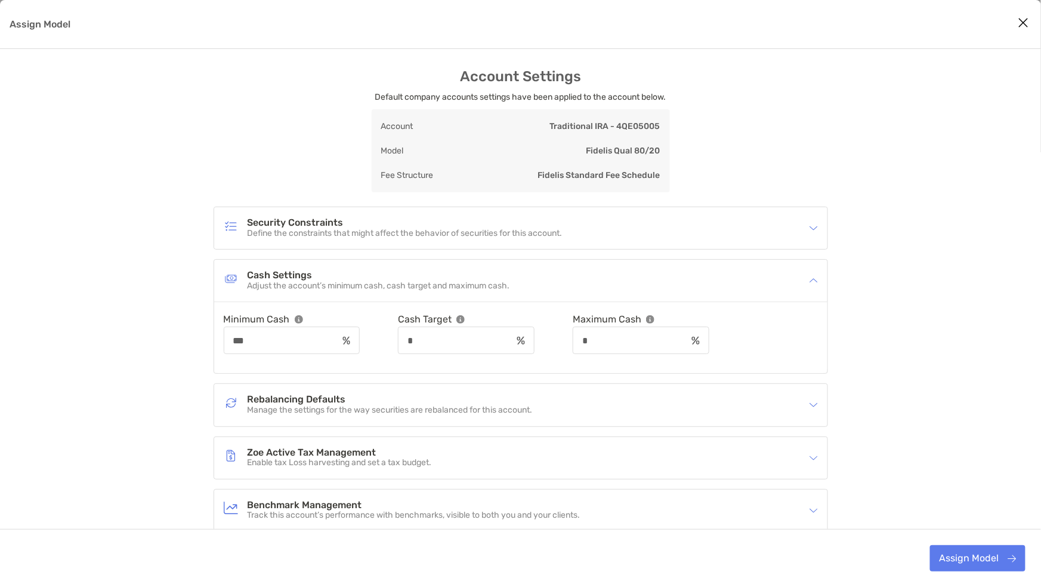
click at [302, 397] on h4 "Rebalancing Defaults" at bounding box center [390, 399] width 285 height 10
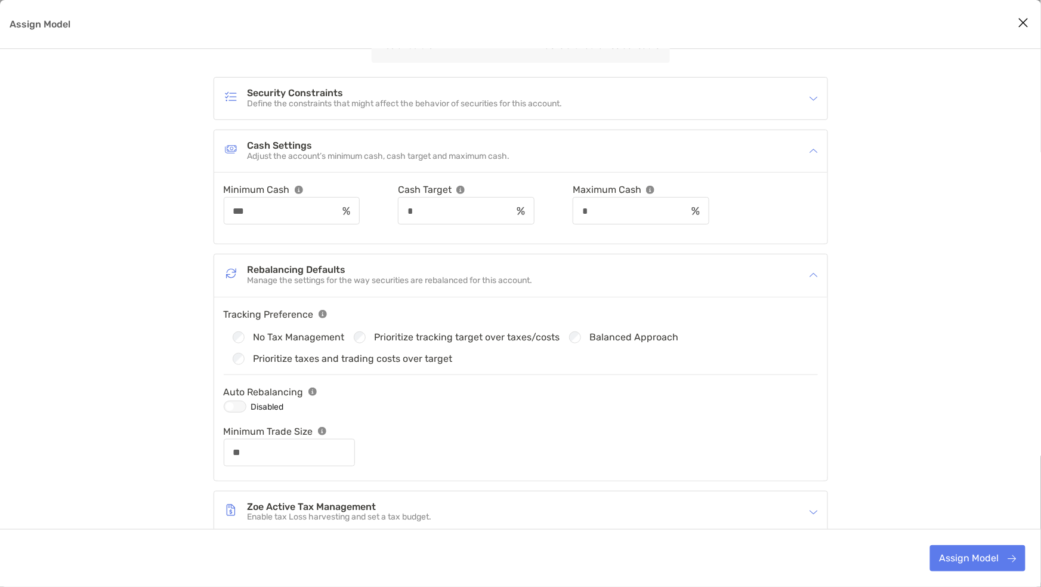
scroll to position [149, 0]
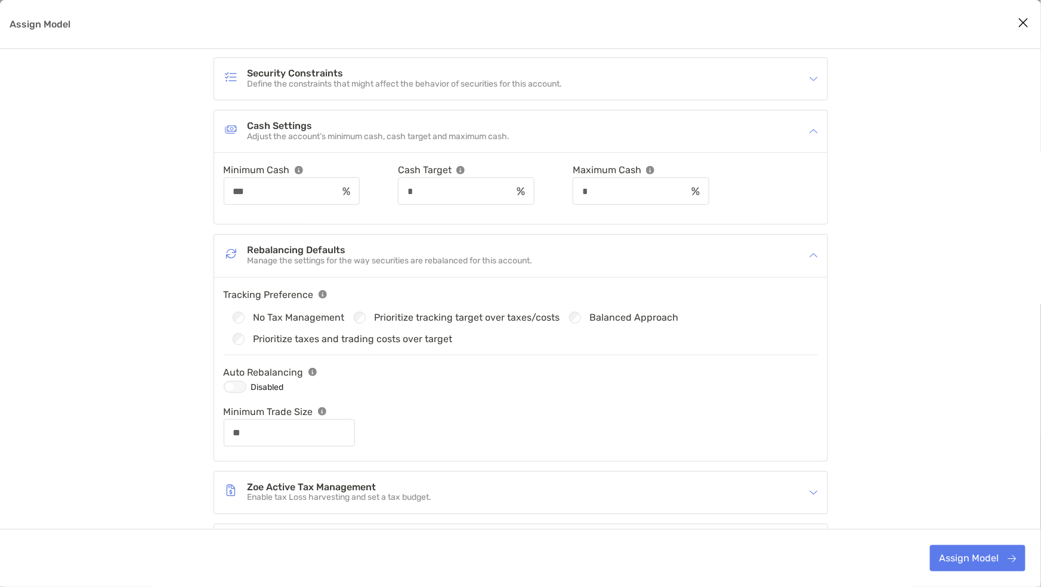
click at [234, 385] on div "Assign Model" at bounding box center [235, 387] width 23 height 12
type input "**"
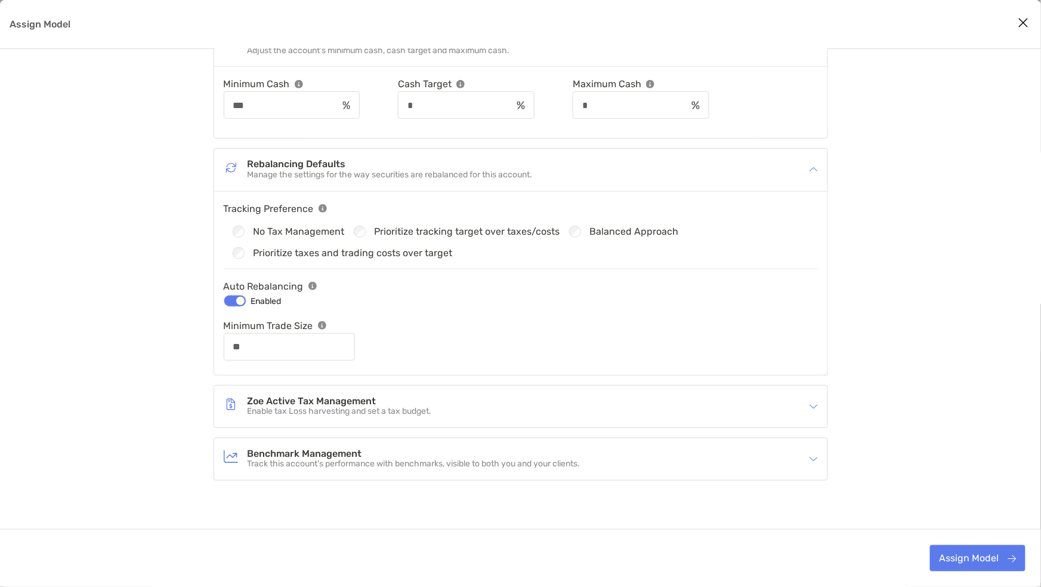
scroll to position [248, 0]
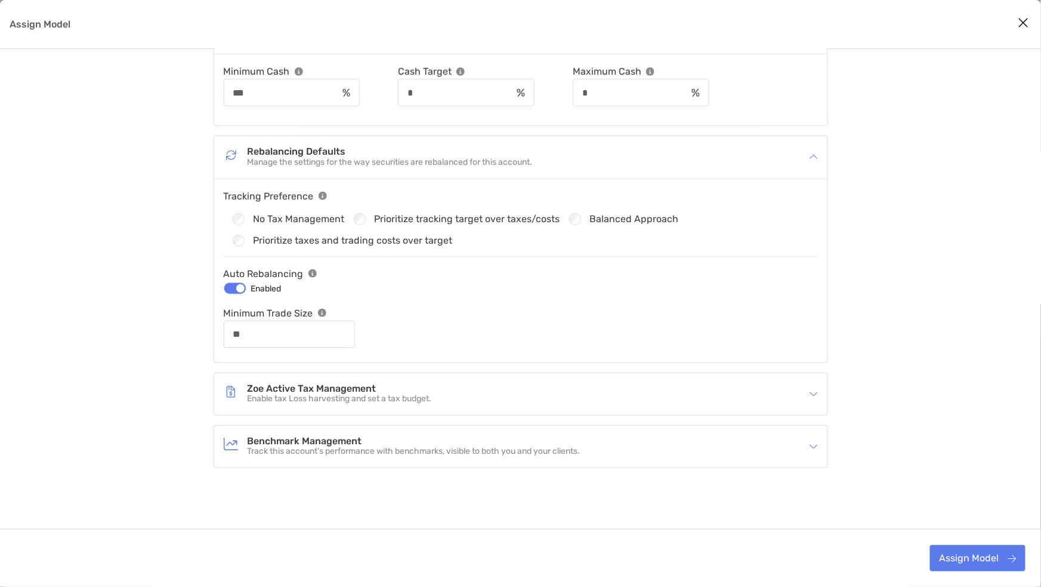
drag, startPoint x: 316, startPoint y: 452, endPoint x: 303, endPoint y: 439, distance: 19.0
click at [316, 451] on p "Track this account’s performance with benchmarks, visible to both you and your …" at bounding box center [414, 451] width 333 height 10
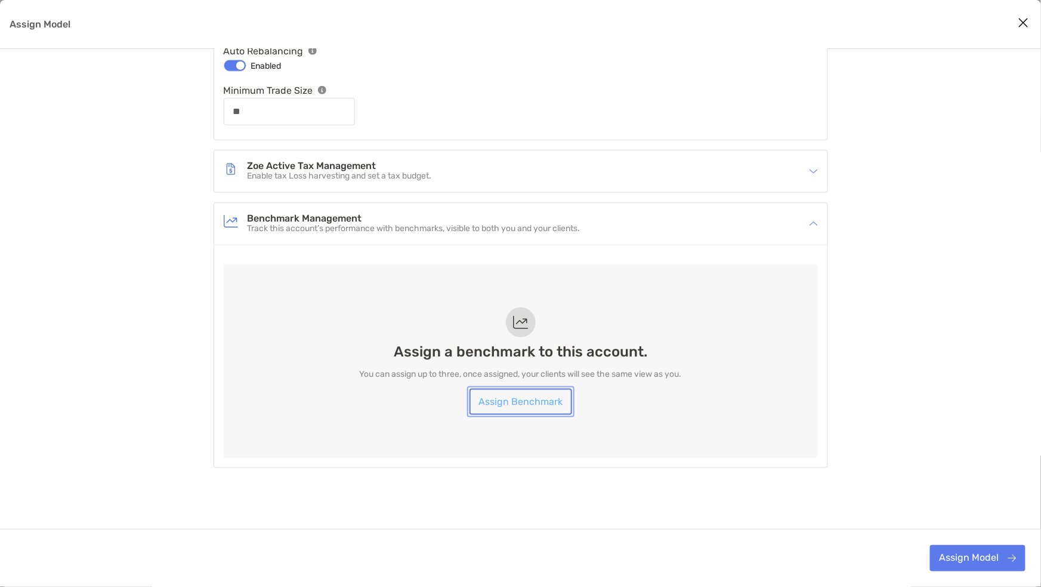
click at [525, 402] on link "Assign Benchmark" at bounding box center [521, 401] width 103 height 26
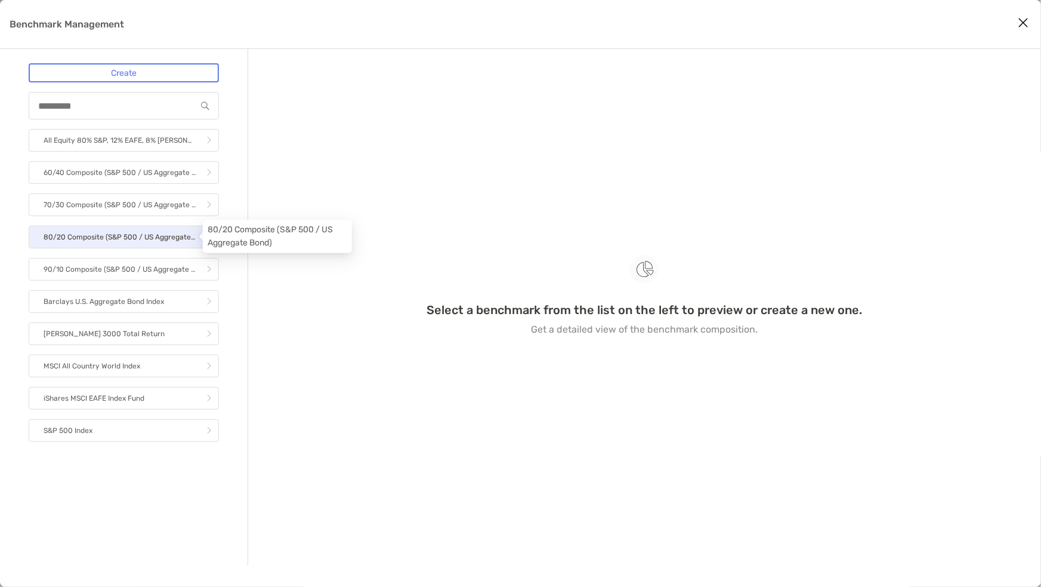
click at [91, 236] on p "80/20 Composite (S&P 500 / US Aggregate Bond)" at bounding box center [120, 237] width 152 height 15
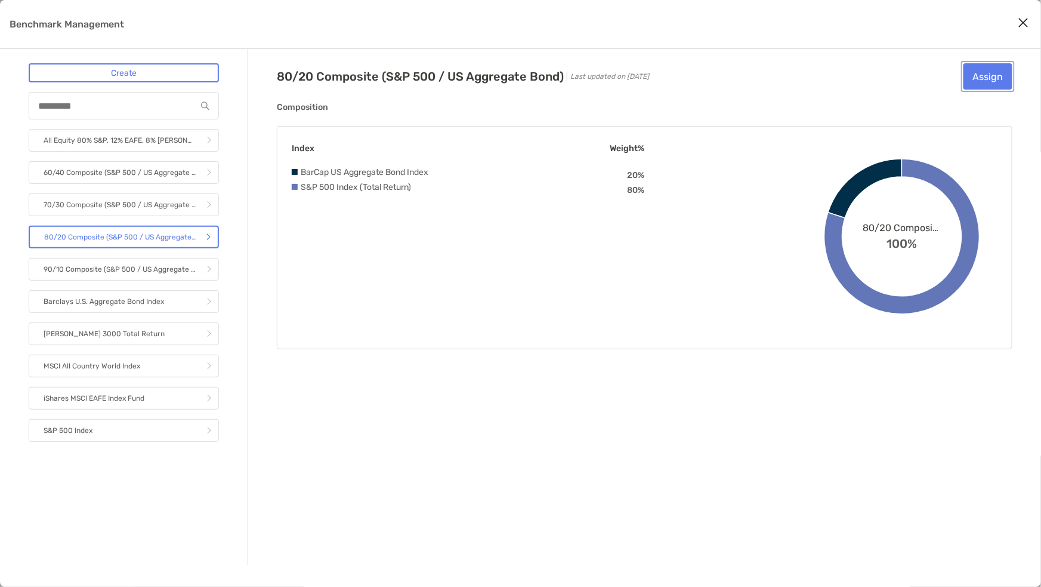
click at [977, 78] on button "Assign" at bounding box center [988, 76] width 49 height 26
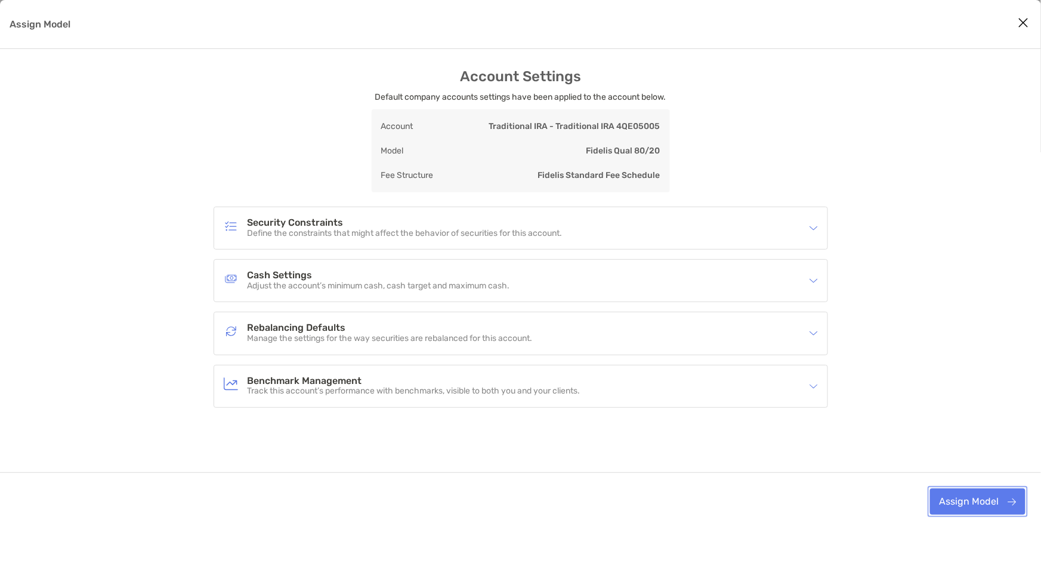
click at [963, 496] on button "Assign Model" at bounding box center [977, 501] width 95 height 26
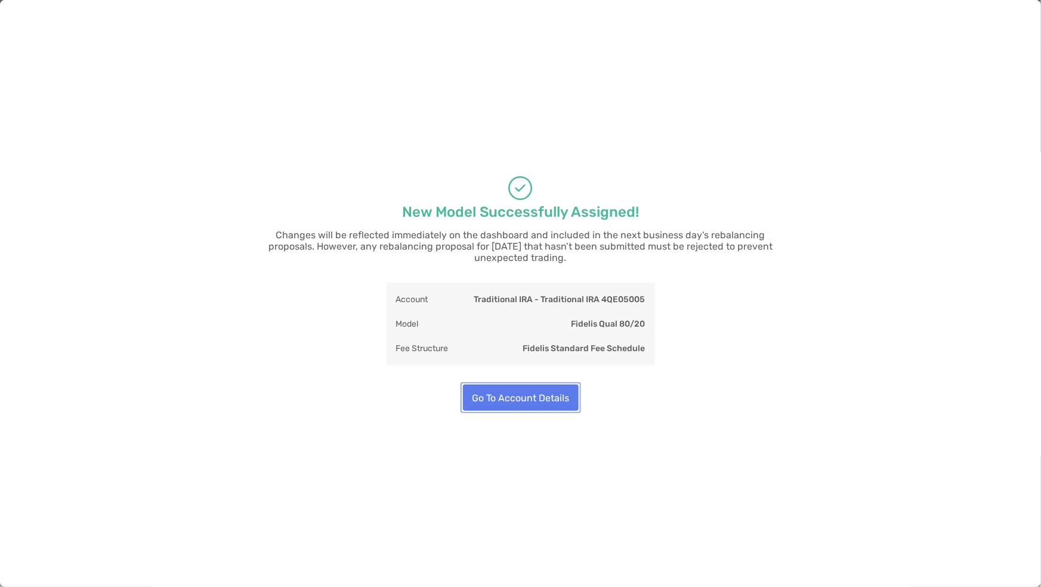
click at [507, 400] on button "Go To Account Details" at bounding box center [521, 397] width 116 height 26
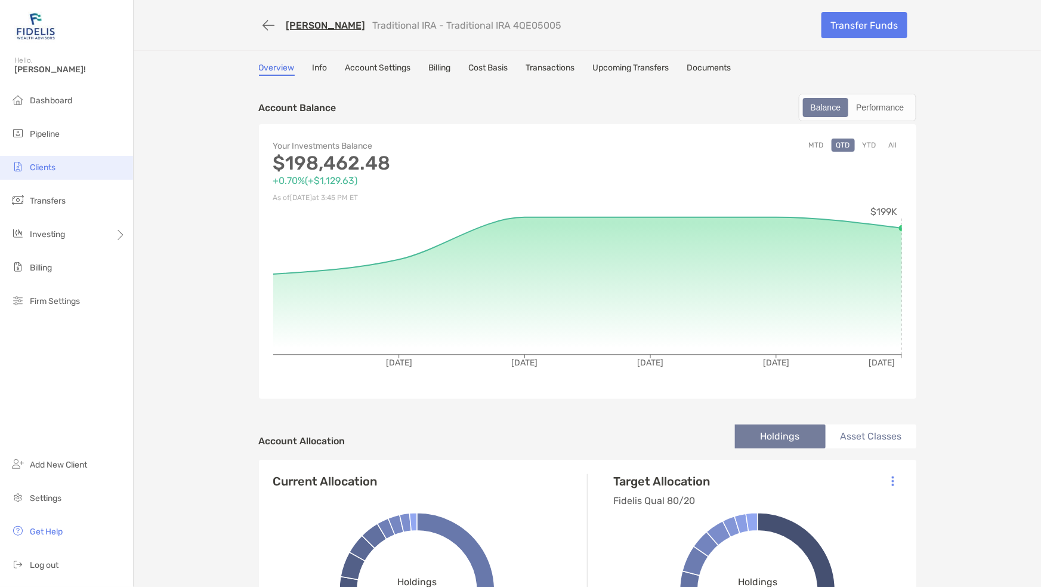
click at [47, 161] on li "Clients" at bounding box center [66, 168] width 133 height 24
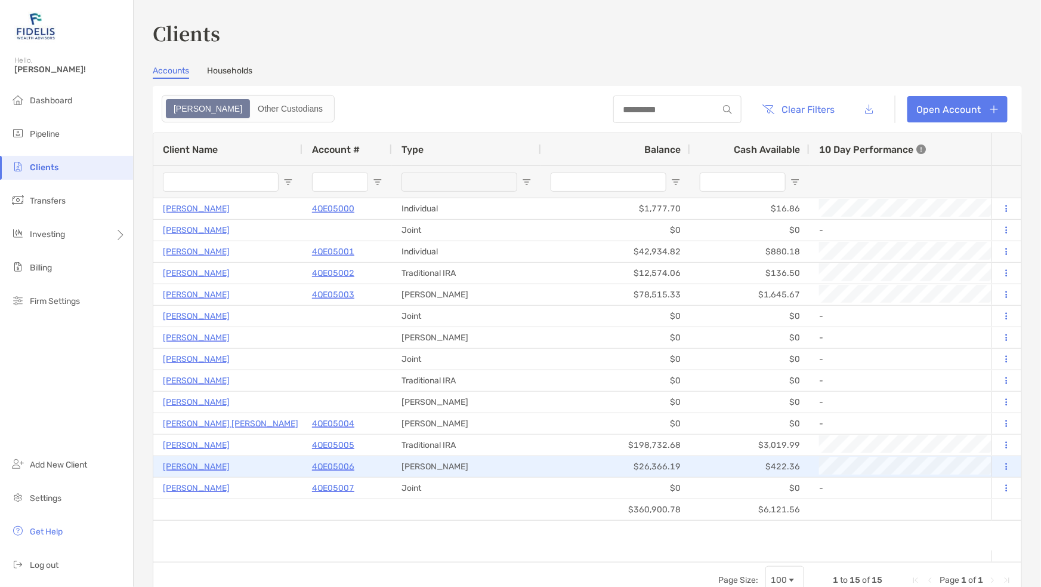
click at [324, 465] on p "4QE05006" at bounding box center [333, 466] width 42 height 15
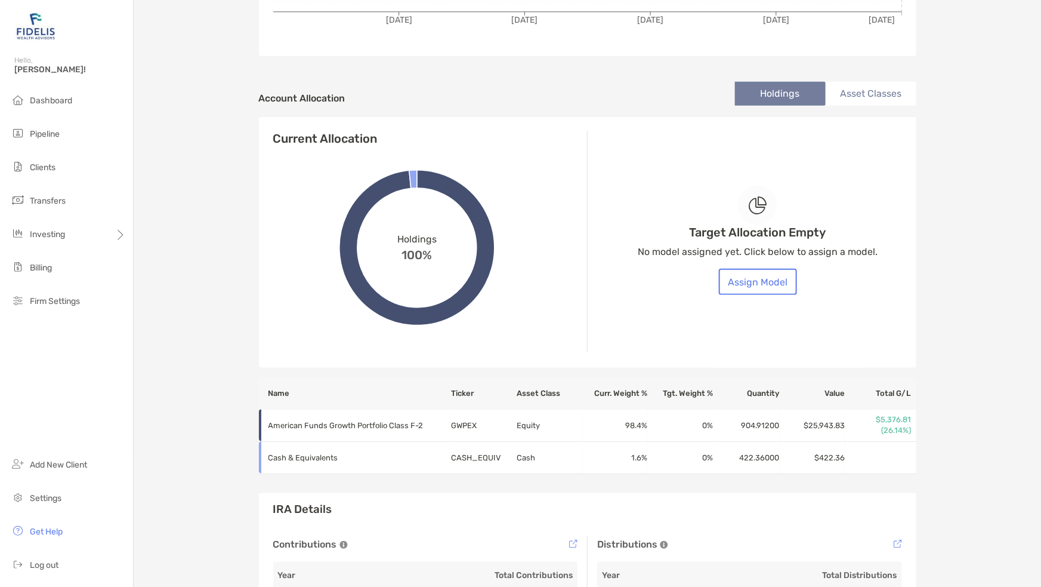
scroll to position [373, 0]
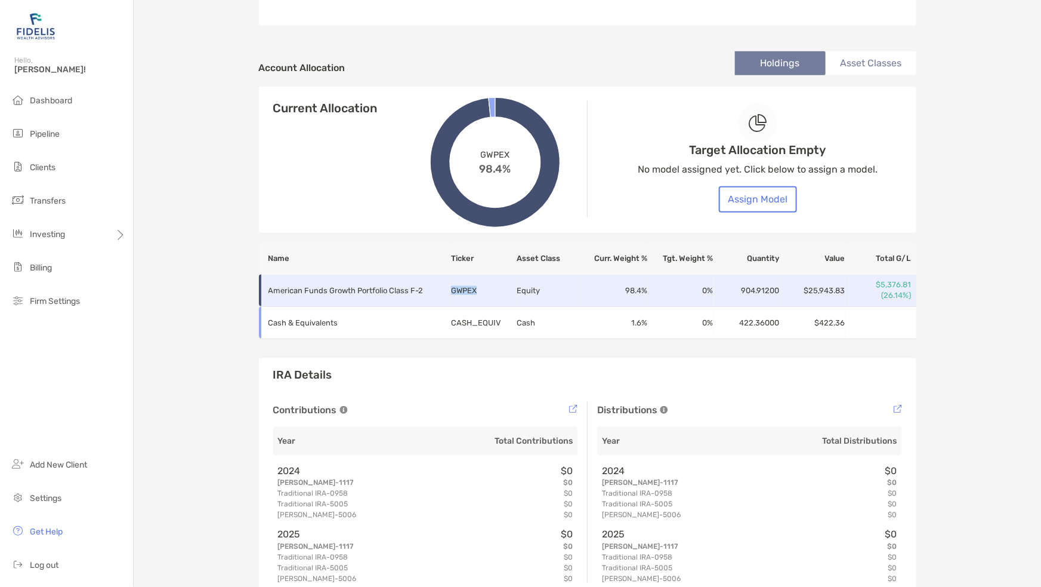
drag, startPoint x: 471, startPoint y: 288, endPoint x: 446, endPoint y: 291, distance: 25.2
click at [450, 291] on td "GWPEX" at bounding box center [483, 290] width 66 height 32
copy td "GWPEX"
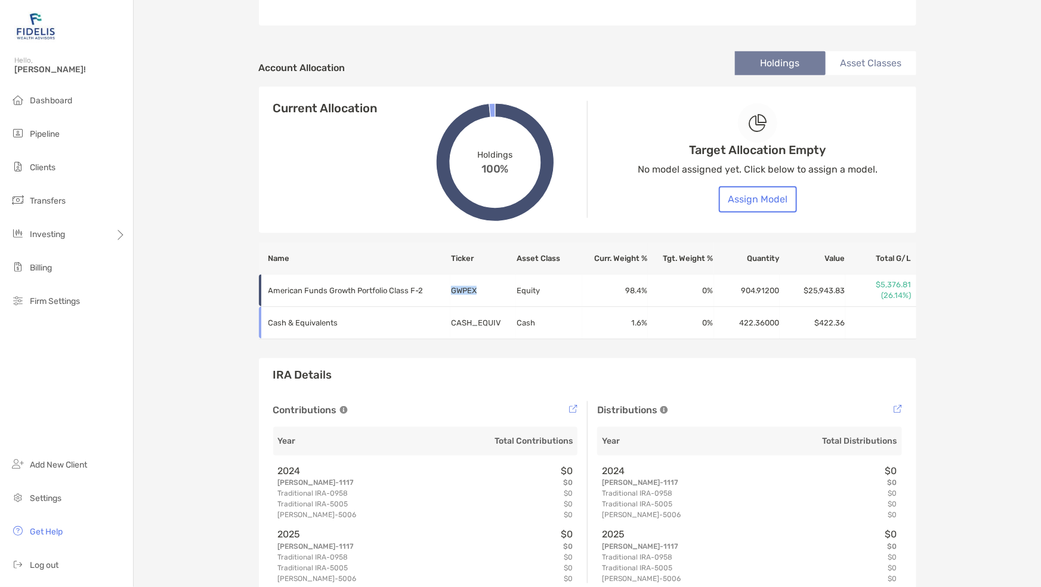
scroll to position [298, 0]
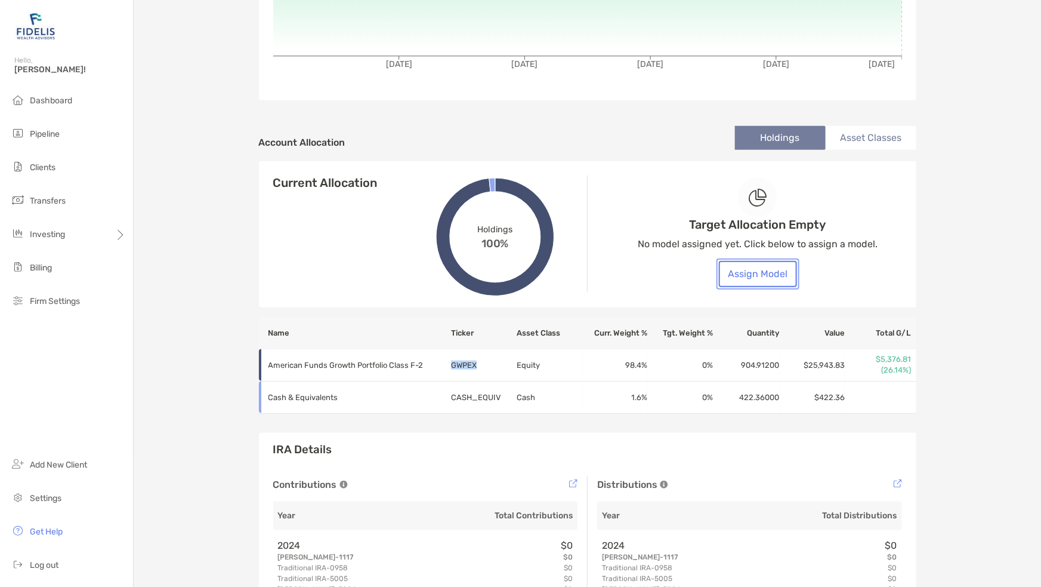
click at [755, 268] on button "Assign Model" at bounding box center [758, 274] width 78 height 26
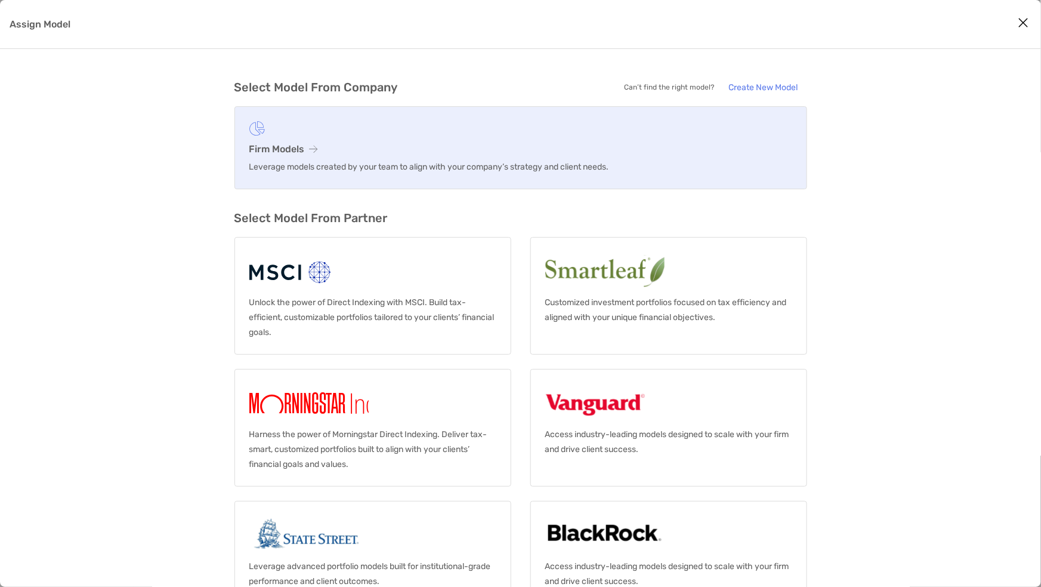
click at [289, 151] on h3 "Firm Models" at bounding box center [520, 148] width 543 height 11
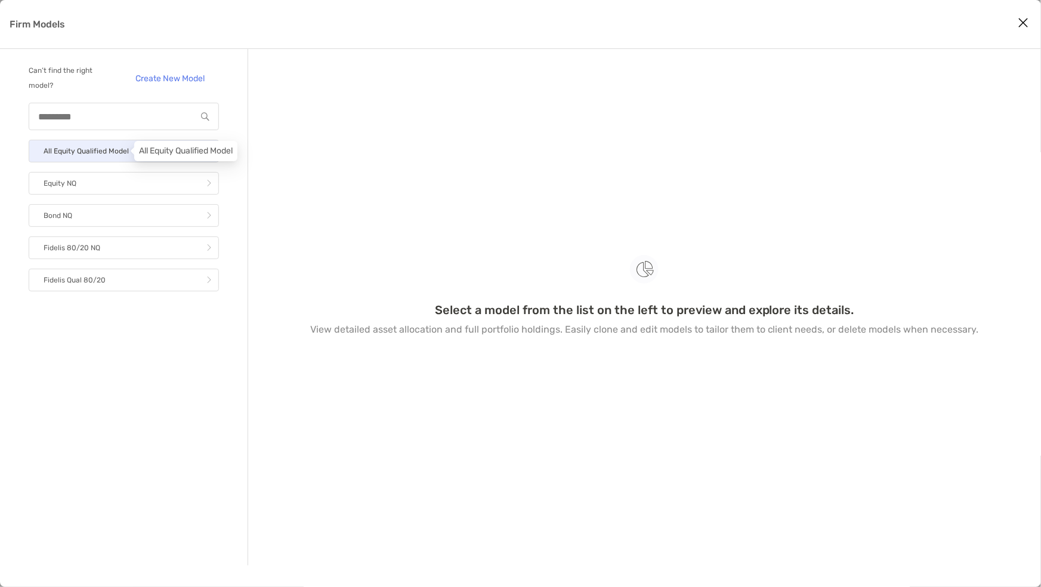
click at [95, 154] on p "All Equity Qualified Model" at bounding box center [86, 151] width 85 height 15
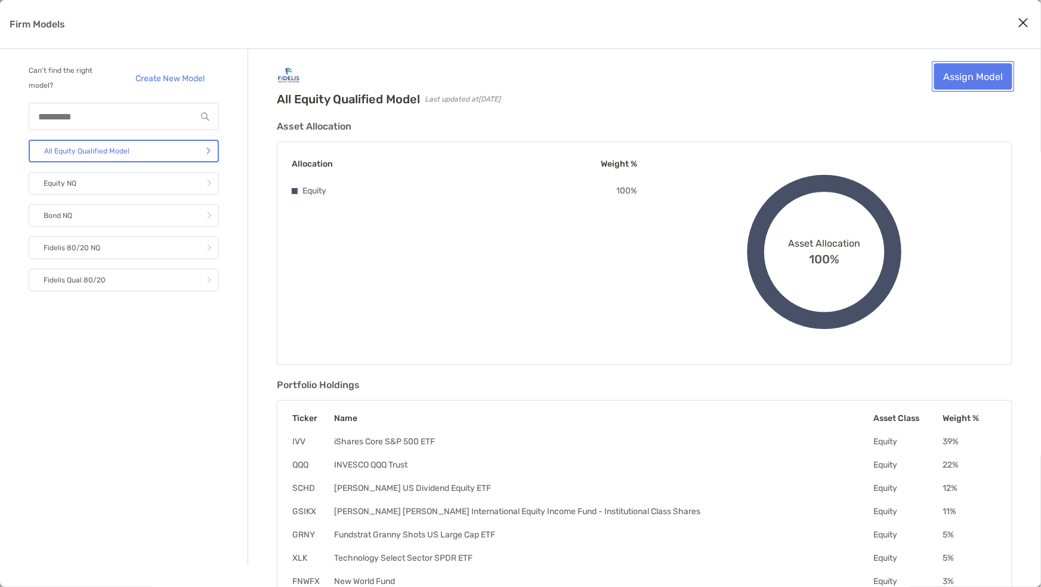
click at [988, 75] on link "Assign Model" at bounding box center [973, 76] width 78 height 26
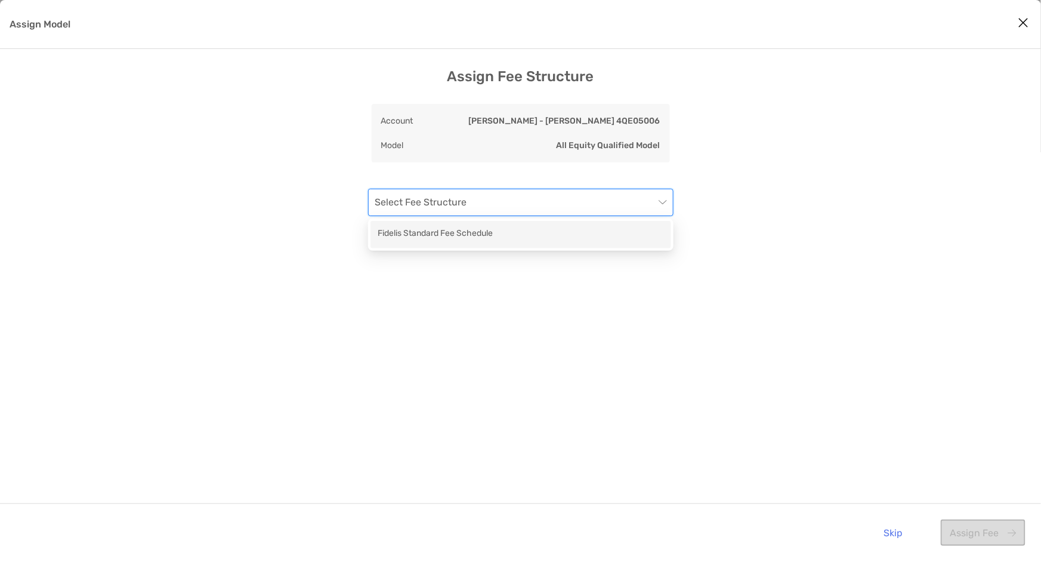
click at [470, 212] on input "Assign Model" at bounding box center [514, 202] width 279 height 26
click at [430, 234] on div "Fidelis Standard Fee Schedule" at bounding box center [521, 234] width 286 height 15
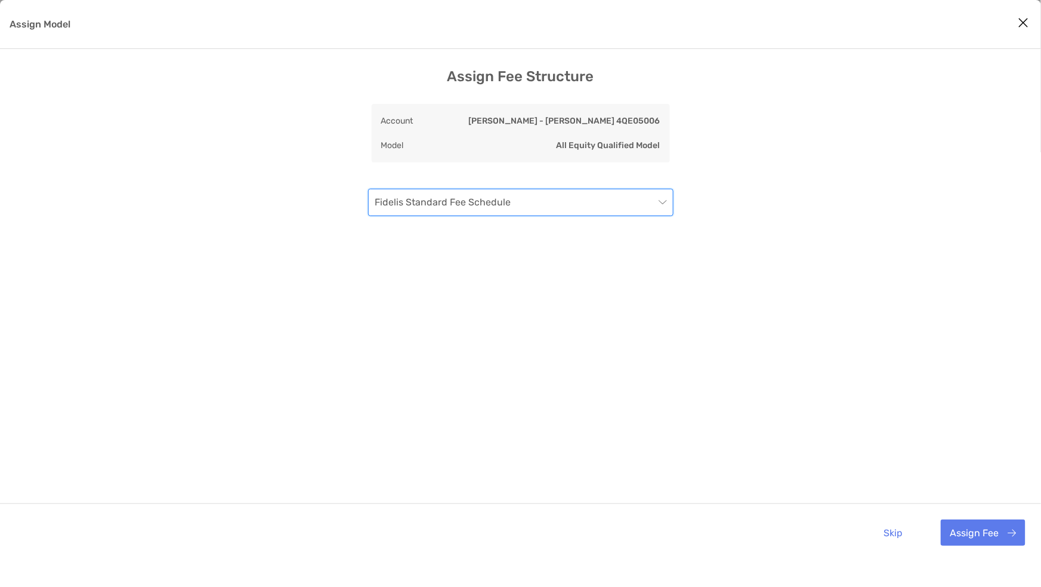
click at [196, 209] on div "Assign Fee Structure Account [PERSON_NAME] - [PERSON_NAME] 4QE05006 Model All E…" at bounding box center [520, 314] width 1041 height 493
click at [995, 289] on div "Assign Fee Structure Account [PERSON_NAME] - [PERSON_NAME] 4QE05006 Model All E…" at bounding box center [520, 314] width 1041 height 493
click at [985, 536] on button "Assign Fee" at bounding box center [983, 532] width 85 height 26
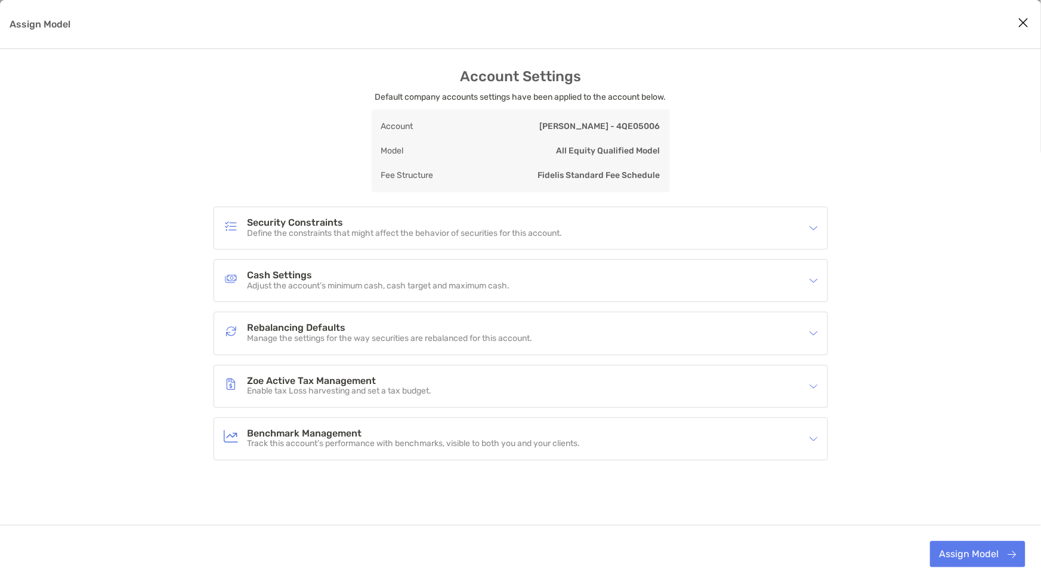
click at [277, 276] on h4 "Cash Settings" at bounding box center [379, 275] width 263 height 10
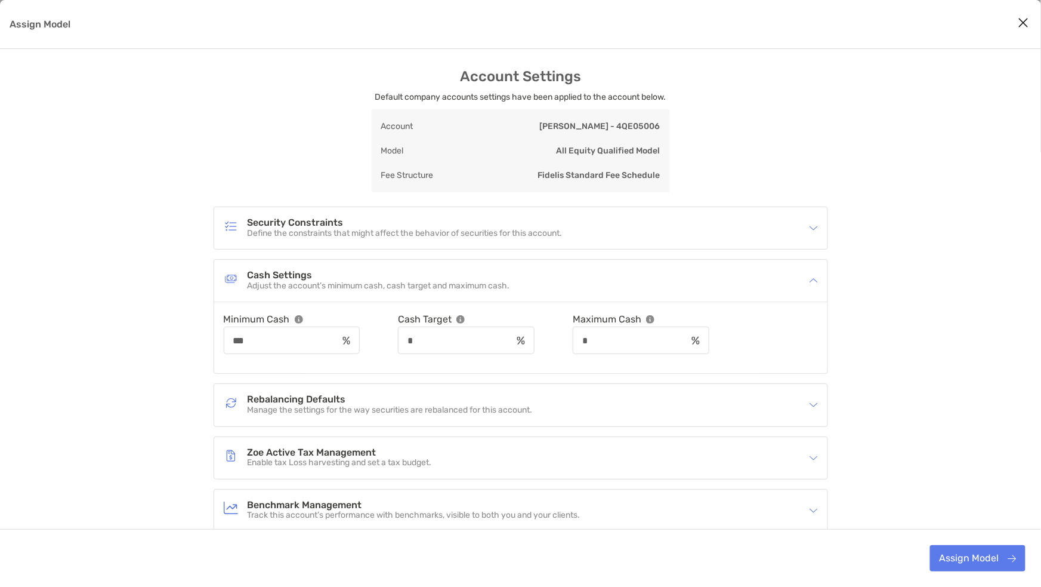
click at [307, 405] on p "Manage the settings for the way securities are rebalanced for this account." at bounding box center [390, 410] width 285 height 10
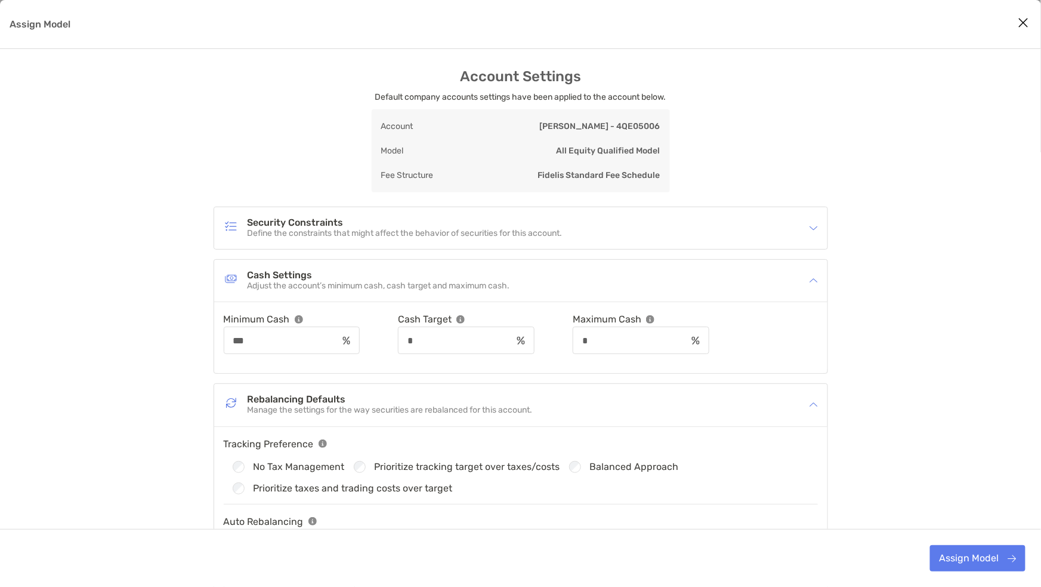
scroll to position [224, 0]
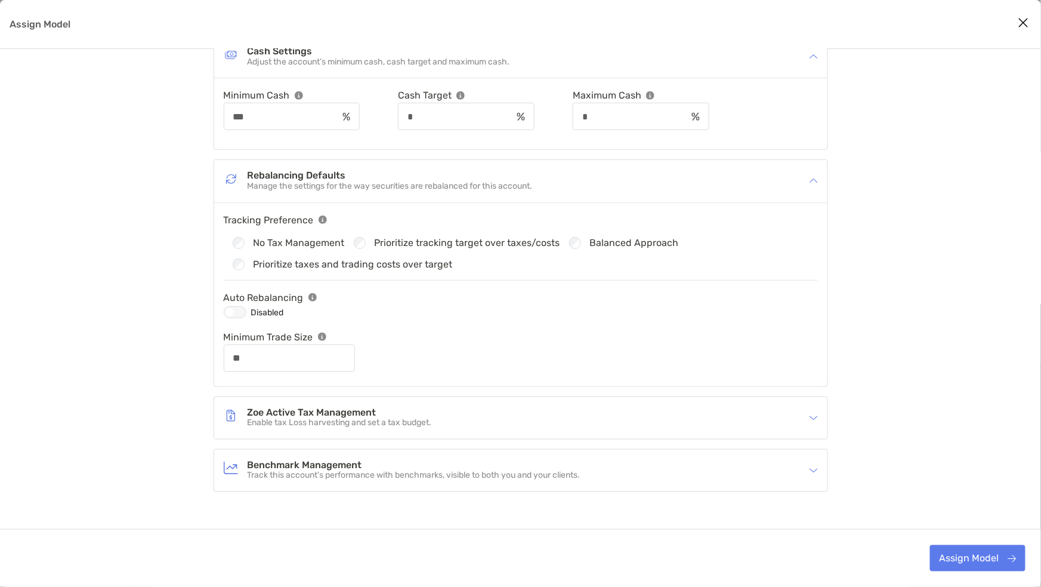
click at [237, 313] on div "Assign Model" at bounding box center [235, 312] width 23 height 12
type input "**"
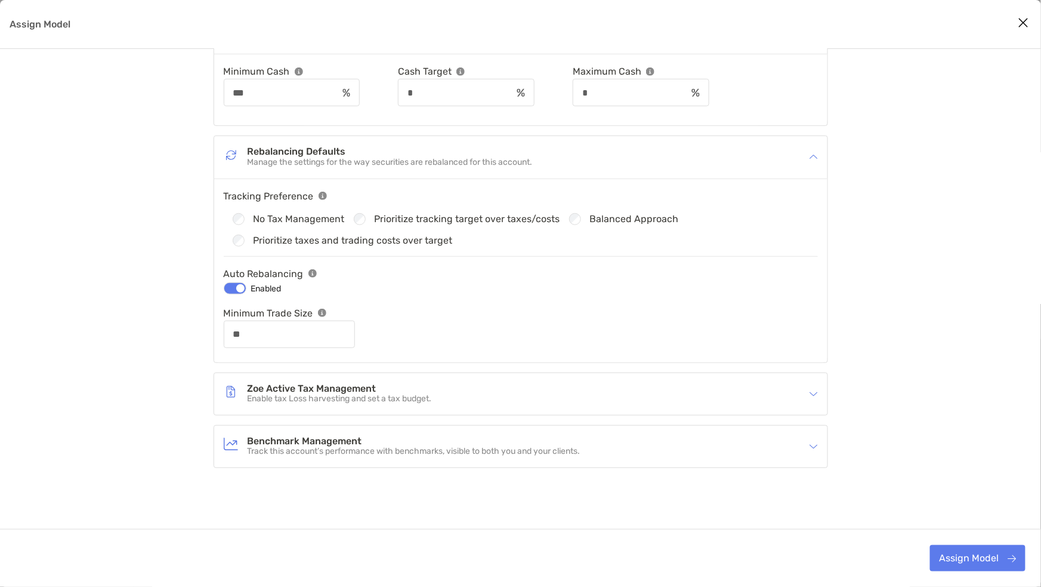
scroll to position [248, 0]
click at [326, 436] on h4 "Benchmark Management" at bounding box center [414, 441] width 333 height 10
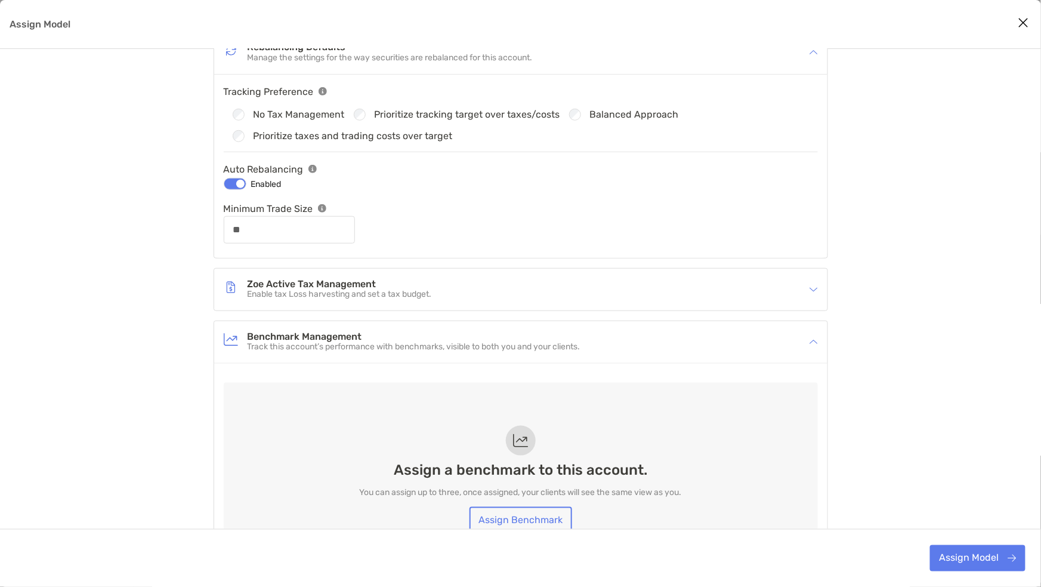
scroll to position [470, 0]
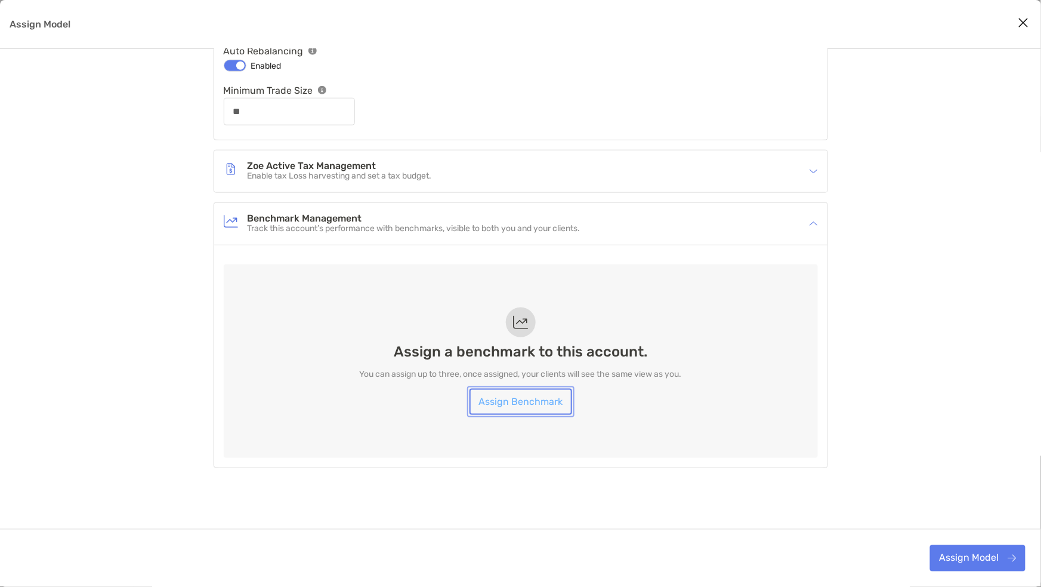
click at [525, 407] on link "Assign Benchmark" at bounding box center [521, 401] width 103 height 26
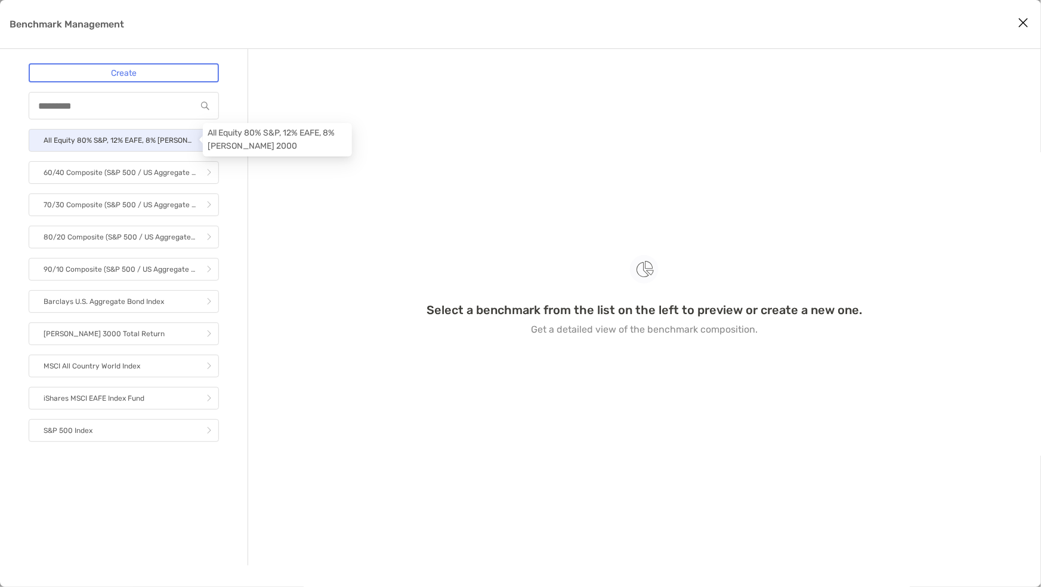
click at [94, 141] on p "All Equity 80% S&P, 12% EAFE, 8% [PERSON_NAME] 2000" at bounding box center [120, 140] width 152 height 15
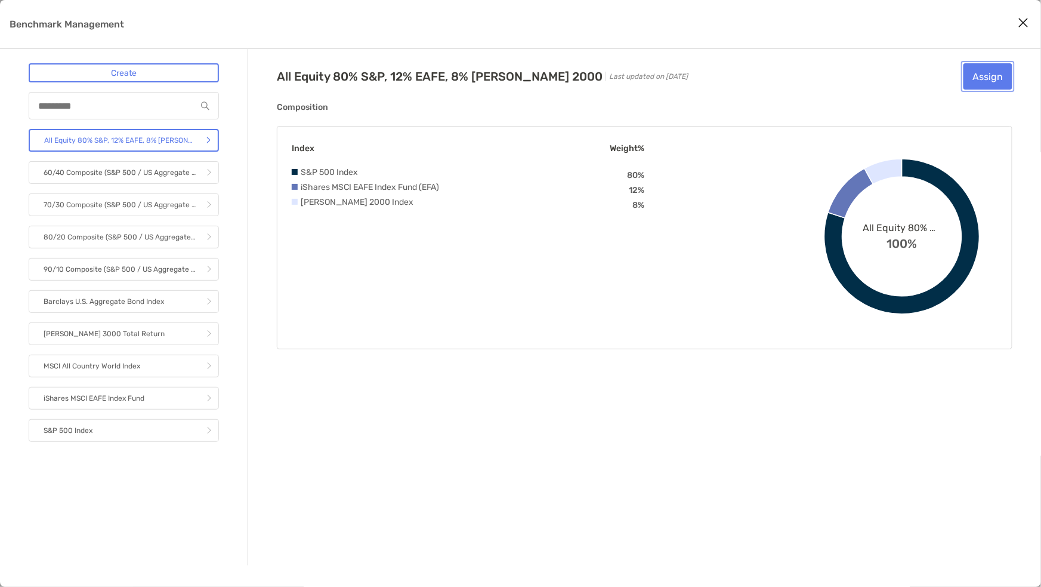
click at [986, 78] on button "Assign" at bounding box center [988, 76] width 49 height 26
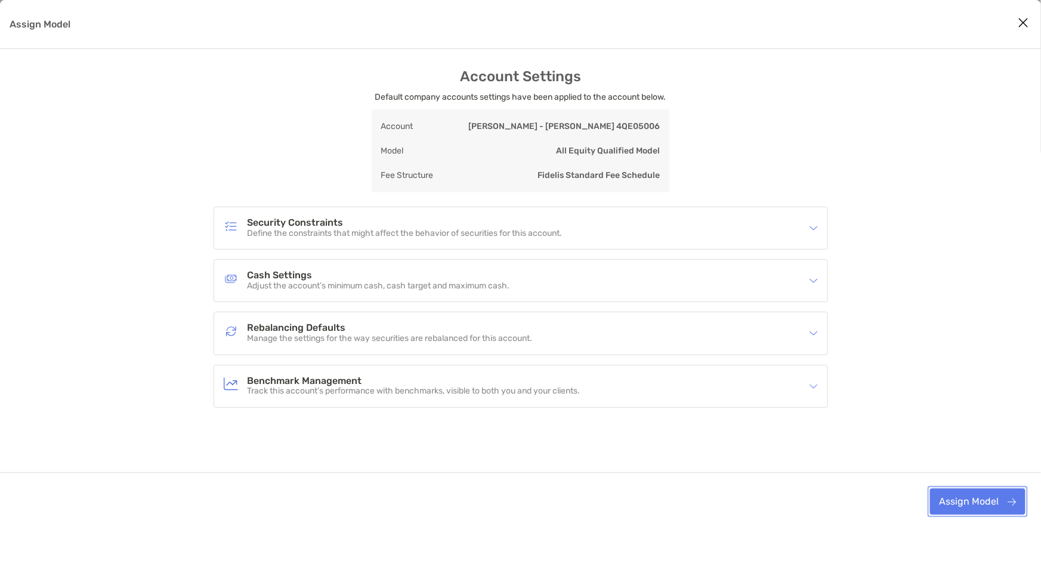
click at [968, 504] on button "Assign Model" at bounding box center [977, 501] width 95 height 26
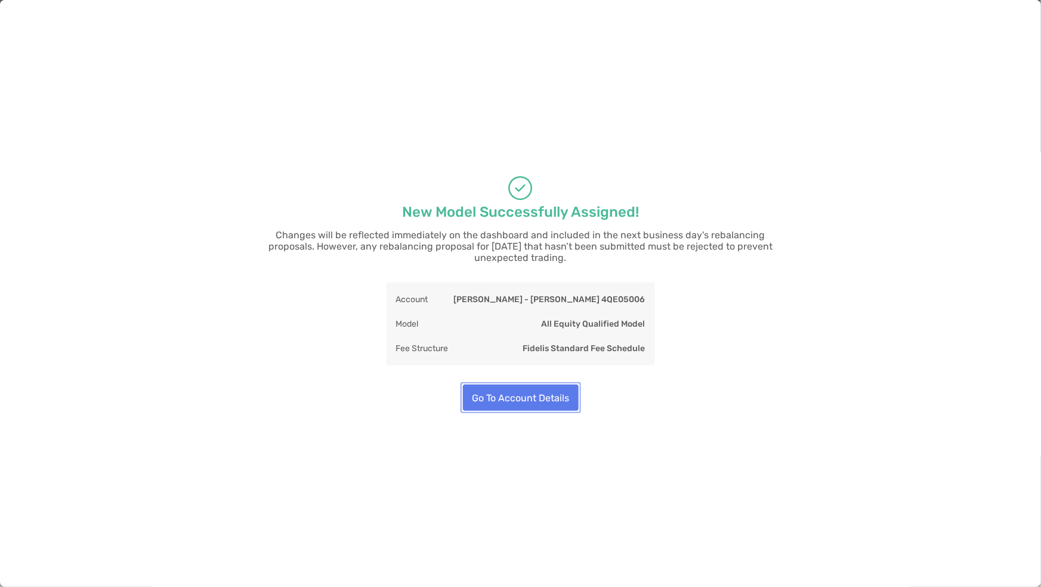
click at [541, 400] on button "Go To Account Details" at bounding box center [521, 397] width 116 height 26
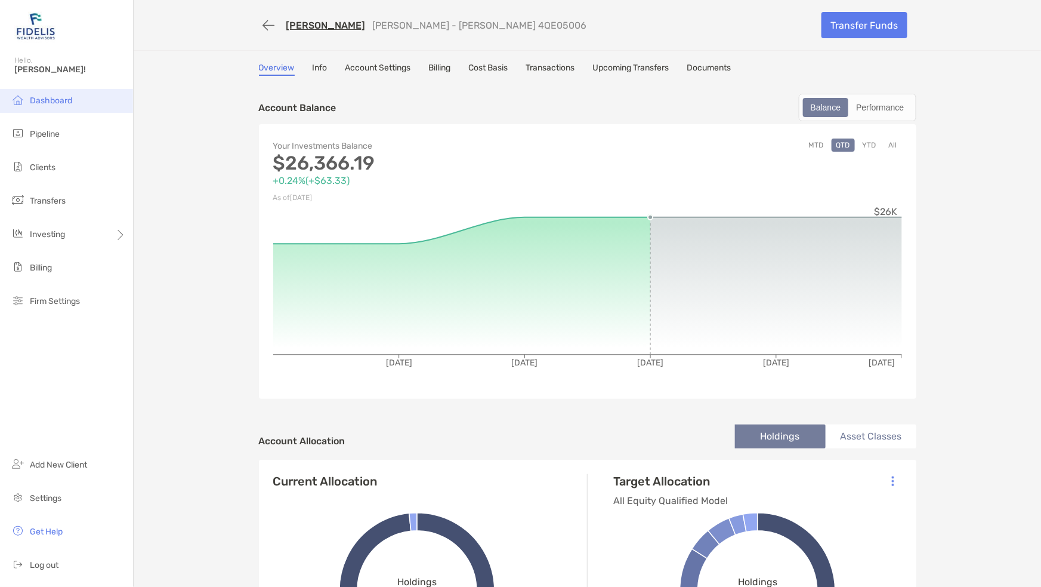
click at [69, 105] on li "Dashboard" at bounding box center [66, 101] width 133 height 24
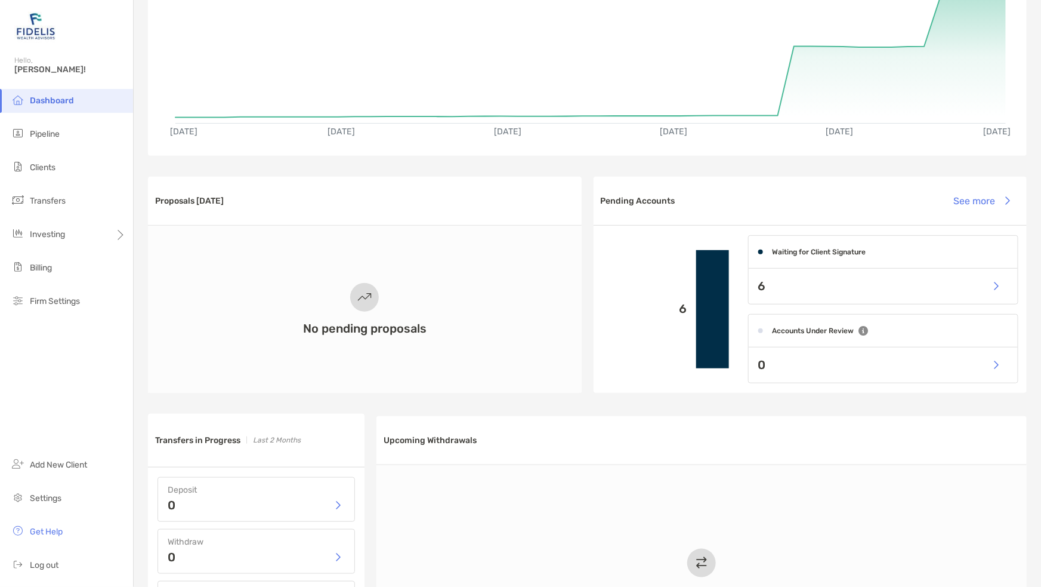
scroll to position [149, 0]
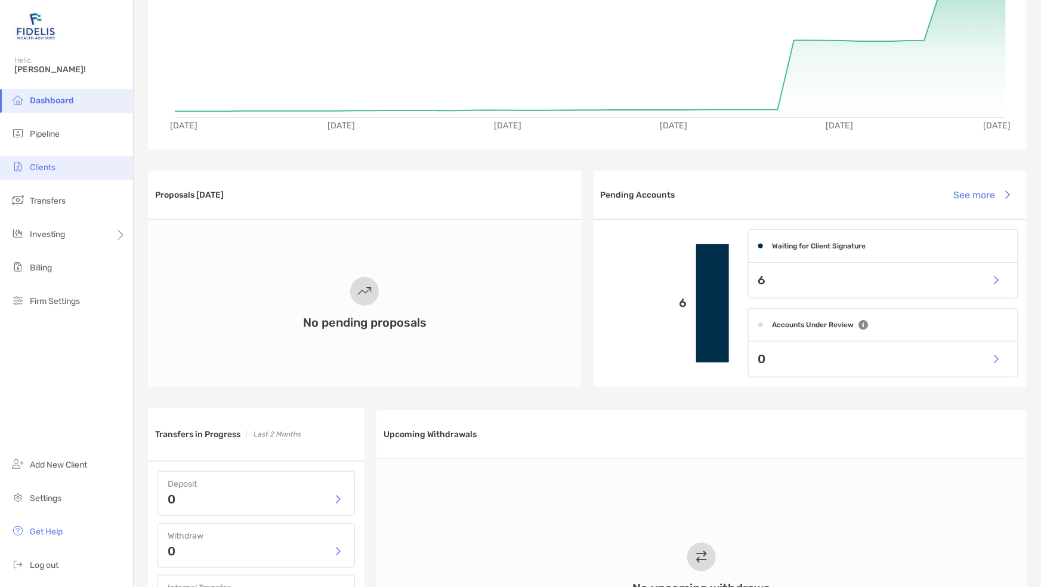
click at [41, 169] on span "Clients" at bounding box center [43, 167] width 26 height 10
